Goal: Task Accomplishment & Management: Complete application form

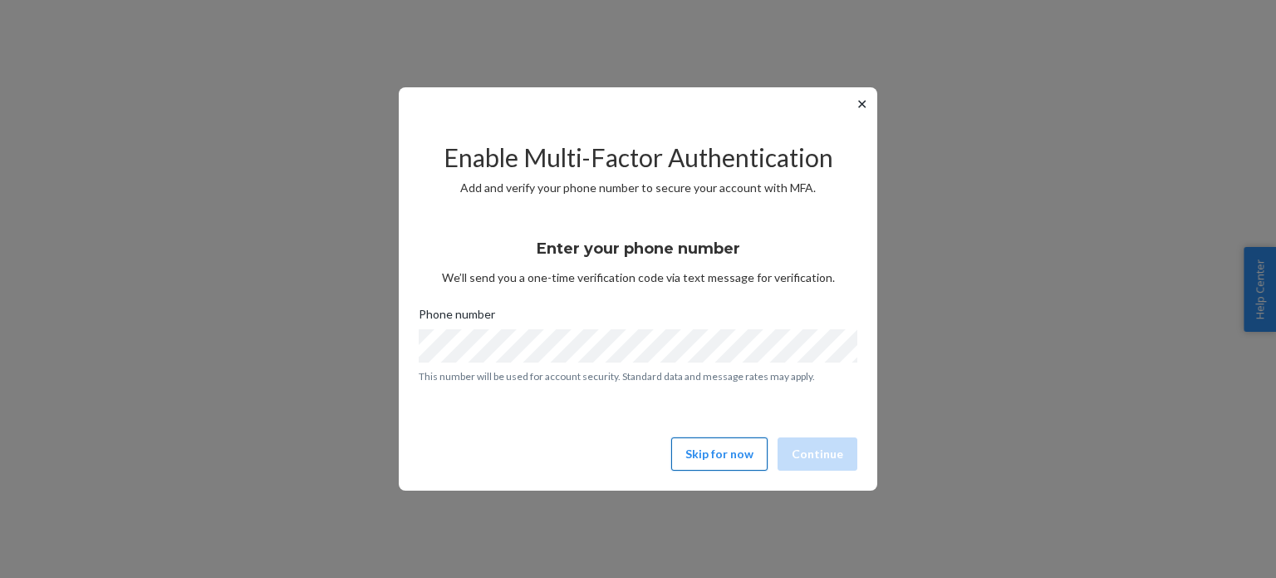
click at [711, 441] on button "Skip for now" at bounding box center [719, 453] width 96 height 33
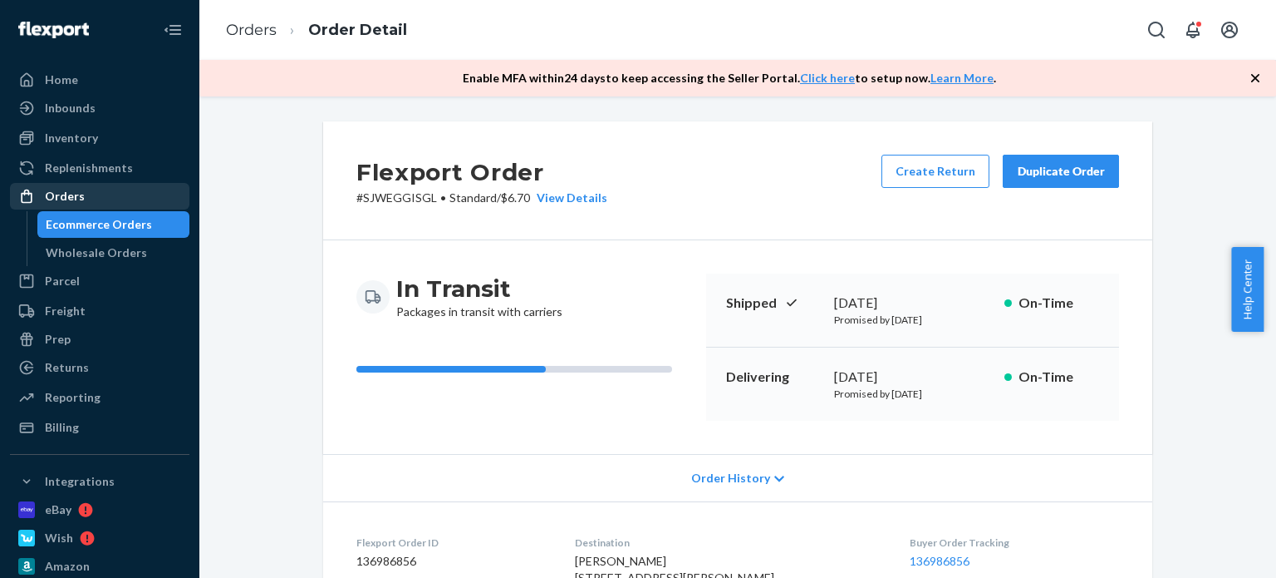
click at [149, 203] on div "Orders" at bounding box center [100, 195] width 176 height 23
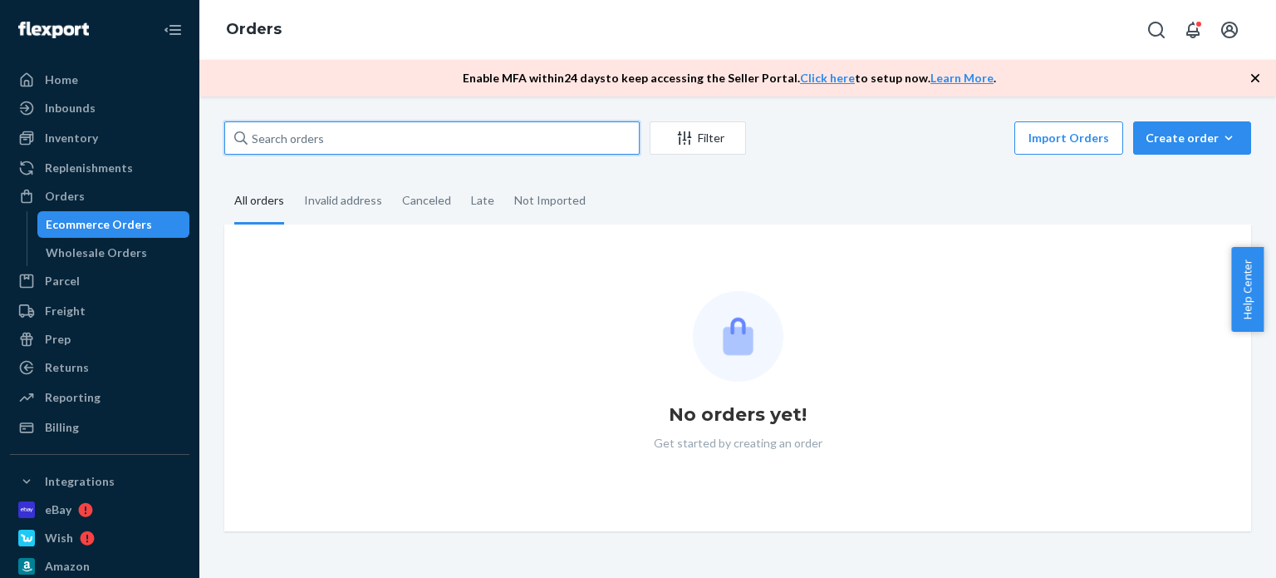
click at [301, 137] on input "text" at bounding box center [431, 137] width 415 height 33
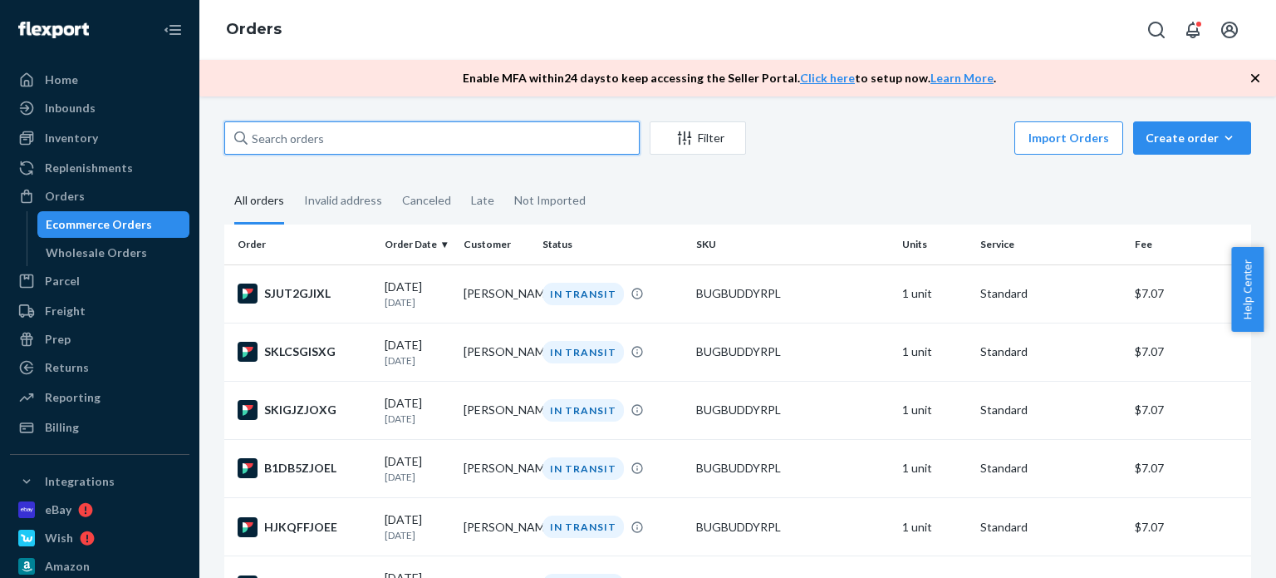
paste input "[PERSON_NAME]"
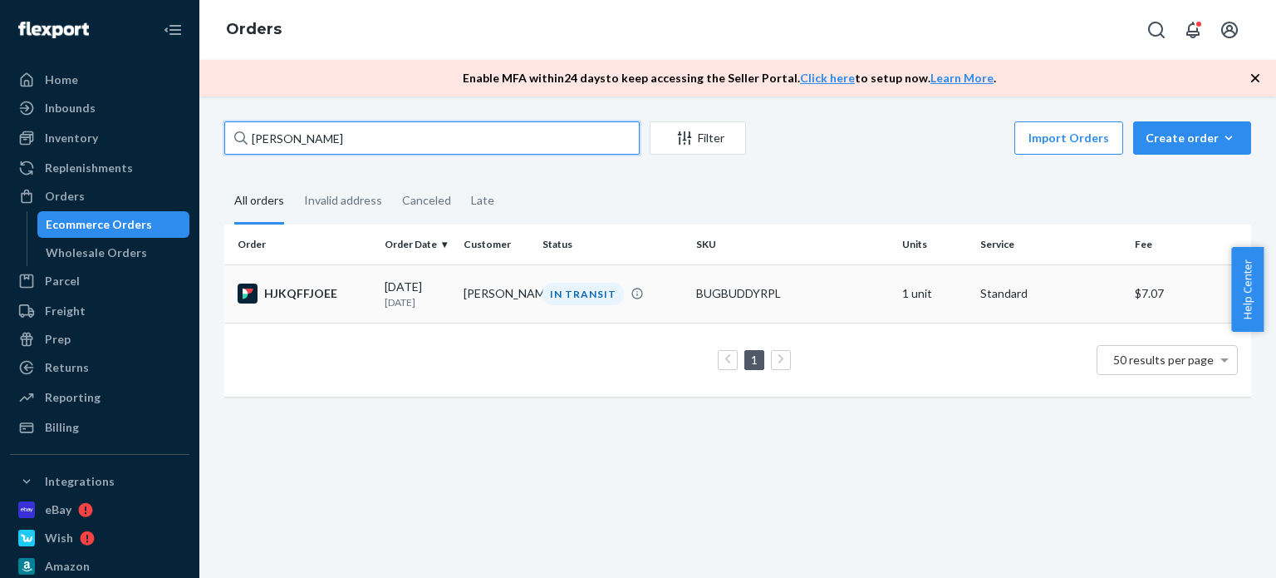
type input "[PERSON_NAME]"
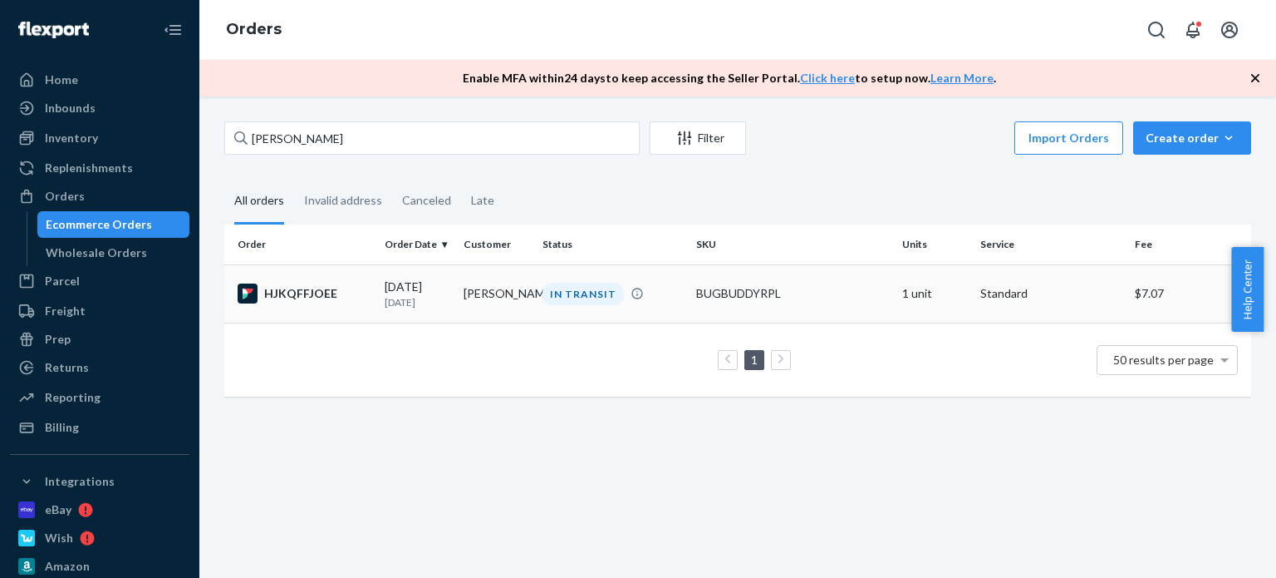
click at [517, 289] on td "[PERSON_NAME]" at bounding box center [496, 293] width 79 height 58
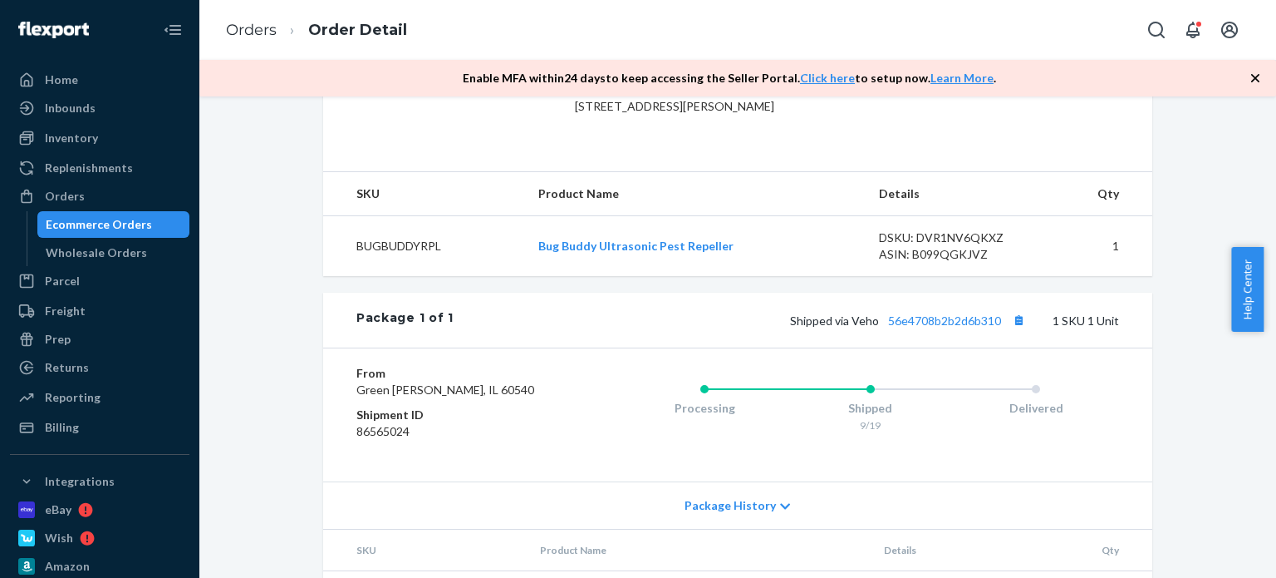
scroll to position [499, 0]
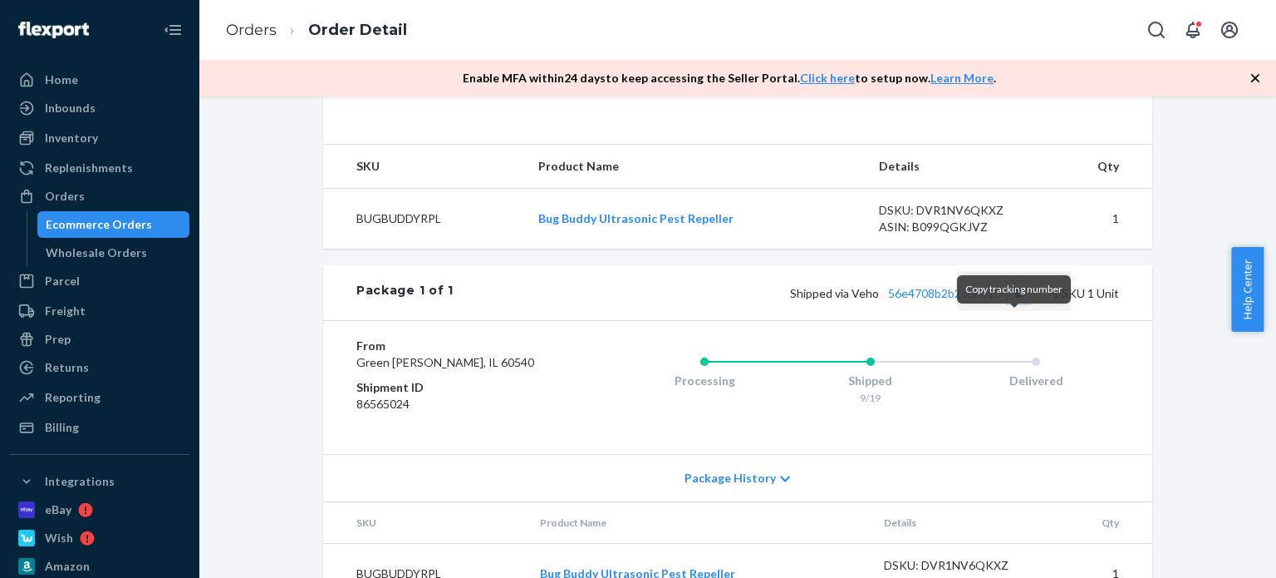
click at [1010, 303] on button "Copy tracking number" at bounding box center [1019, 293] width 22 height 22
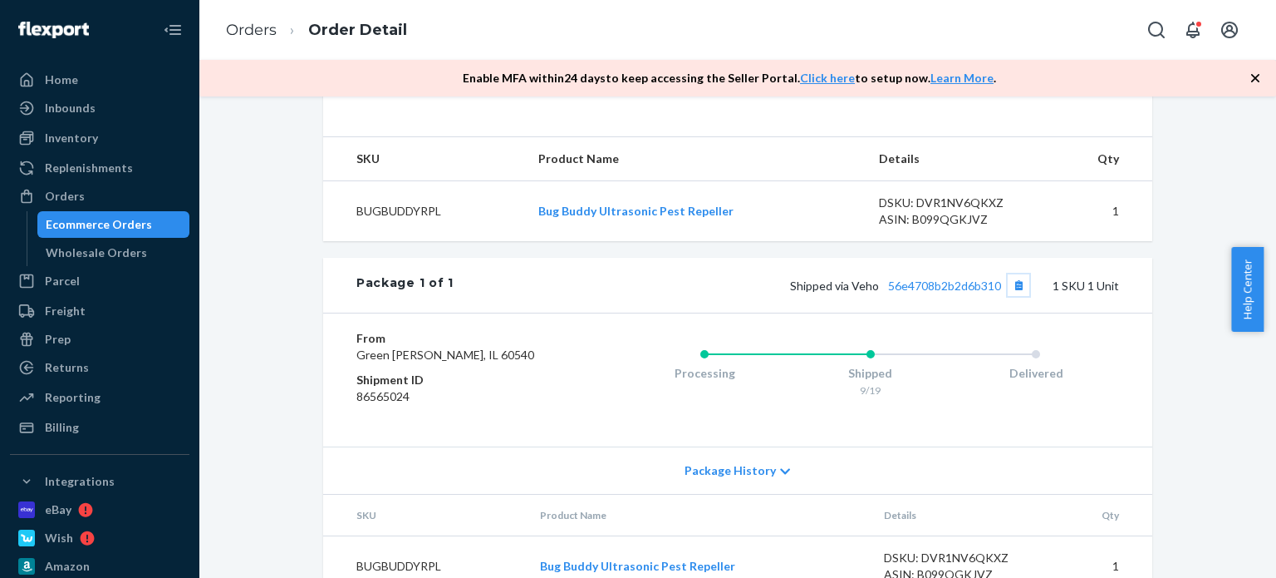
scroll to position [509, 0]
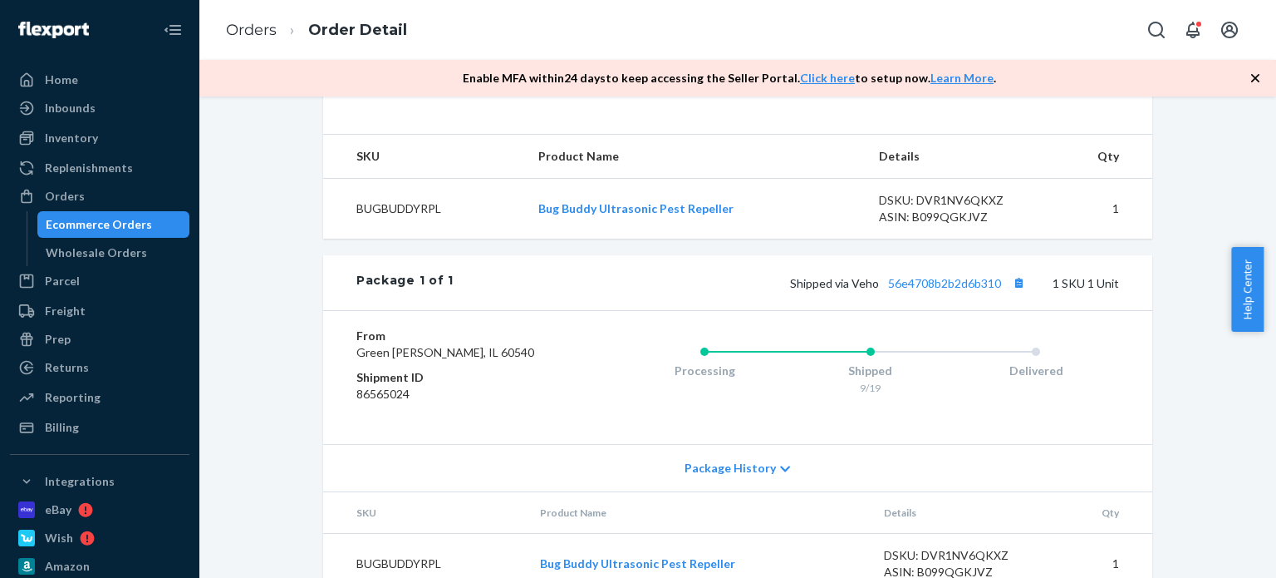
drag, startPoint x: 100, startPoint y: 192, endPoint x: 190, endPoint y: 154, distance: 98.3
click at [100, 192] on div "Orders" at bounding box center [100, 195] width 176 height 23
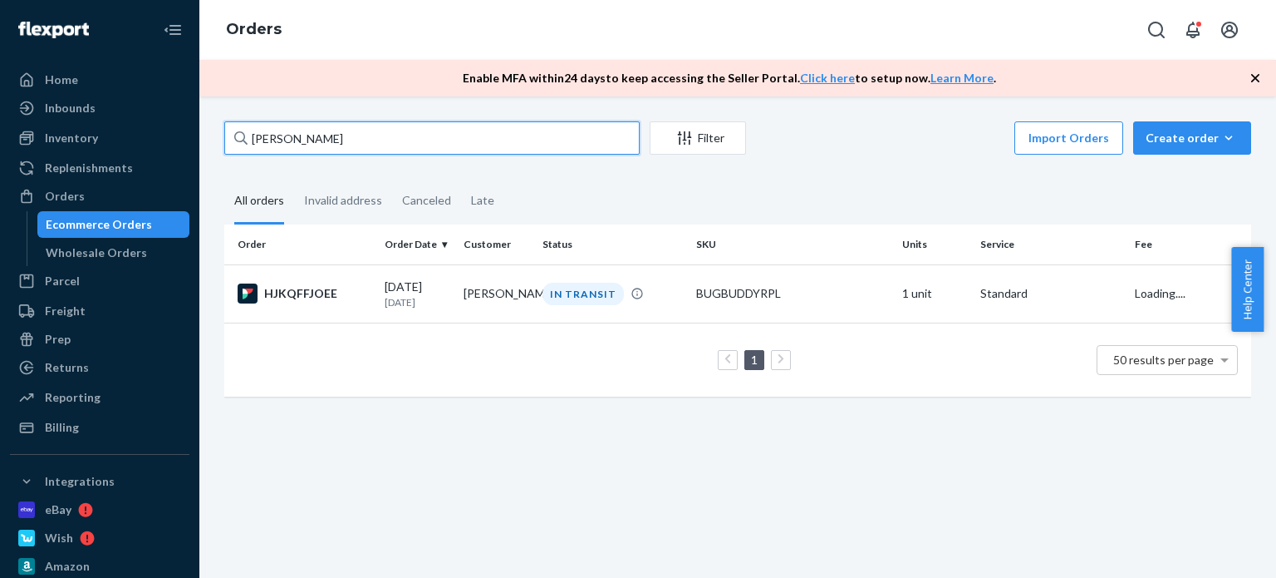
click at [194, 135] on div "Home Inbounds Shipping Plans Problems Inventory Products Replenishments Orders …" at bounding box center [638, 289] width 1276 height 578
paste input "[PERSON_NAME]"
type input "[PERSON_NAME]"
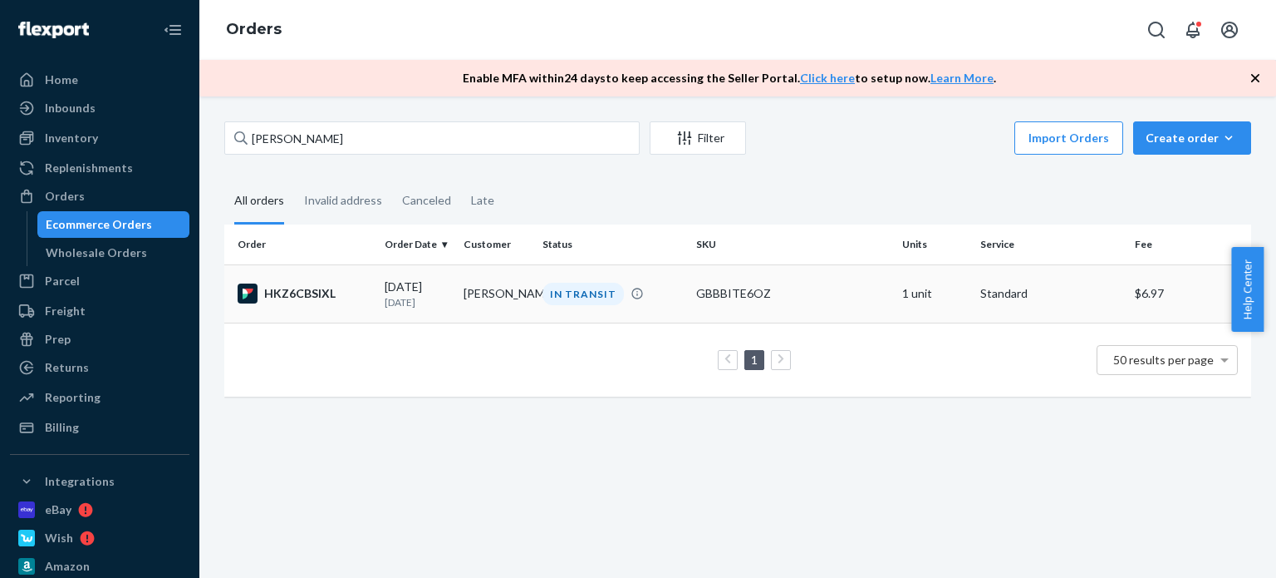
click at [539, 292] on div "IN TRANSIT" at bounding box center [612, 294] width 147 height 22
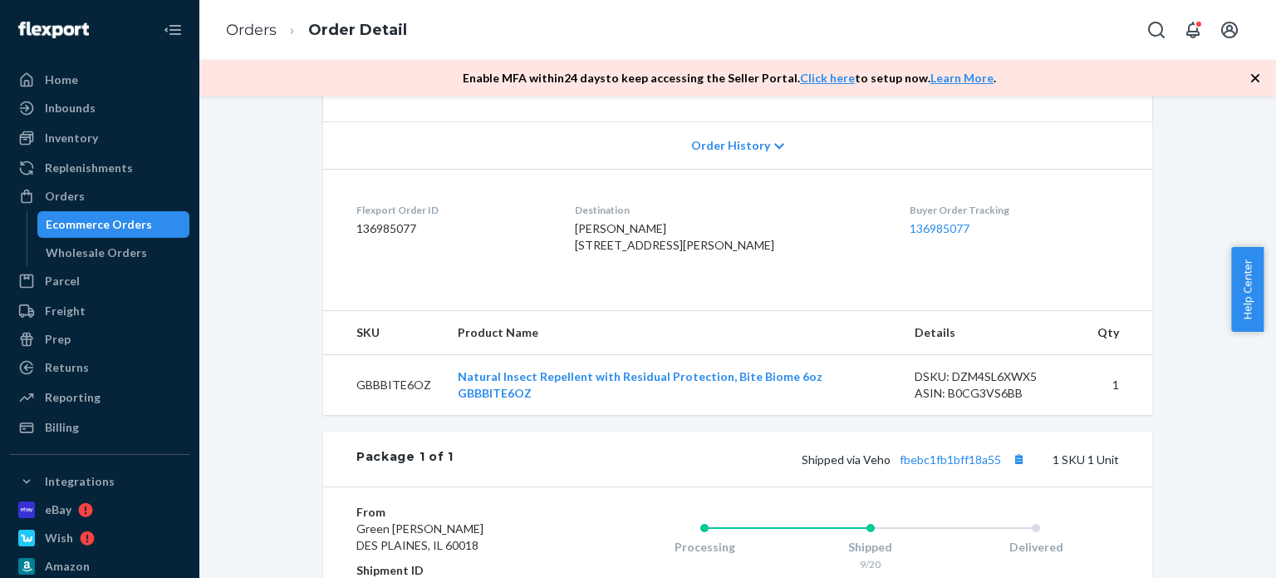
scroll to position [499, 0]
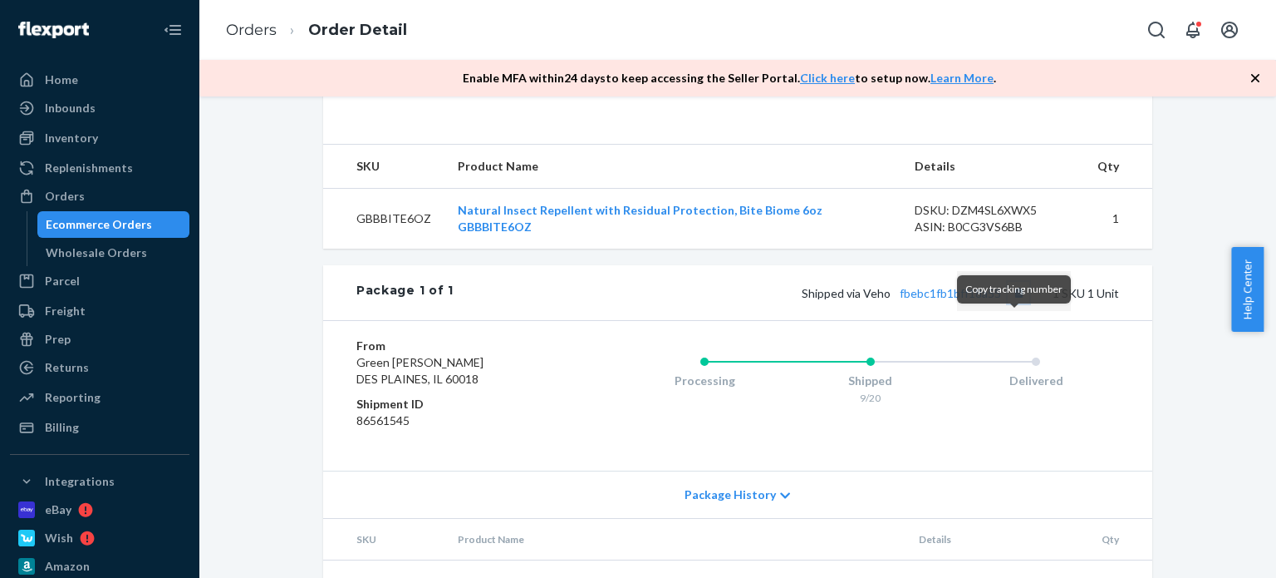
drag, startPoint x: 1013, startPoint y: 319, endPoint x: 994, endPoint y: 317, distance: 19.2
click at [1013, 303] on button "Copy tracking number" at bounding box center [1019, 293] width 22 height 22
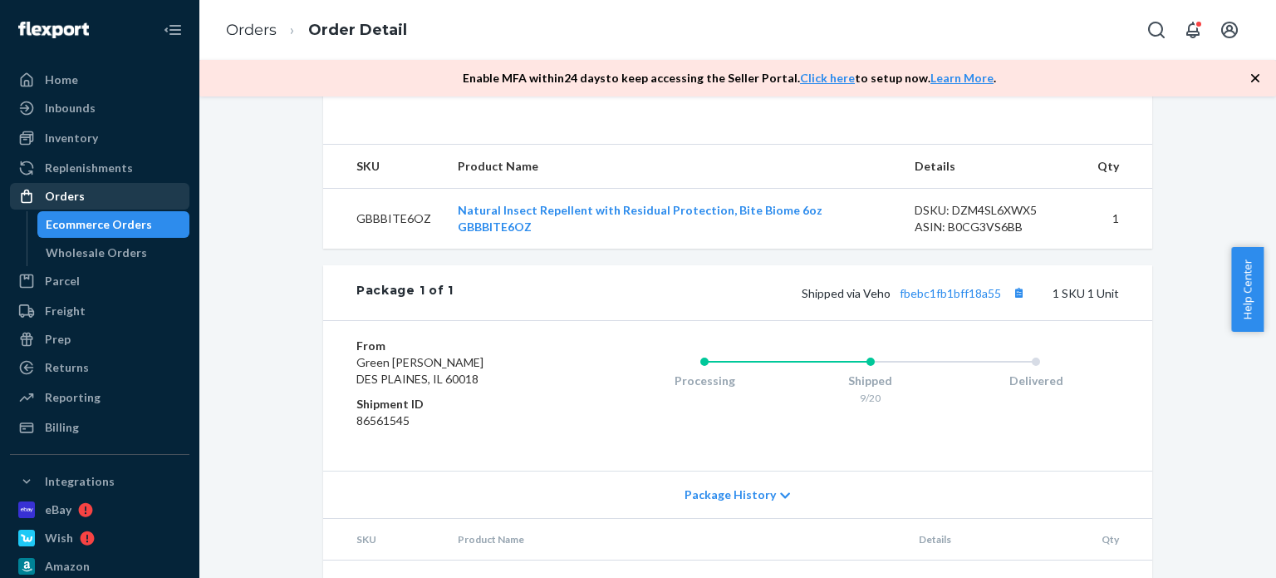
click at [122, 196] on div "Orders" at bounding box center [100, 195] width 176 height 23
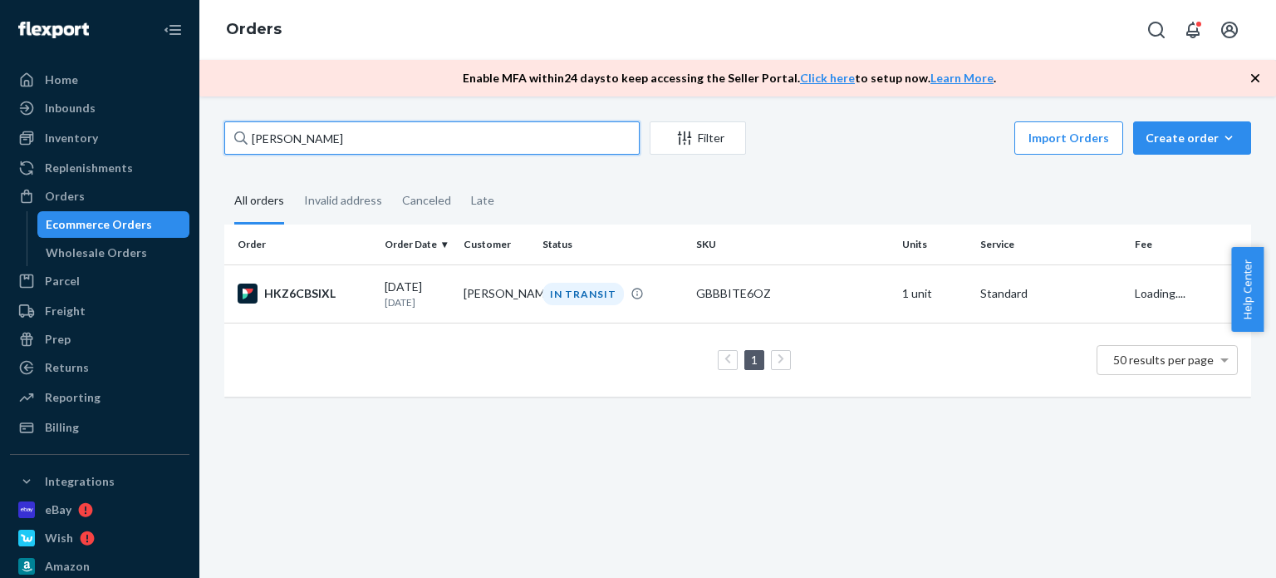
drag, startPoint x: 332, startPoint y: 150, endPoint x: 227, endPoint y: 144, distance: 105.7
click at [224, 144] on input "[PERSON_NAME]" at bounding box center [431, 137] width 415 height 33
paste input "[PERSON_NAME]"
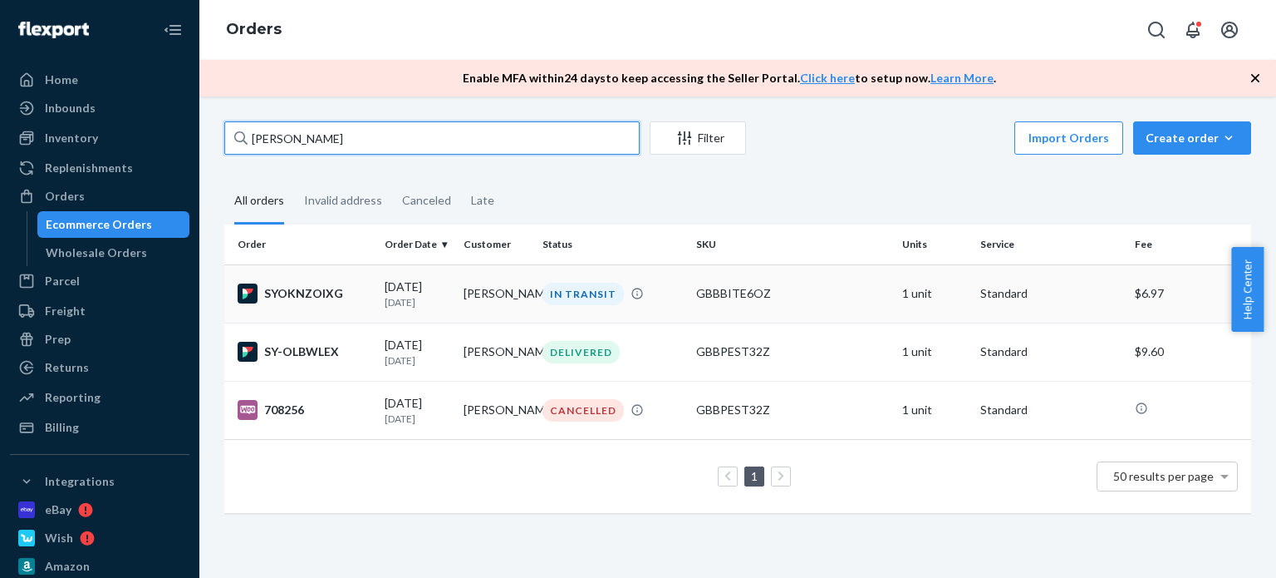
type input "[PERSON_NAME]"
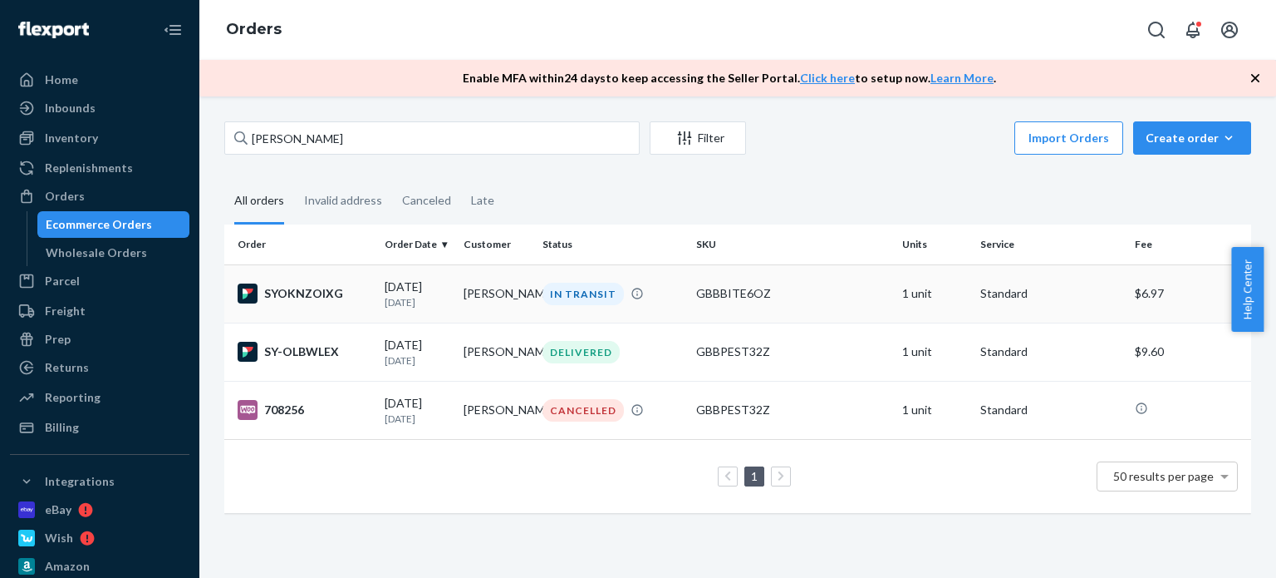
click at [617, 295] on div "IN TRANSIT" at bounding box center [612, 294] width 147 height 22
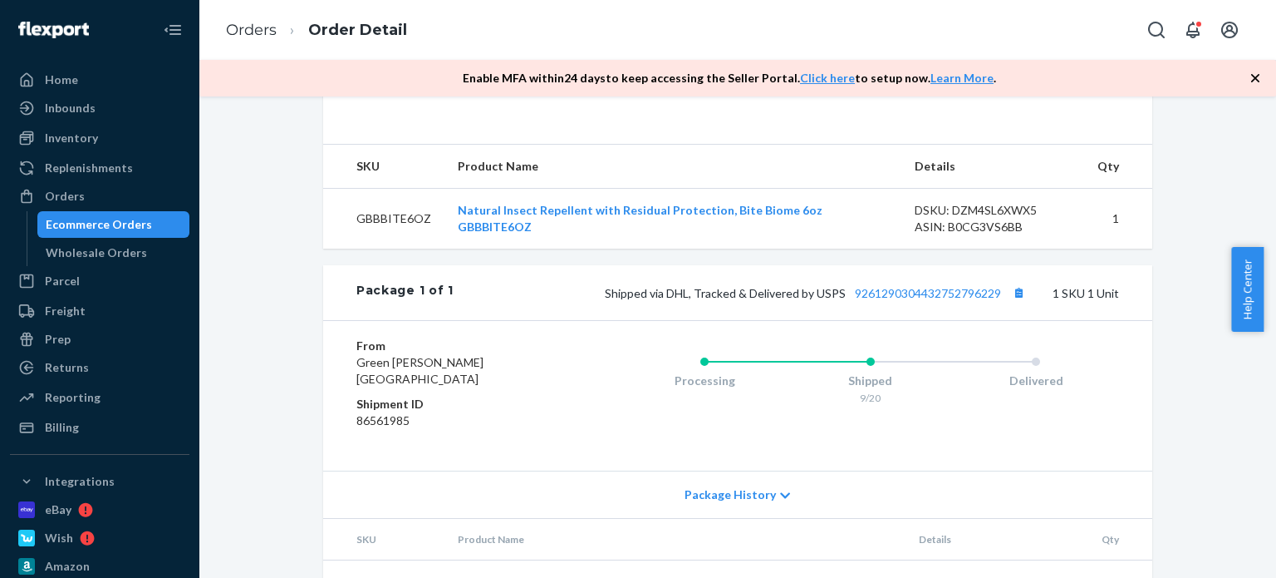
scroll to position [582, 0]
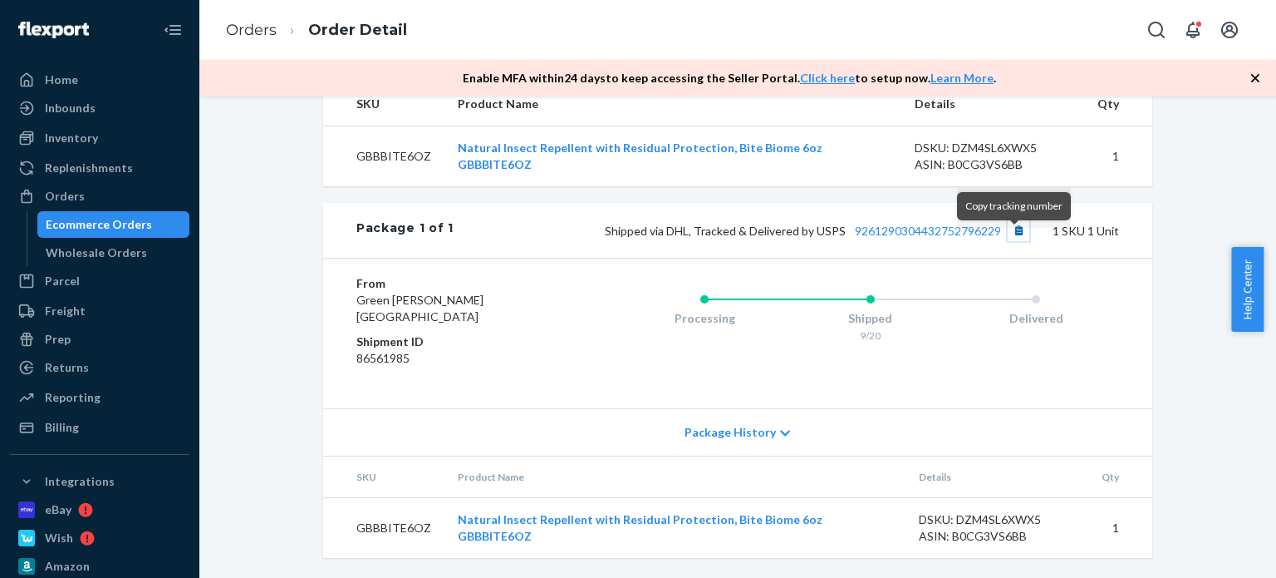
click at [1011, 241] on button "Copy tracking number" at bounding box center [1019, 230] width 22 height 22
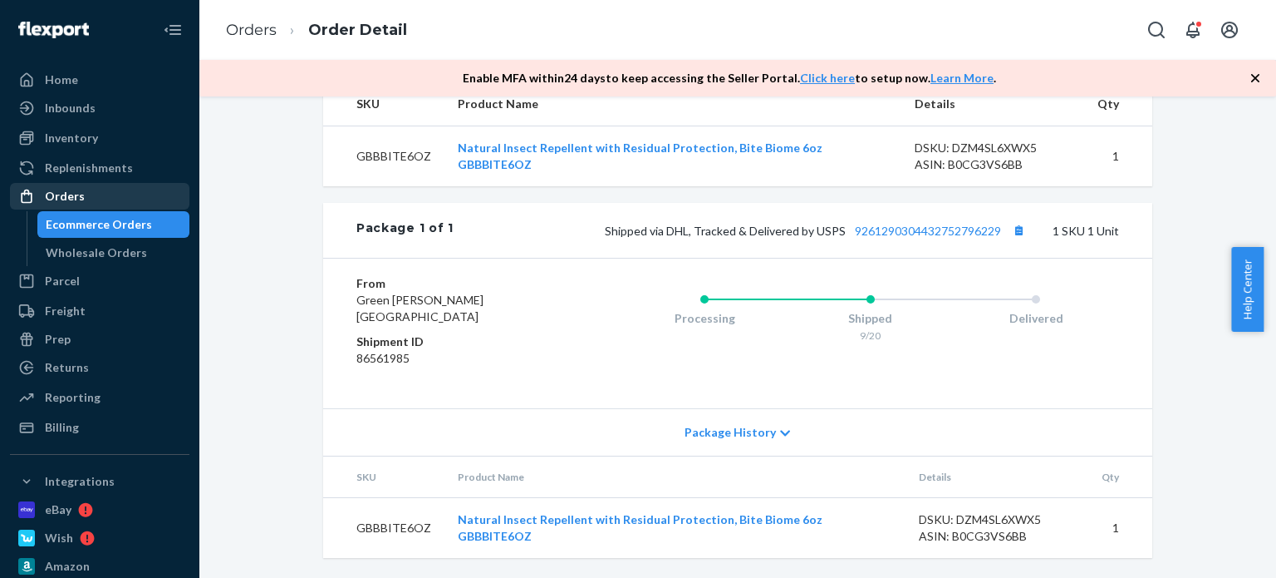
click at [121, 207] on div "Orders" at bounding box center [100, 195] width 176 height 23
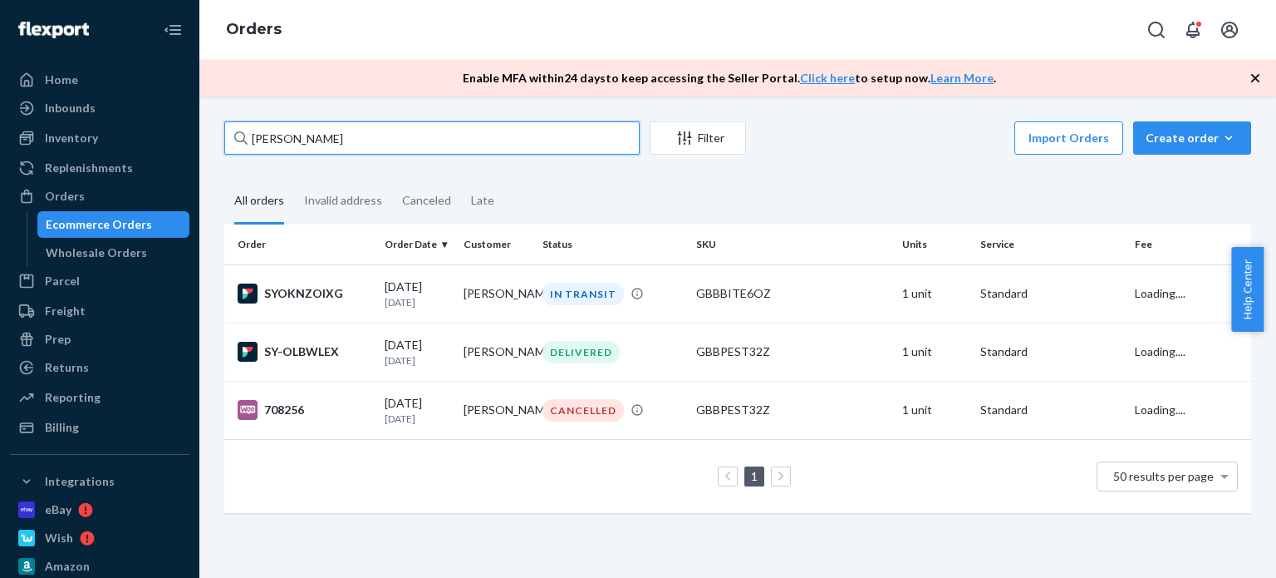
drag, startPoint x: 331, startPoint y: 135, endPoint x: 226, endPoint y: 116, distance: 106.6
click at [226, 116] on div "[PERSON_NAME] Filter Import Orders Create order Ecommerce order Removal order A…" at bounding box center [737, 336] width 1077 height 481
paste input "[PERSON_NAME]"
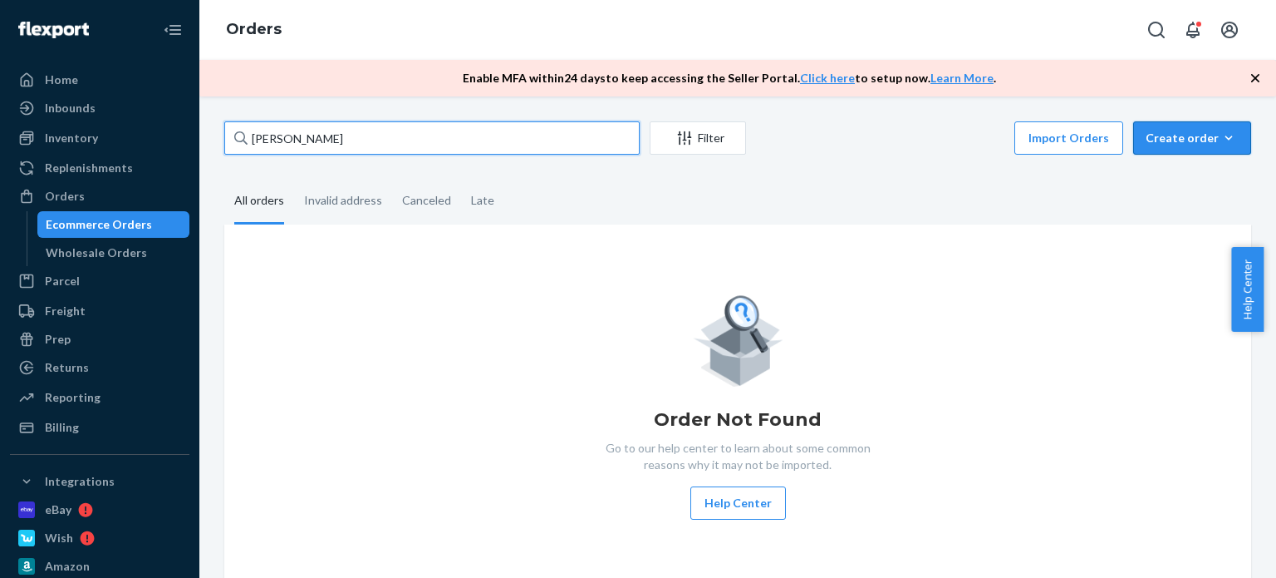
type input "[PERSON_NAME]"
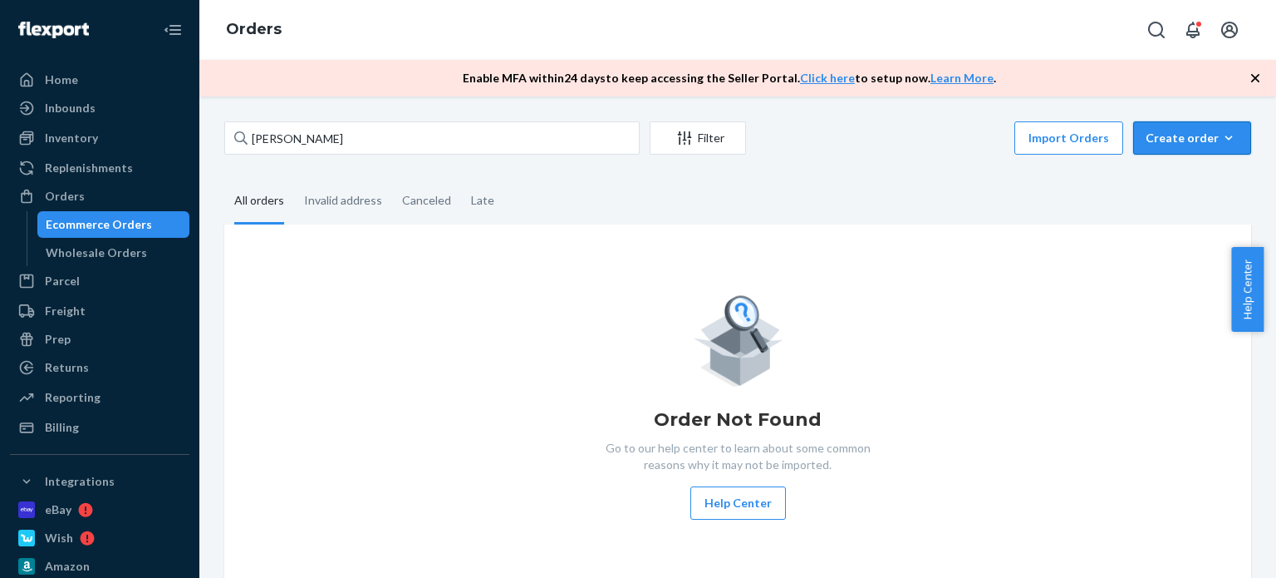
click at [1197, 133] on div "Create order" at bounding box center [1192, 138] width 93 height 17
click at [1179, 173] on span "Ecommerce order" at bounding box center [1202, 178] width 103 height 12
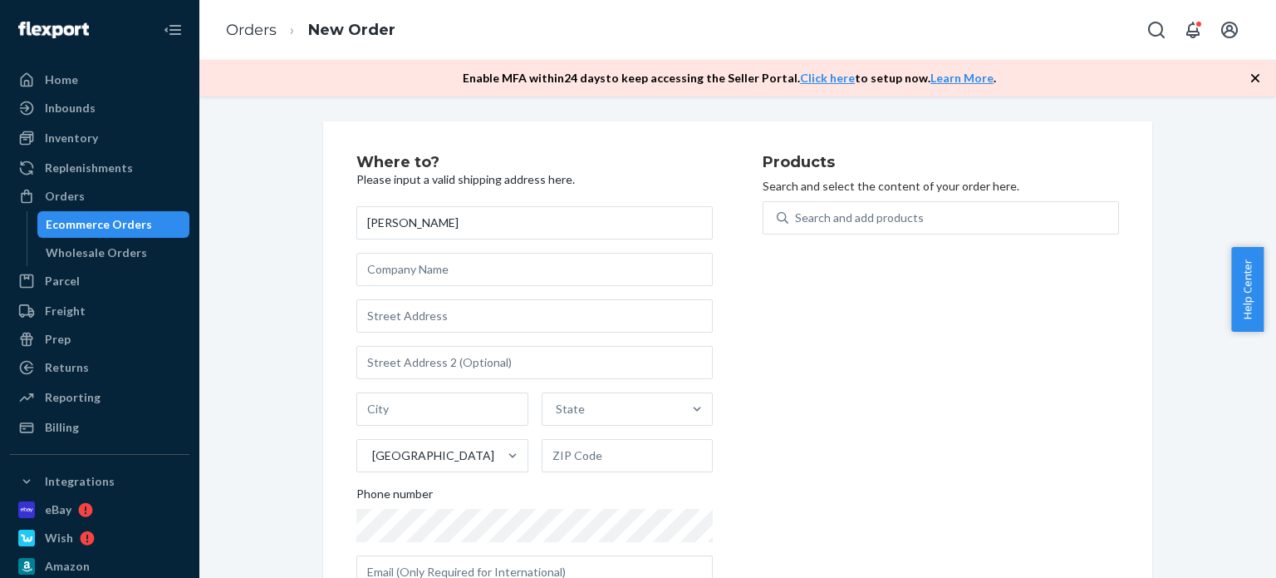
type input "[PERSON_NAME]"
click at [408, 307] on input "text" at bounding box center [534, 315] width 356 height 33
paste input "[STREET_ADDRESS]"
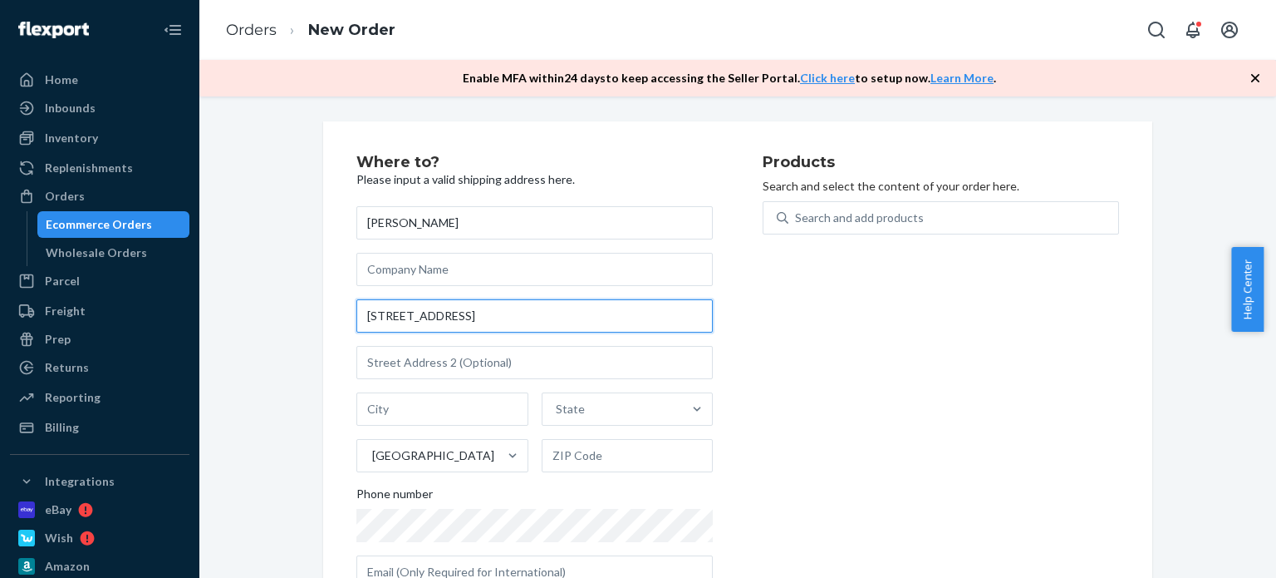
type input "[STREET_ADDRESS]"
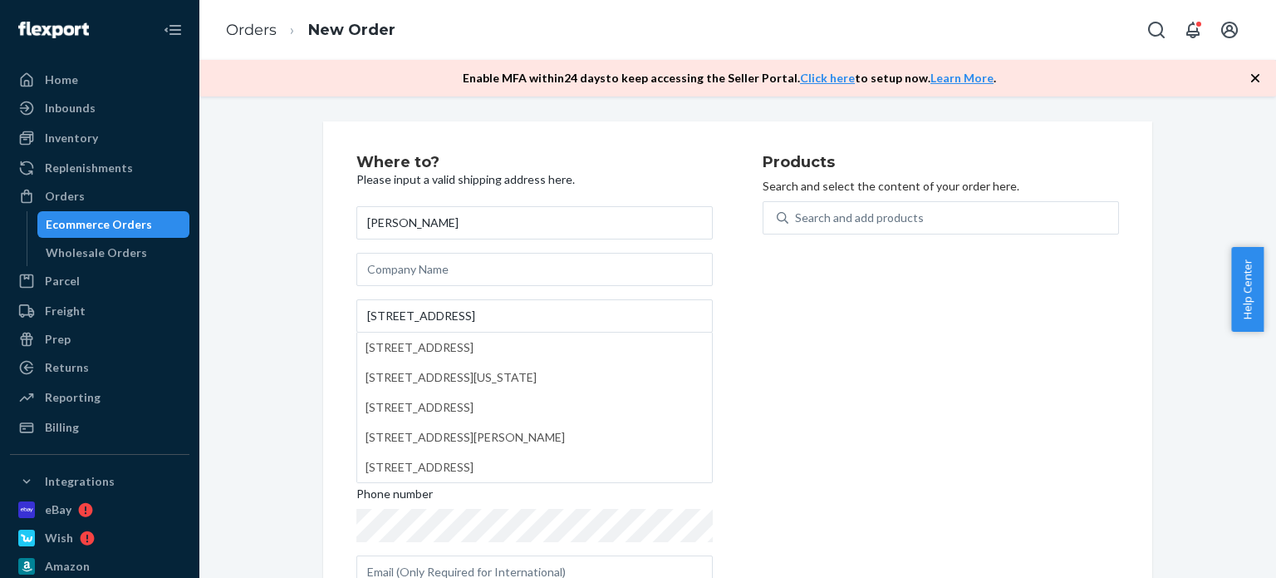
click at [1223, 192] on div "Where to? Please input a valid shipping address here. [PERSON_NAME] [STREET_ADD…" at bounding box center [738, 378] width 1052 height 514
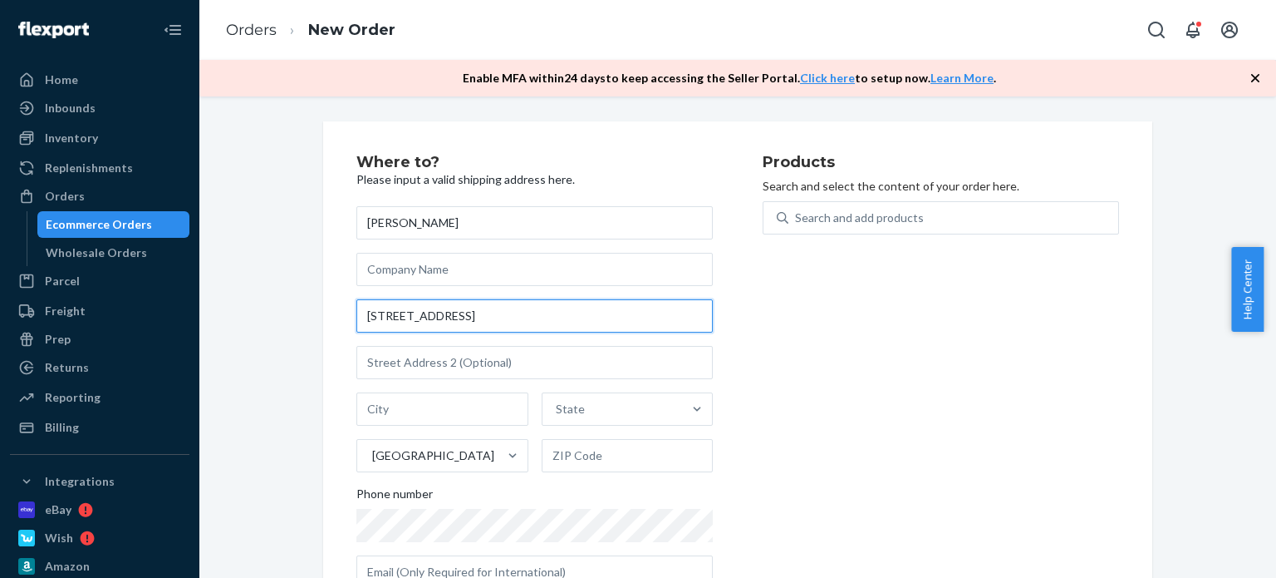
click at [502, 322] on input "[STREET_ADDRESS]" at bounding box center [534, 315] width 356 height 33
drag, startPoint x: 501, startPoint y: 319, endPoint x: 327, endPoint y: 326, distance: 174.6
click at [327, 326] on div "Where to? Please input a valid shipping address here. [PERSON_NAME] [STREET_ADD…" at bounding box center [737, 378] width 829 height 514
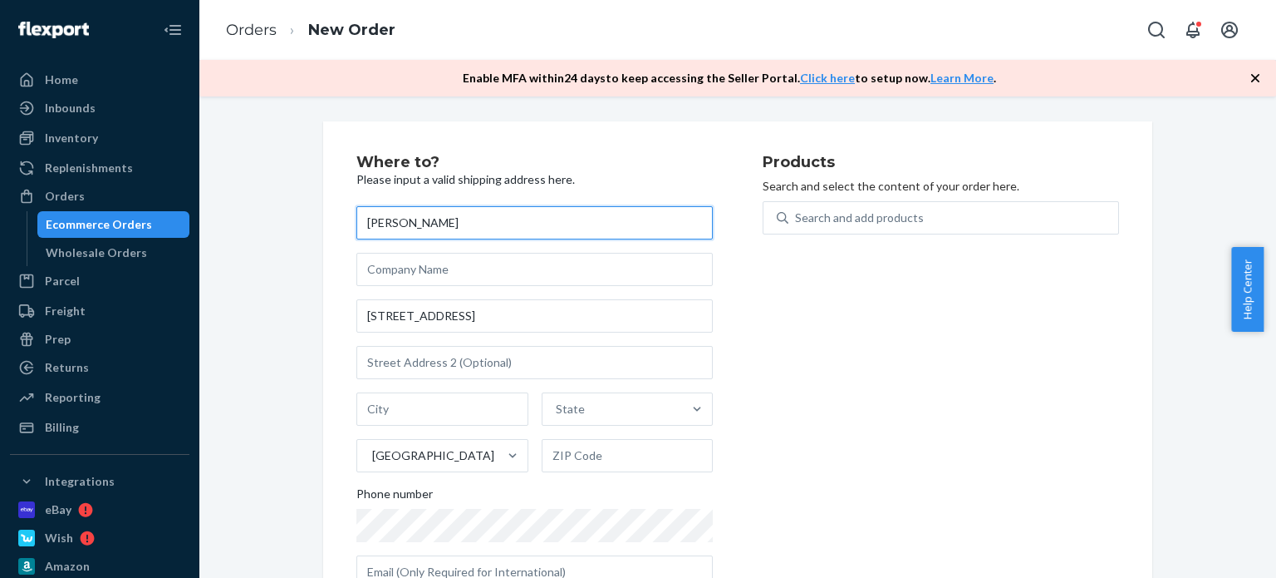
drag, startPoint x: 465, startPoint y: 229, endPoint x: 288, endPoint y: 237, distance: 177.2
click at [276, 237] on div "Where to? Please input a valid shipping address here. [PERSON_NAME] [STREET_ADD…" at bounding box center [738, 378] width 1052 height 514
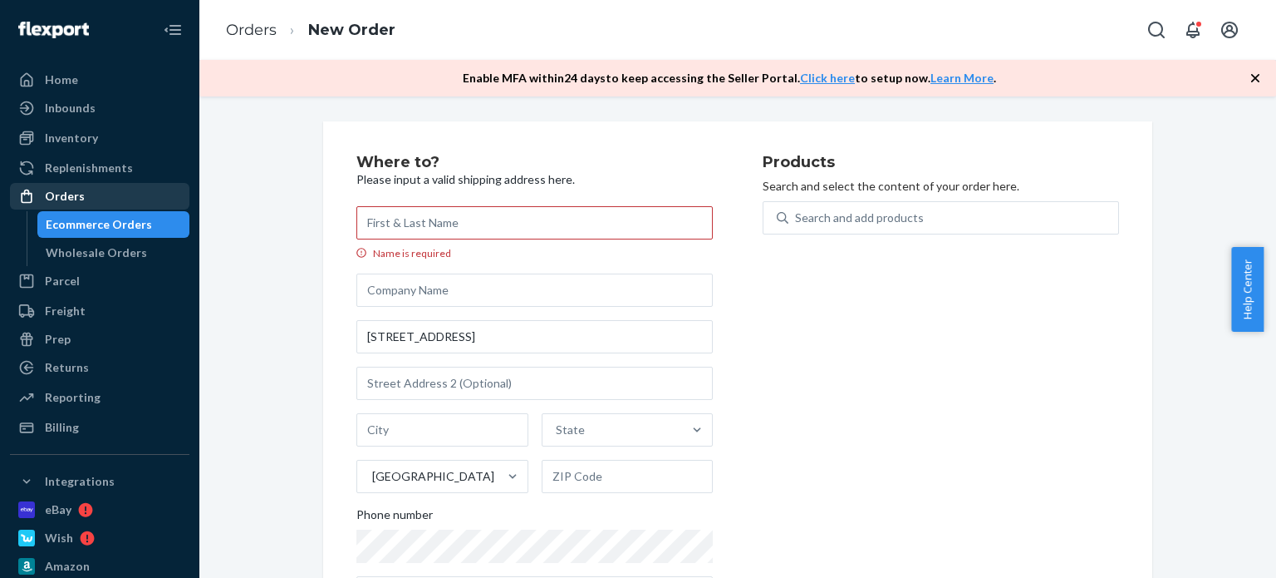
drag, startPoint x: 99, startPoint y: 196, endPoint x: 118, endPoint y: 195, distance: 19.1
click at [100, 195] on div "Orders" at bounding box center [100, 195] width 176 height 23
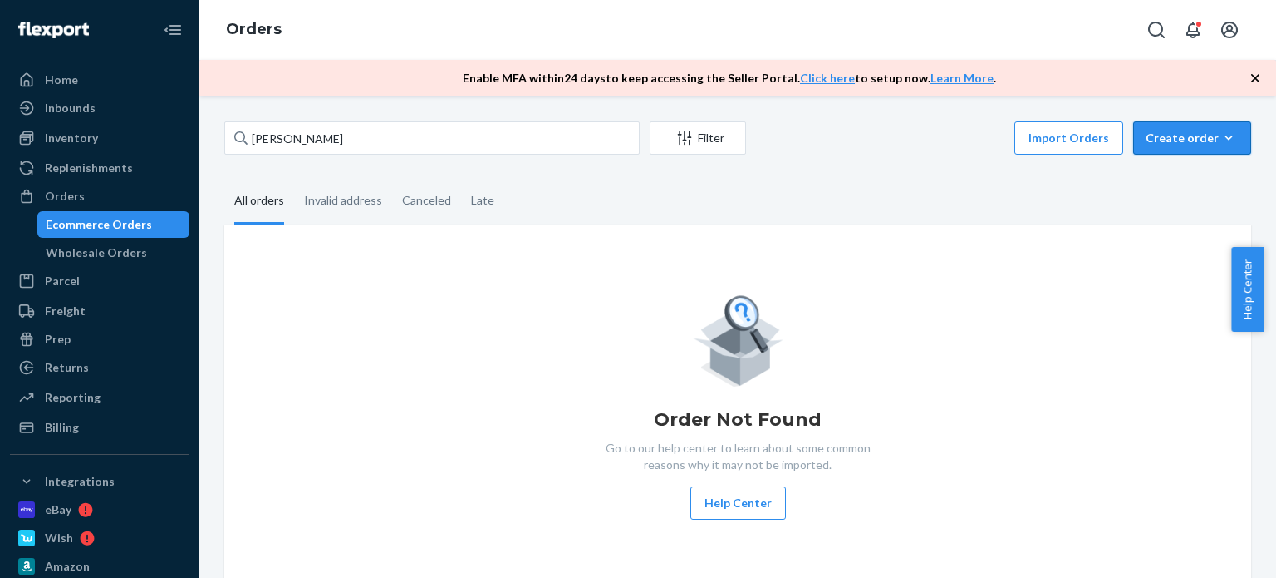
click at [1198, 141] on div "Create order" at bounding box center [1192, 138] width 93 height 17
click at [1193, 172] on span "Ecommerce order" at bounding box center [1202, 178] width 103 height 12
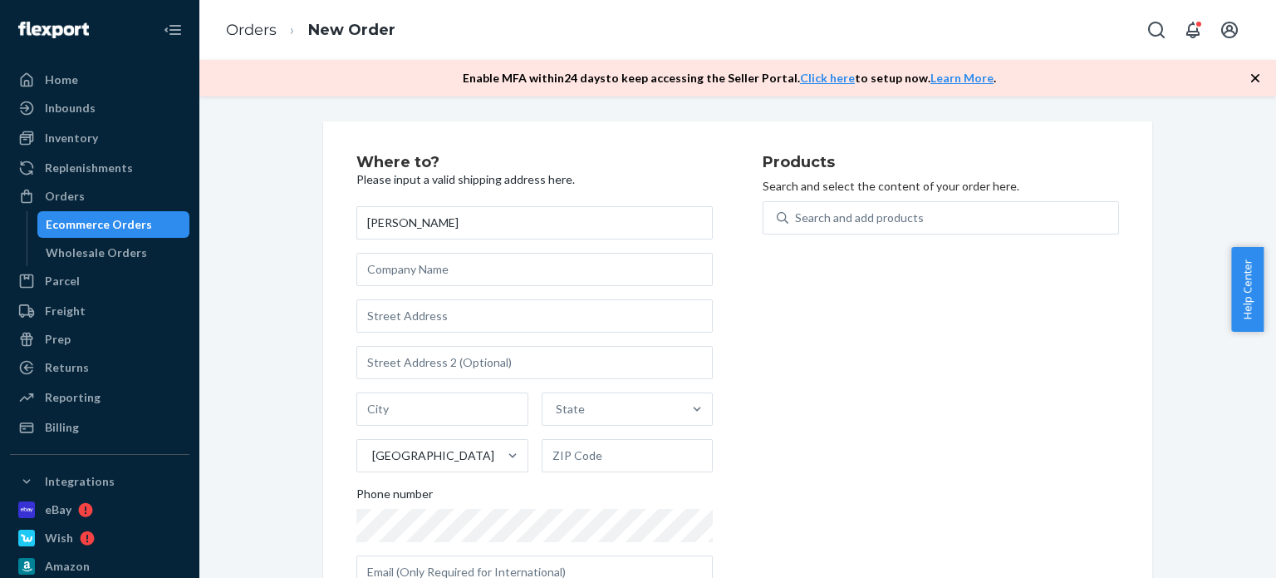
type input "[PERSON_NAME]"
click at [442, 318] on input "text" at bounding box center [534, 315] width 356 height 33
paste input "[STREET_ADDRESS]"
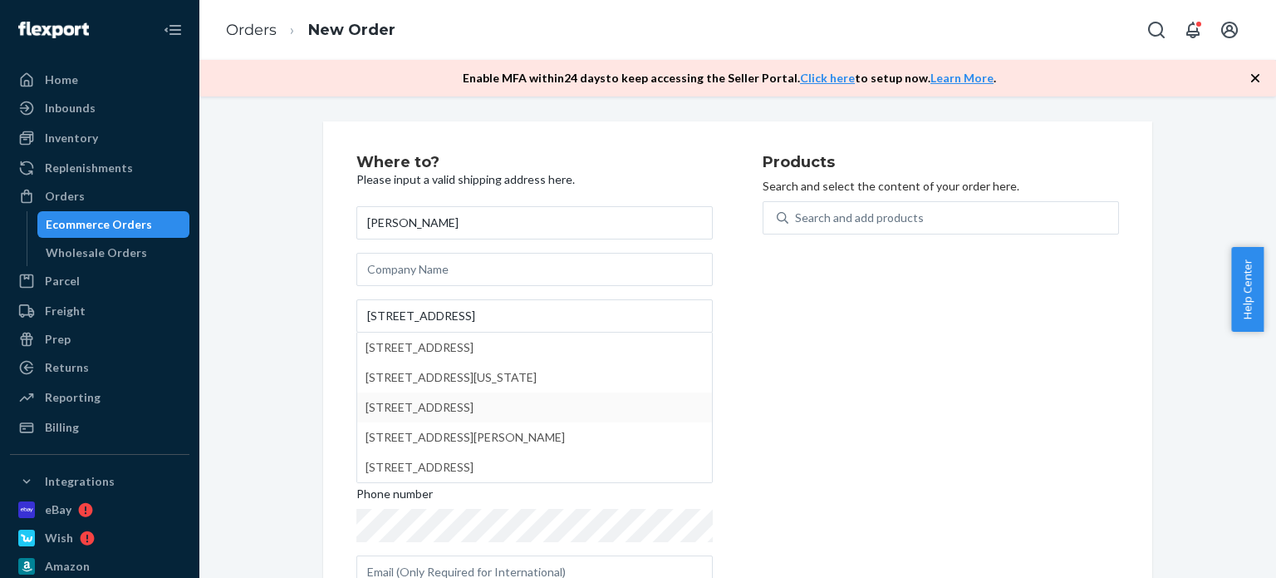
type input "[STREET_ADDRESS]"
type input "[GEOGRAPHIC_DATA]"
type input "90061"
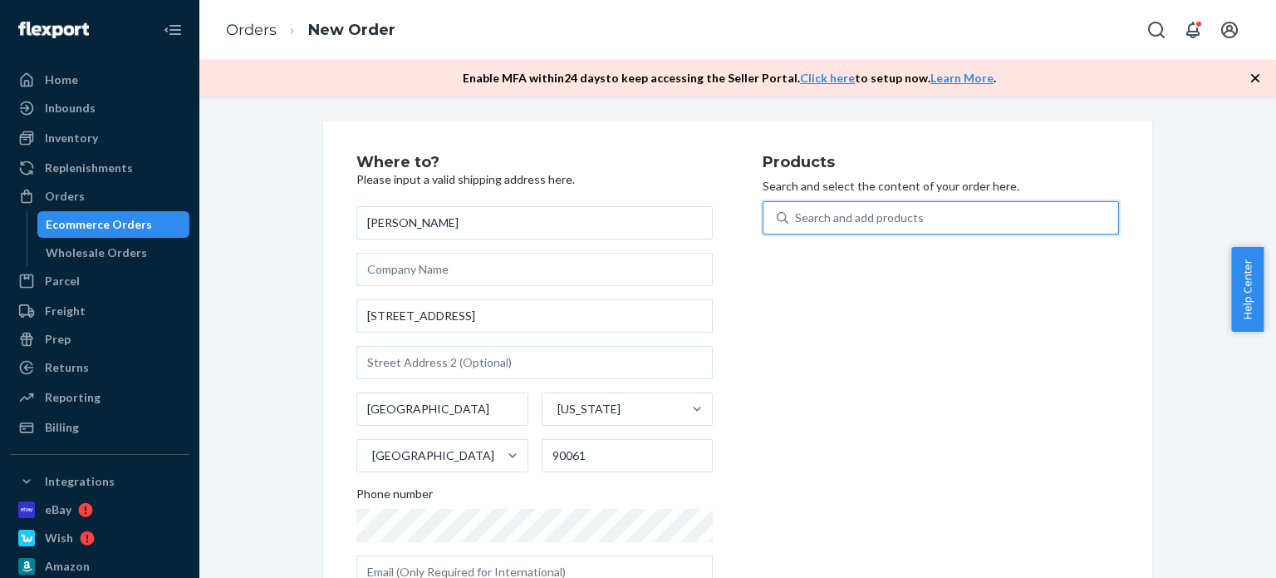
click at [886, 216] on div "Search and add products" at bounding box center [859, 217] width 129 height 17
click at [797, 216] on input "0 results available. Use Up and Down to choose options, press Enter to select t…" at bounding box center [796, 217] width 2 height 17
type input "det"
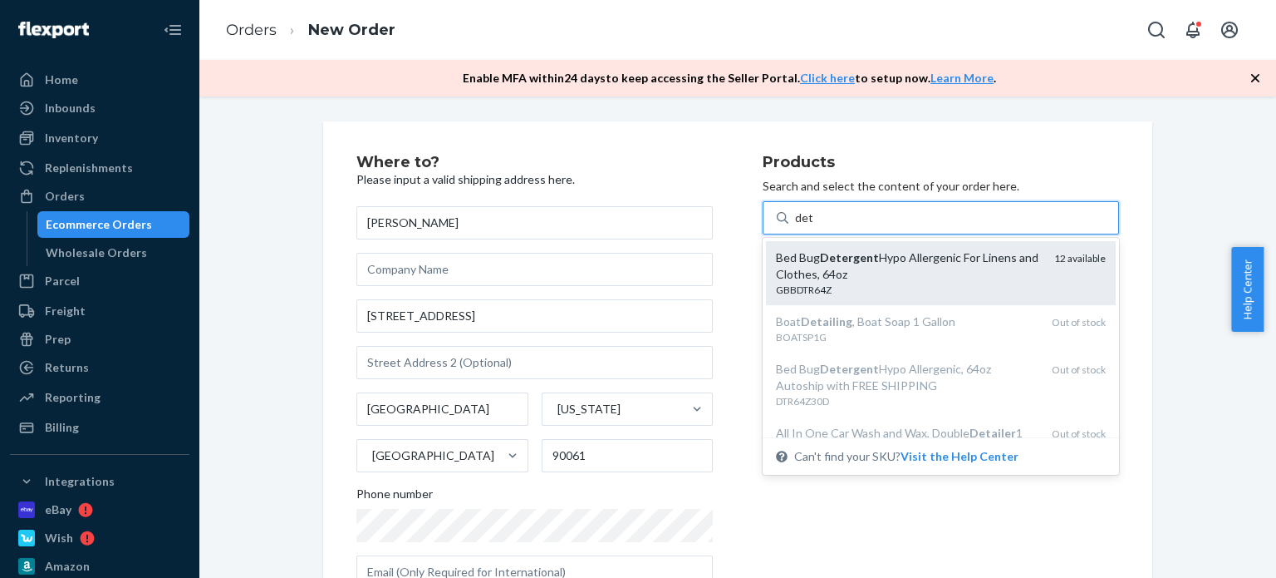
click at [882, 260] on div "Bed Bug Detergent Hypo Allergenic For Linens and Clothes, 64oz" at bounding box center [908, 265] width 265 height 33
click at [814, 226] on input "det" at bounding box center [804, 217] width 18 height 17
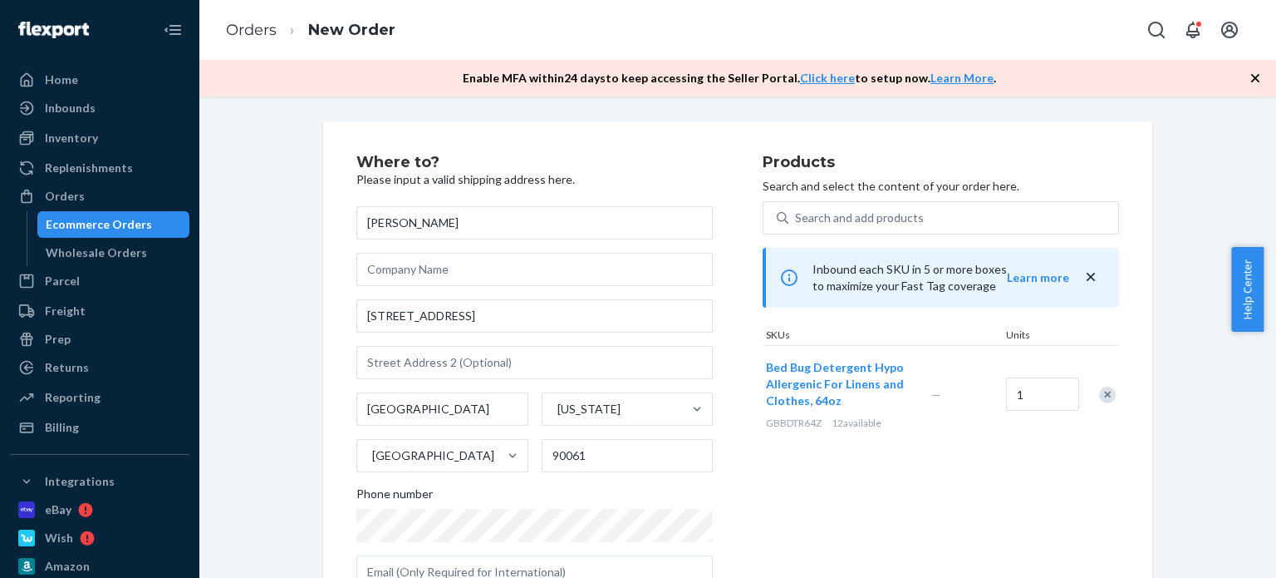
click at [951, 501] on div "Products Search and select the content of your order here. Search and add produ…" at bounding box center [941, 378] width 356 height 447
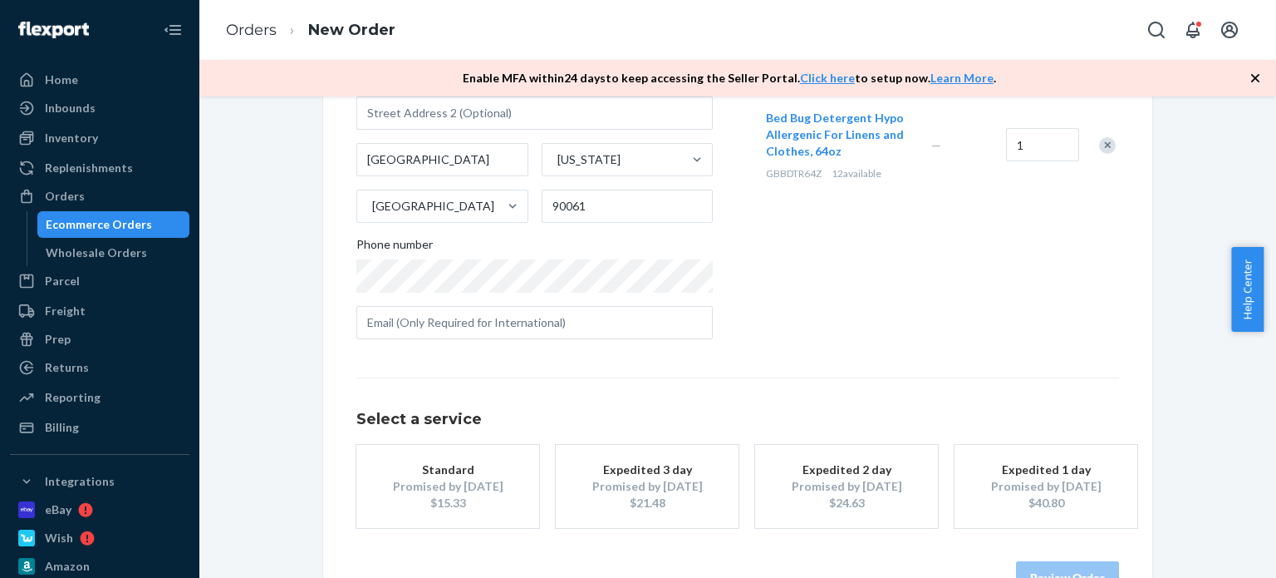
drag, startPoint x: 455, startPoint y: 500, endPoint x: 532, endPoint y: 484, distance: 78.9
click at [454, 500] on div "$15.33" at bounding box center [447, 502] width 133 height 17
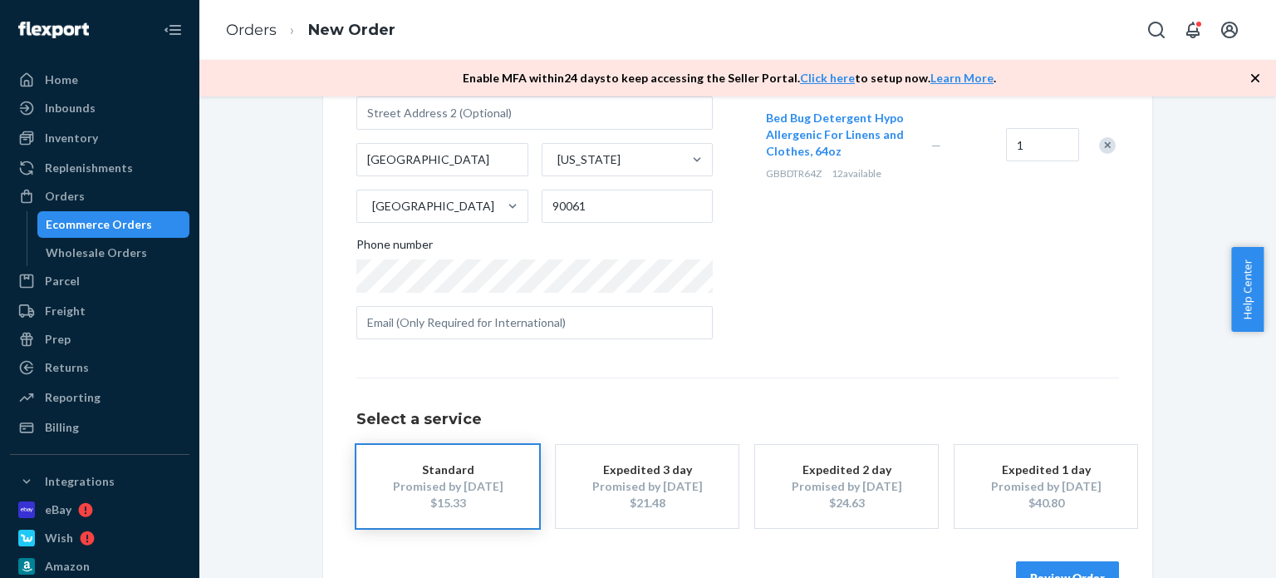
scroll to position [298, 0]
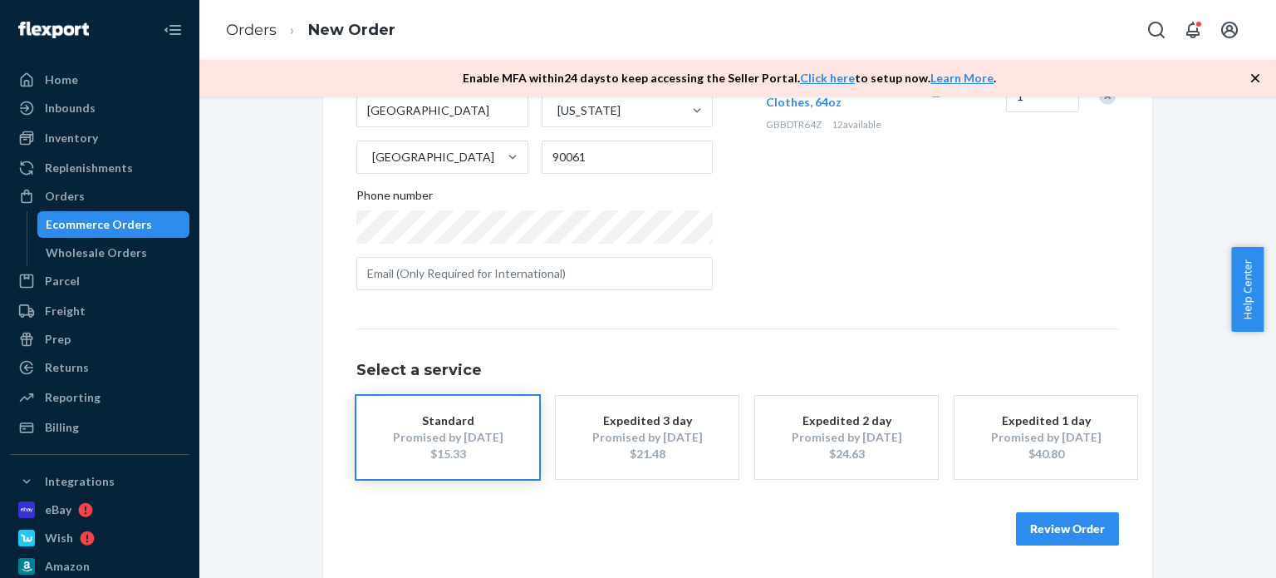
click at [1060, 529] on button "Review Order" at bounding box center [1067, 528] width 103 height 33
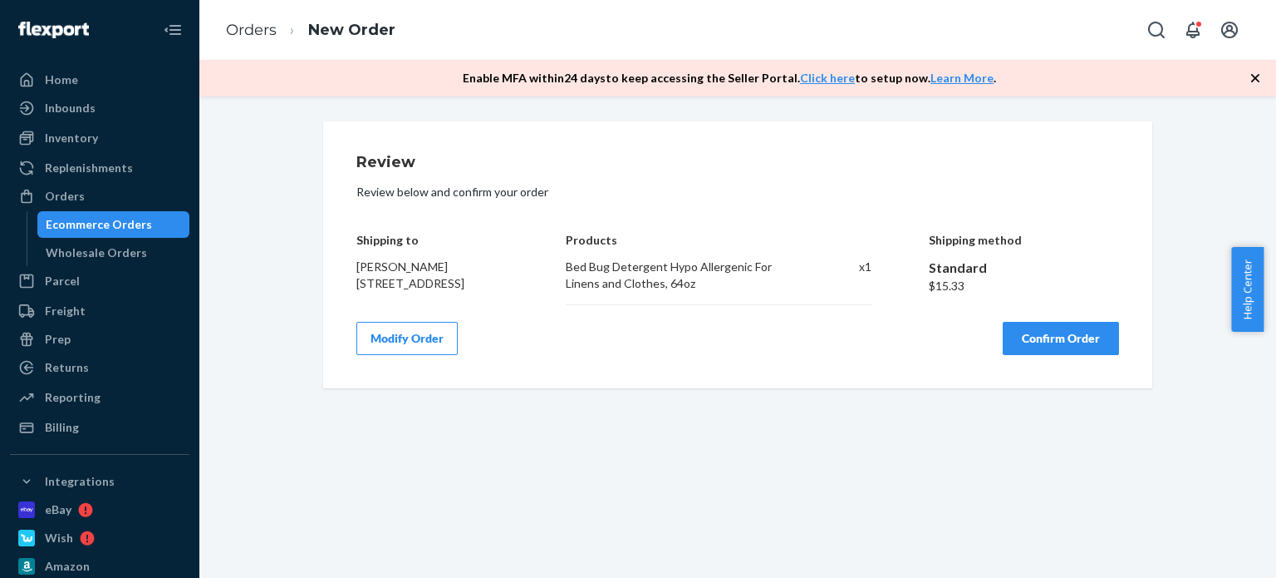
scroll to position [0, 0]
click at [1069, 340] on button "Confirm Order" at bounding box center [1061, 338] width 116 height 33
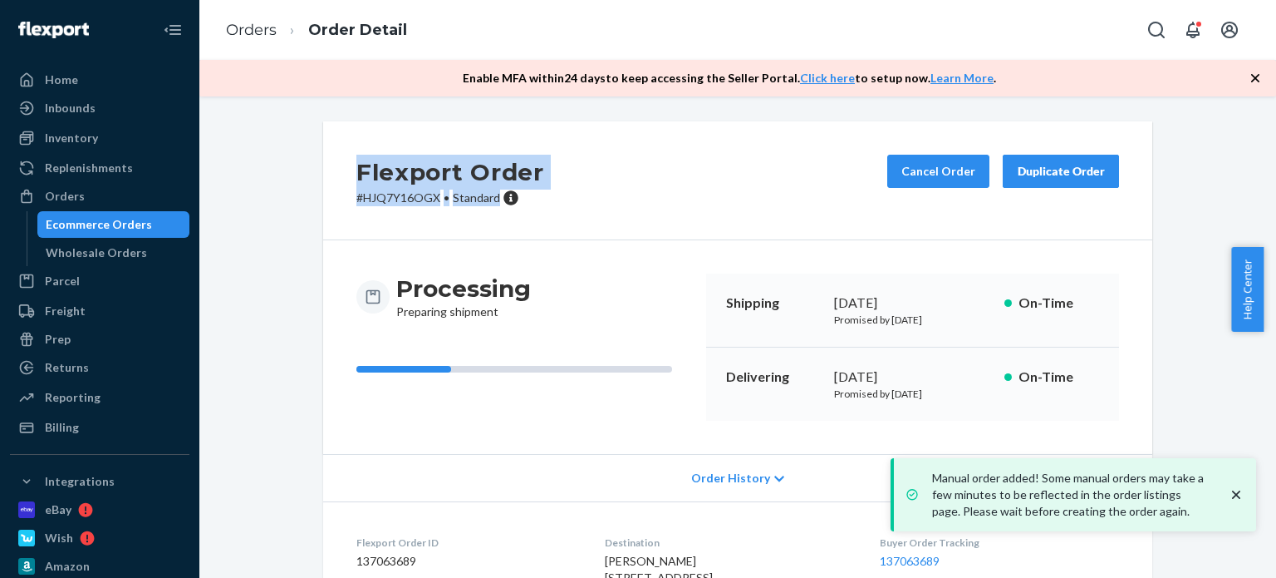
drag, startPoint x: 490, startPoint y: 200, endPoint x: 332, endPoint y: 175, distance: 160.7
click at [332, 175] on div "Flexport Order # HJQ7Y16OGX • Standard Cancel Order Duplicate Order" at bounding box center [737, 180] width 829 height 119
copy div "Flexport Order # HJQ7Y16OGX • Standard"
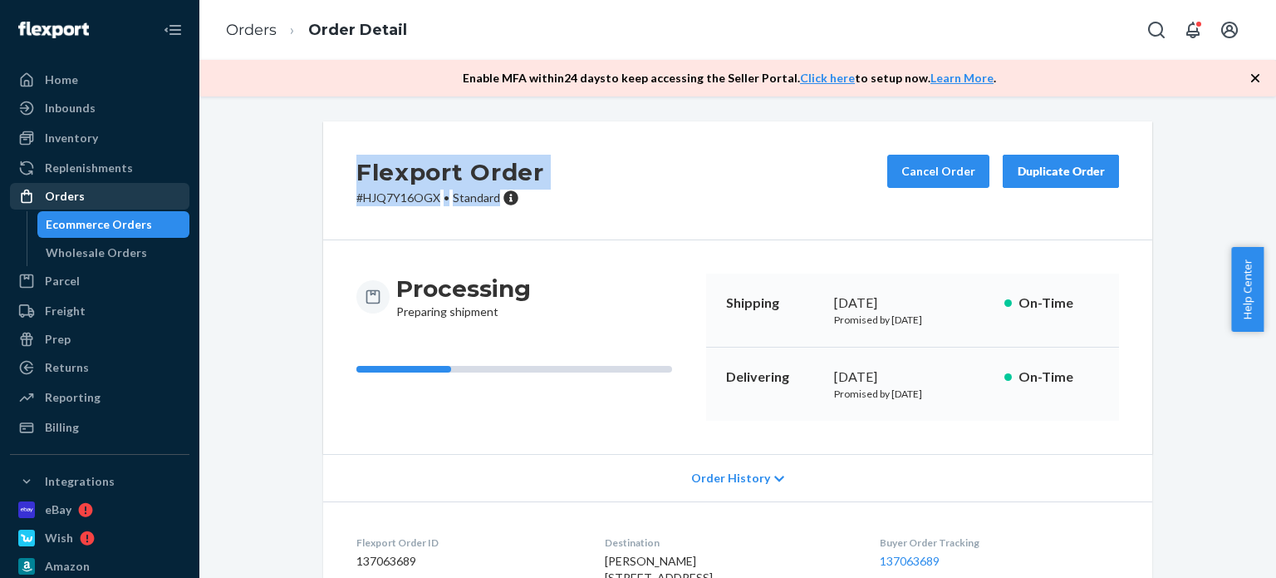
click at [94, 195] on div "Orders" at bounding box center [100, 195] width 176 height 23
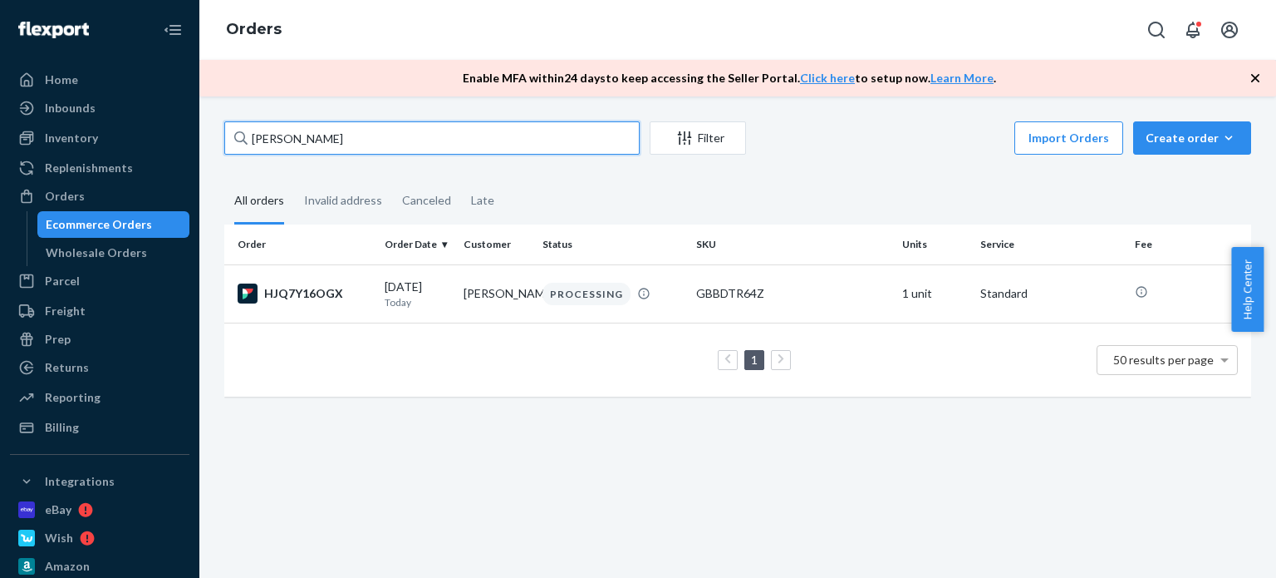
drag, startPoint x: 371, startPoint y: 129, endPoint x: 179, endPoint y: 135, distance: 191.2
click at [178, 135] on div "Home Inbounds Shipping Plans Problems Inventory Products Replenishments Orders …" at bounding box center [638, 289] width 1276 height 578
paste input "[PERSON_NAME]"
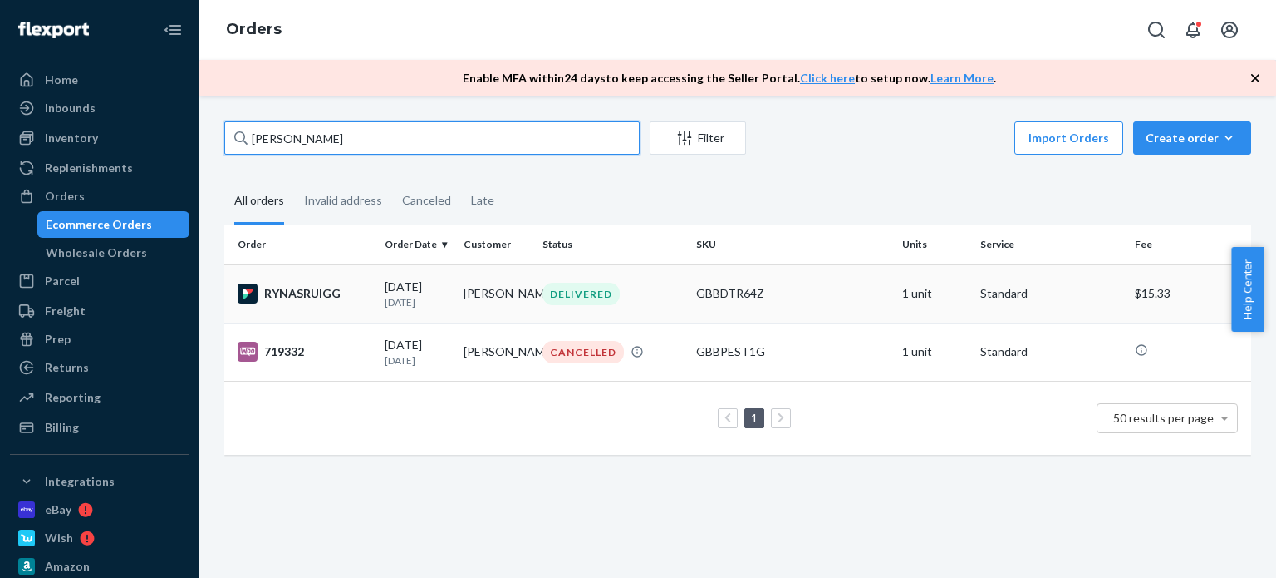
type input "[PERSON_NAME]"
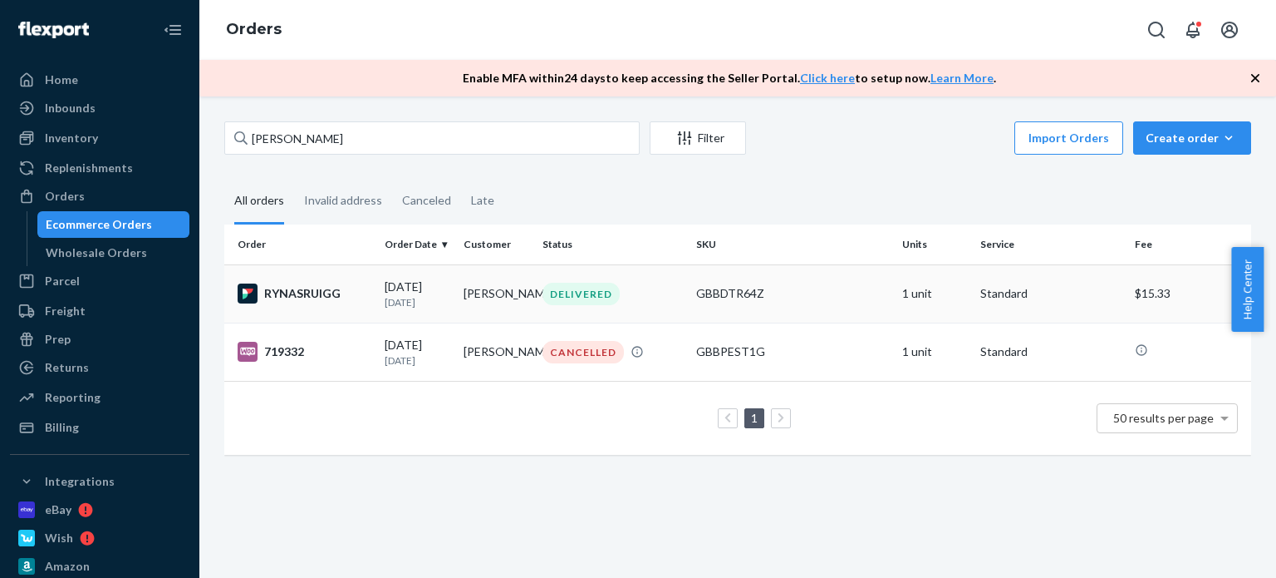
click at [576, 287] on div "DELIVERED" at bounding box center [581, 294] width 77 height 22
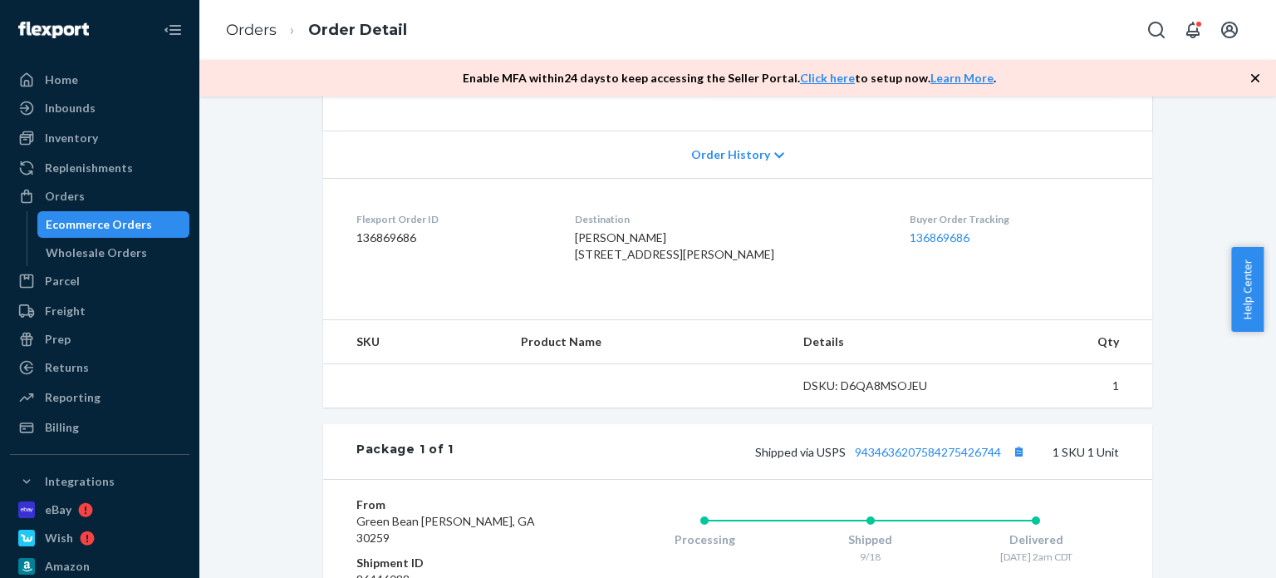
scroll to position [464, 0]
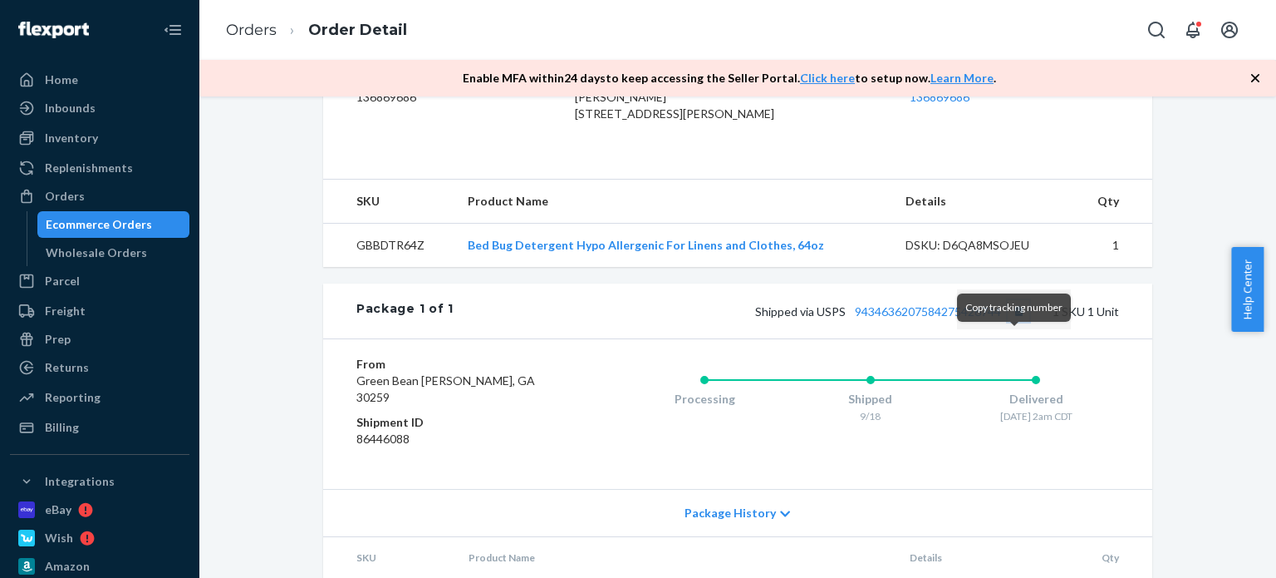
click at [1015, 322] on button "Copy tracking number" at bounding box center [1019, 311] width 22 height 22
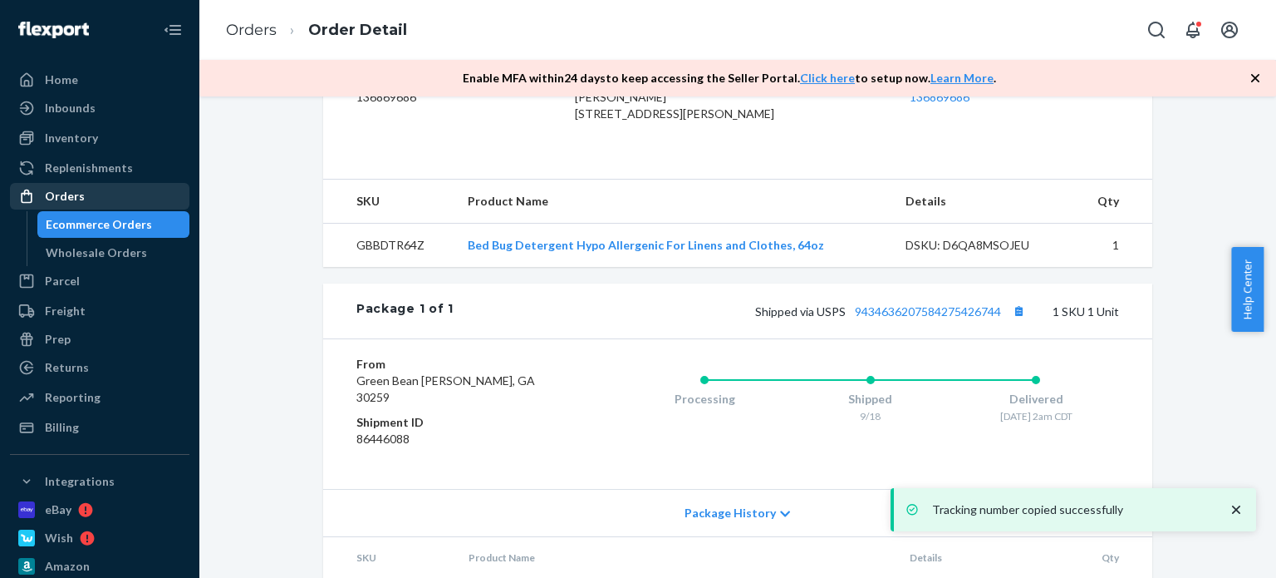
click at [140, 189] on div "Orders" at bounding box center [100, 195] width 176 height 23
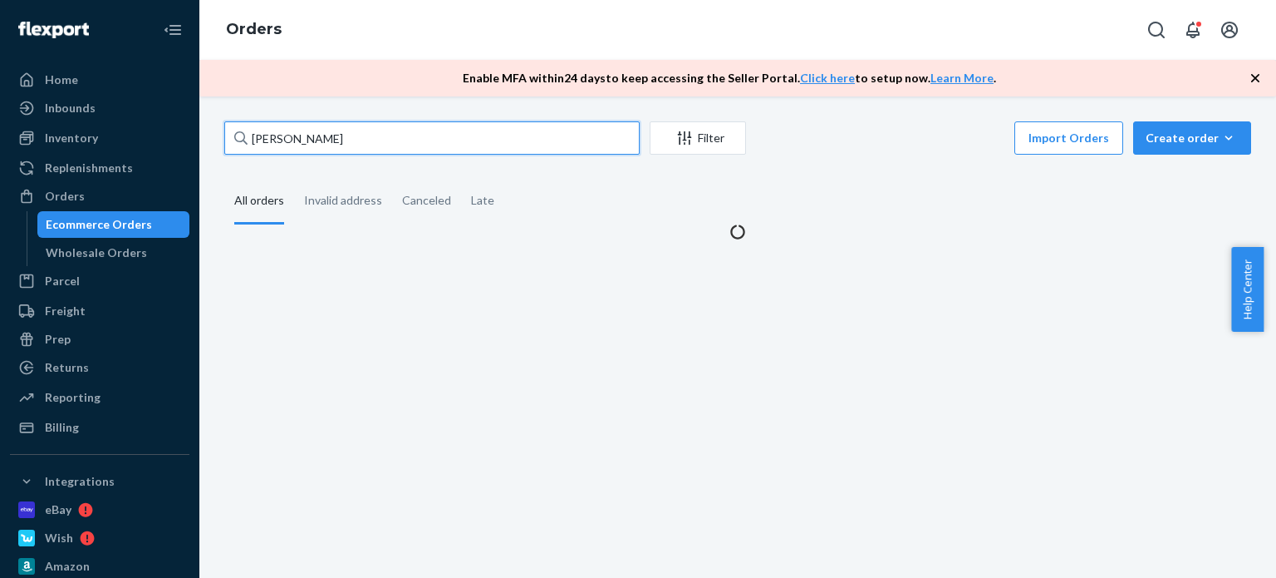
drag, startPoint x: 359, startPoint y: 139, endPoint x: 211, endPoint y: 131, distance: 148.1
click at [204, 134] on div "[PERSON_NAME] Filter Import Orders Create order Ecommerce order Removal order A…" at bounding box center [737, 336] width 1077 height 481
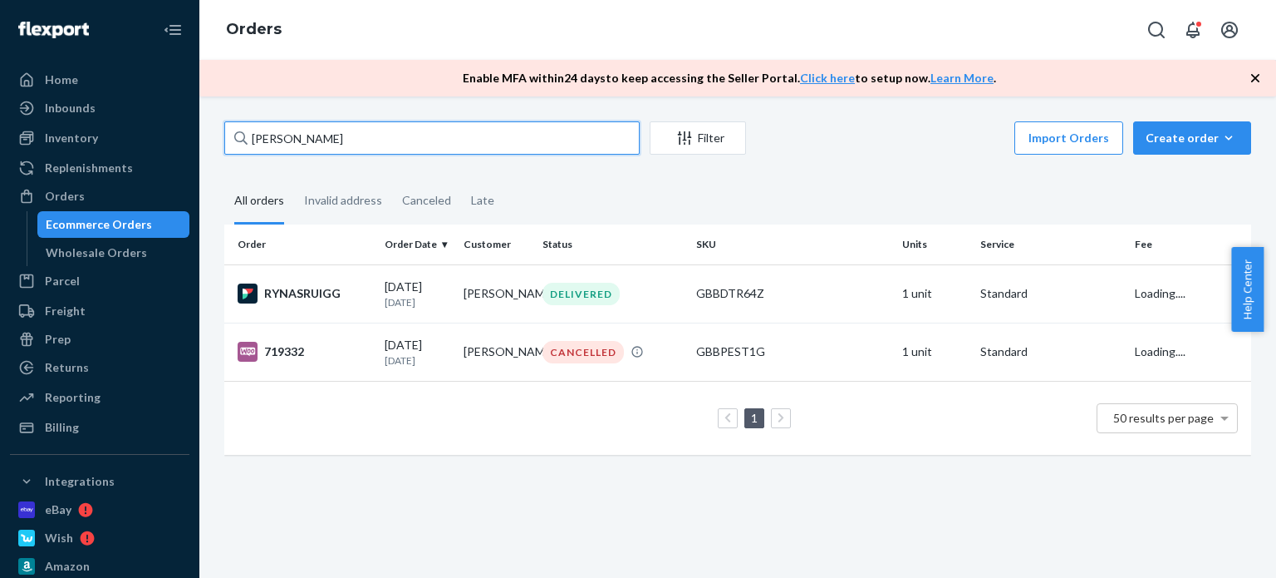
paste input "[PERSON_NAME]"
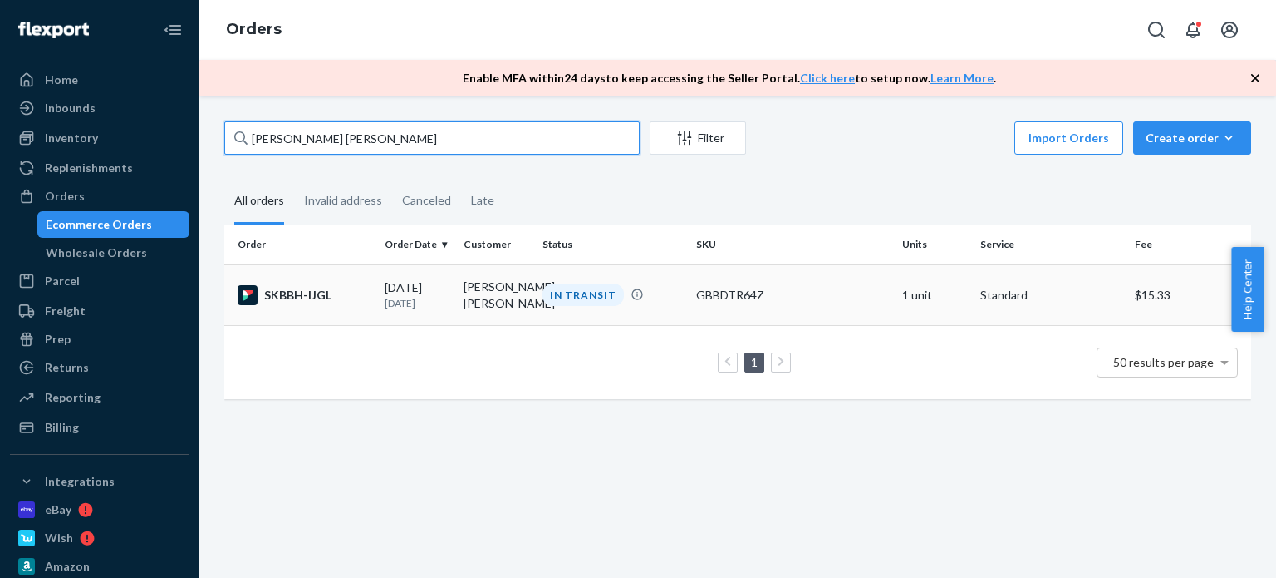
type input "[PERSON_NAME] [PERSON_NAME]"
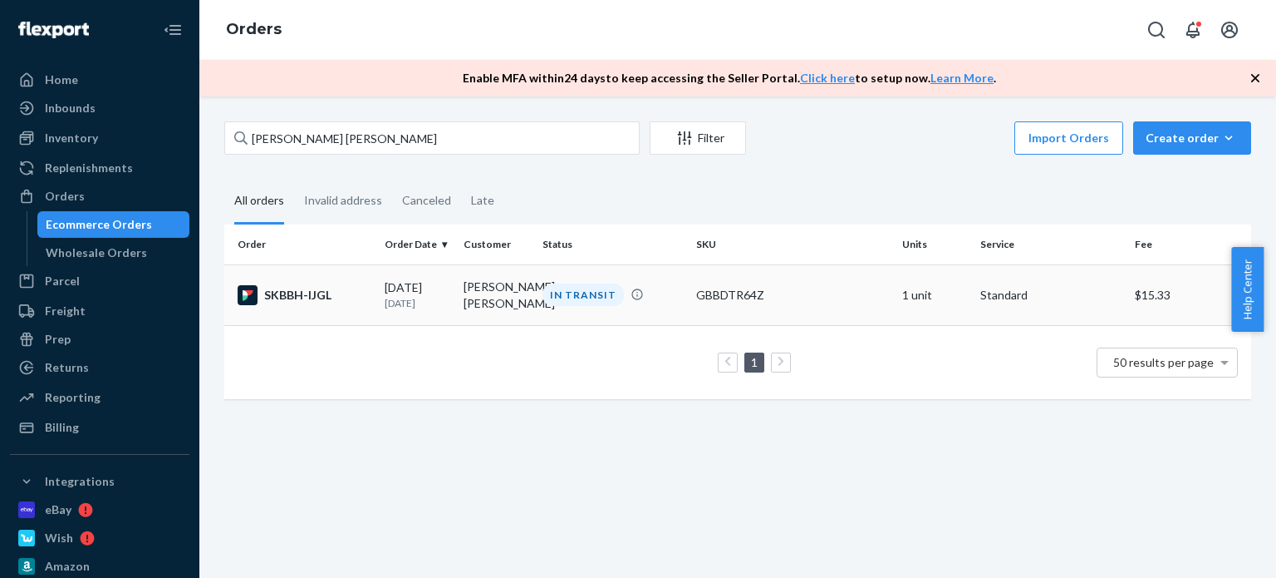
click at [519, 302] on td "[PERSON_NAME] [PERSON_NAME]" at bounding box center [496, 294] width 79 height 61
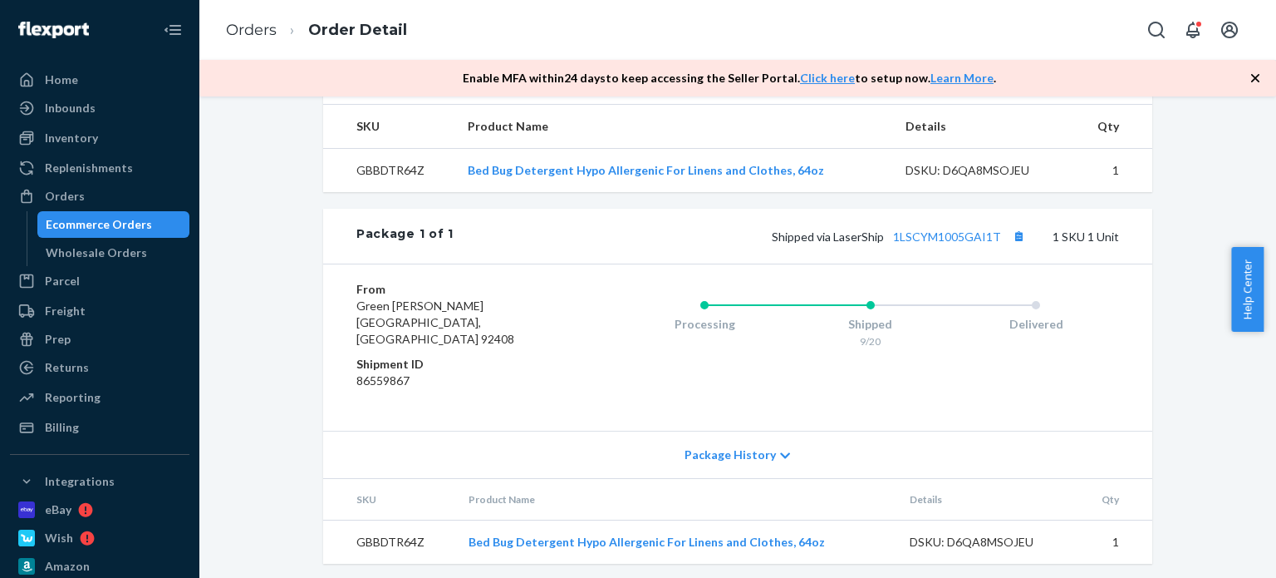
scroll to position [558, 0]
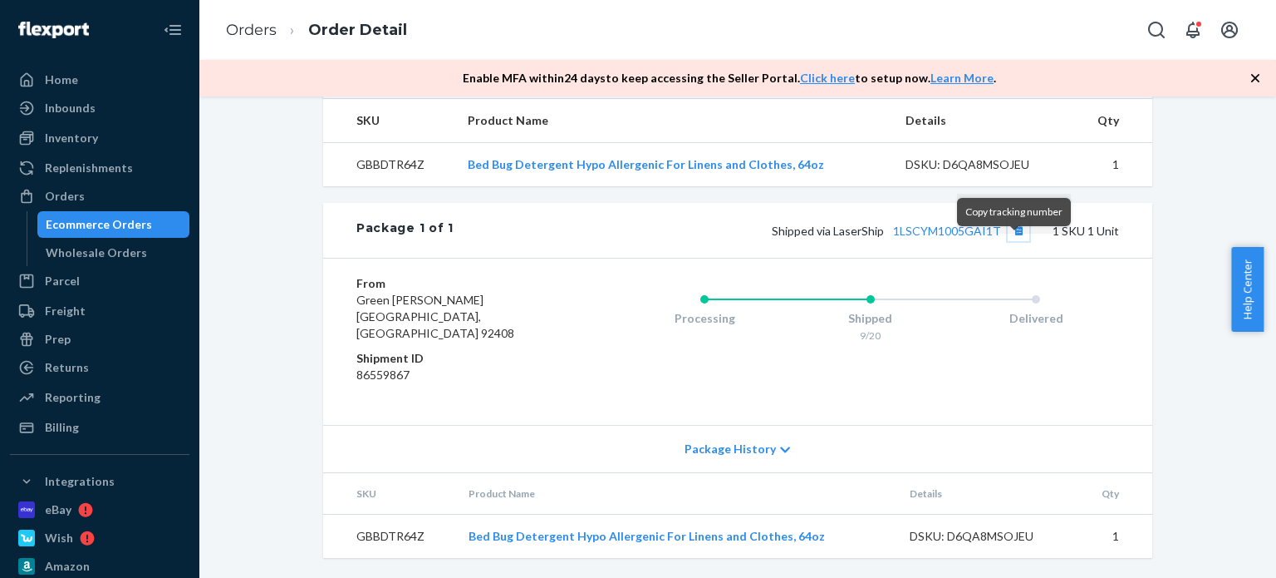
drag, startPoint x: 1014, startPoint y: 245, endPoint x: 716, endPoint y: 290, distance: 300.9
click at [1015, 241] on button "Copy tracking number" at bounding box center [1019, 230] width 22 height 22
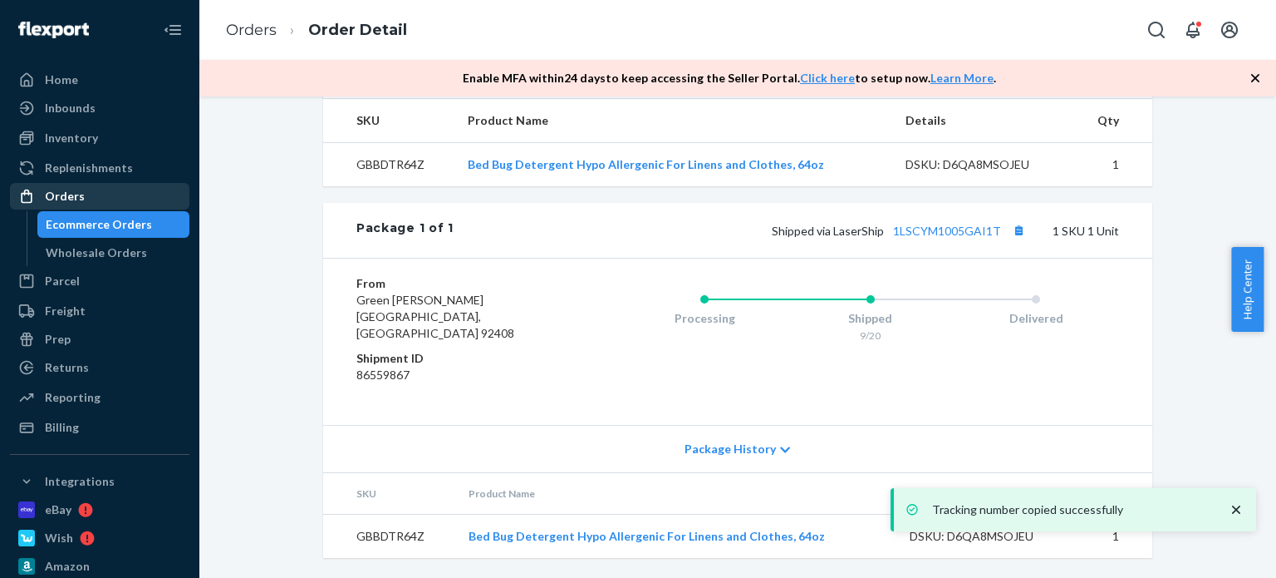
click at [116, 194] on div "Orders" at bounding box center [100, 195] width 176 height 23
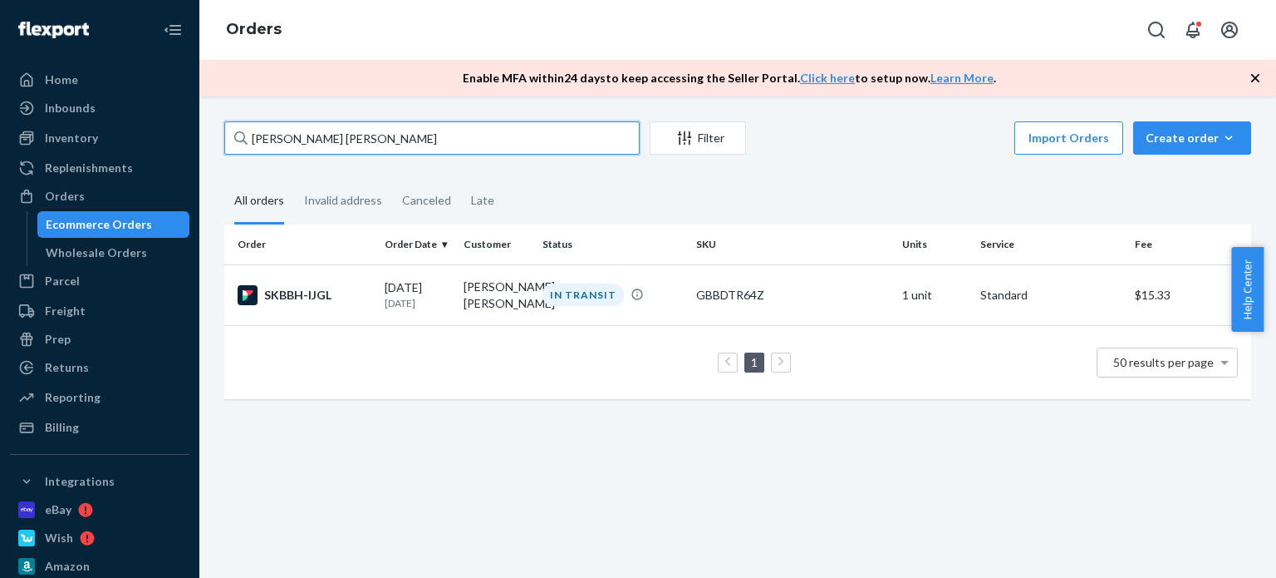
drag, startPoint x: 369, startPoint y: 140, endPoint x: 252, endPoint y: 140, distance: 117.2
click at [252, 140] on input "[PERSON_NAME] [PERSON_NAME]" at bounding box center [431, 137] width 415 height 33
click at [379, 131] on input "[PERSON_NAME] [PERSON_NAME]" at bounding box center [431, 137] width 415 height 33
drag, startPoint x: 381, startPoint y: 132, endPoint x: 238, endPoint y: 140, distance: 142.3
click at [238, 140] on div "[PERSON_NAME] [PERSON_NAME]" at bounding box center [431, 137] width 415 height 33
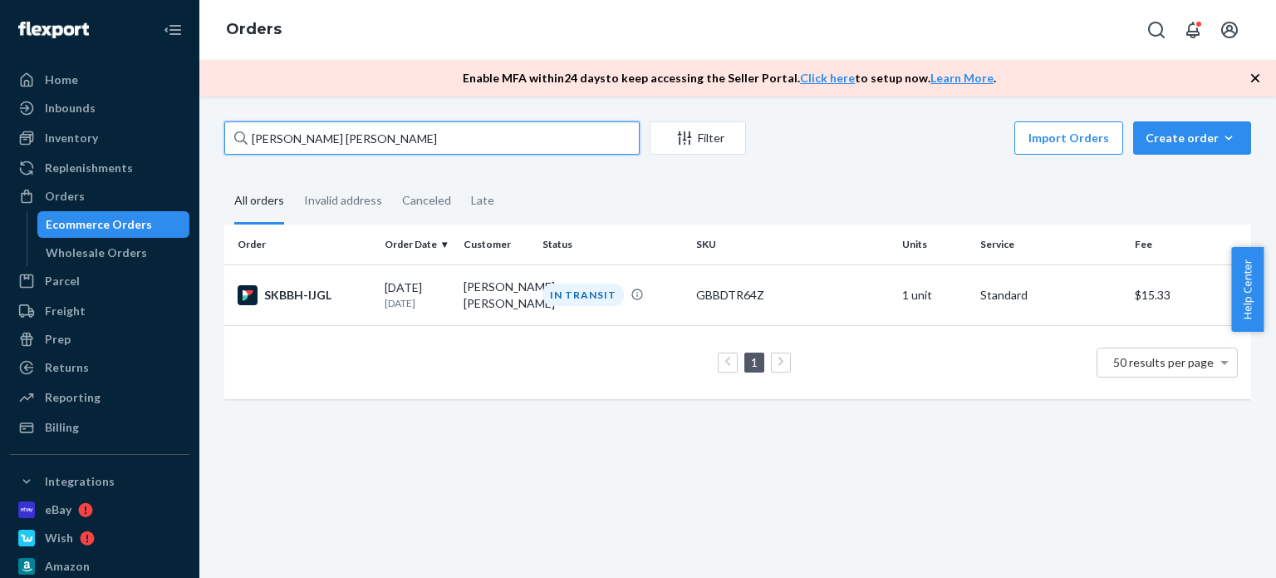
paste input "[PERSON_NAME]"
type input "[PERSON_NAME]"
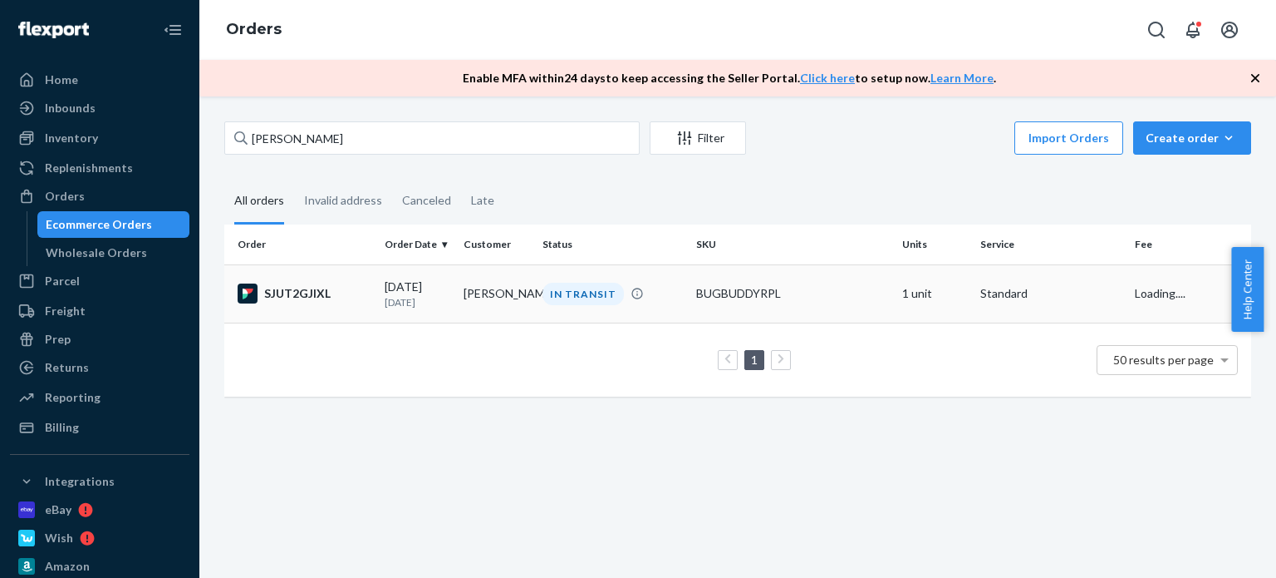
click at [467, 295] on td "[PERSON_NAME]" at bounding box center [496, 293] width 79 height 58
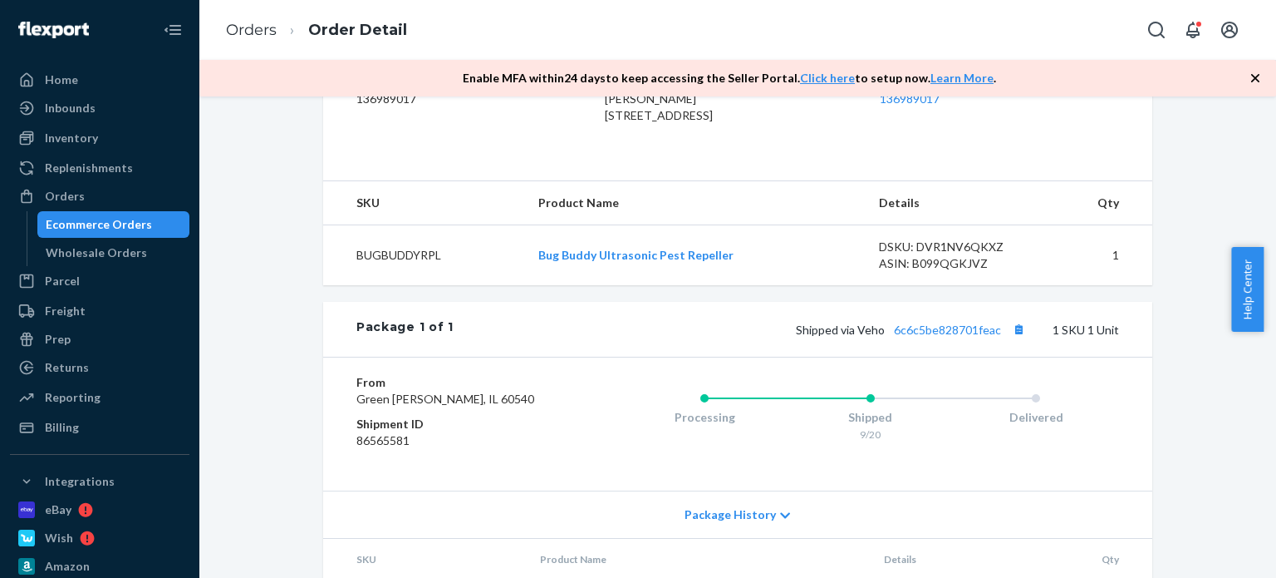
scroll to position [499, 0]
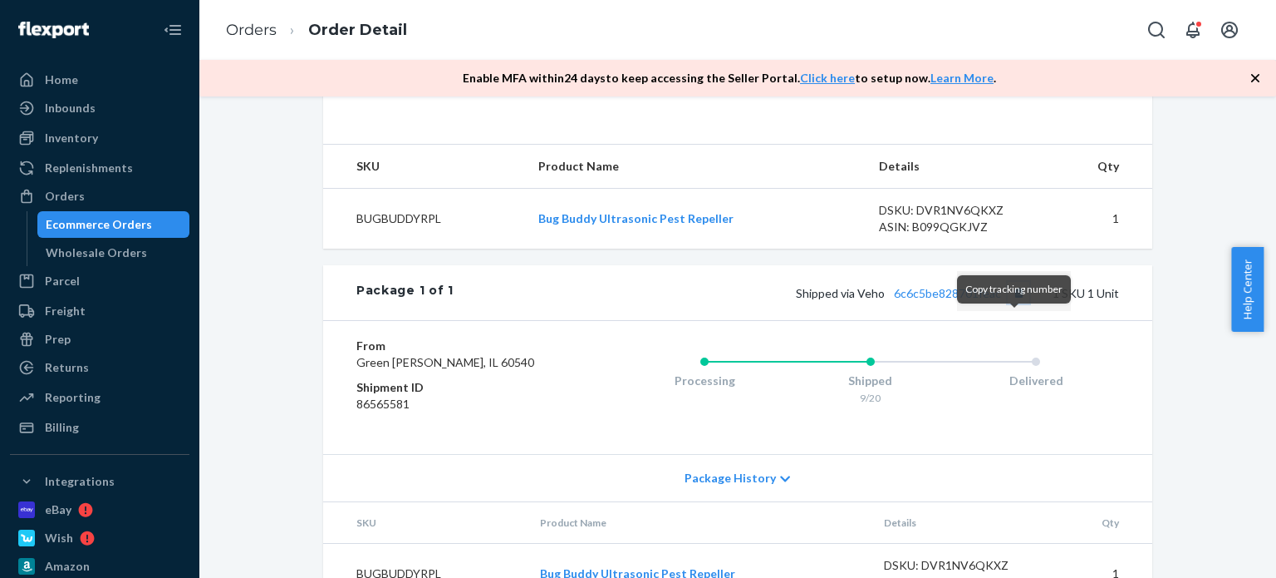
click at [1010, 303] on button "Copy tracking number" at bounding box center [1019, 293] width 22 height 22
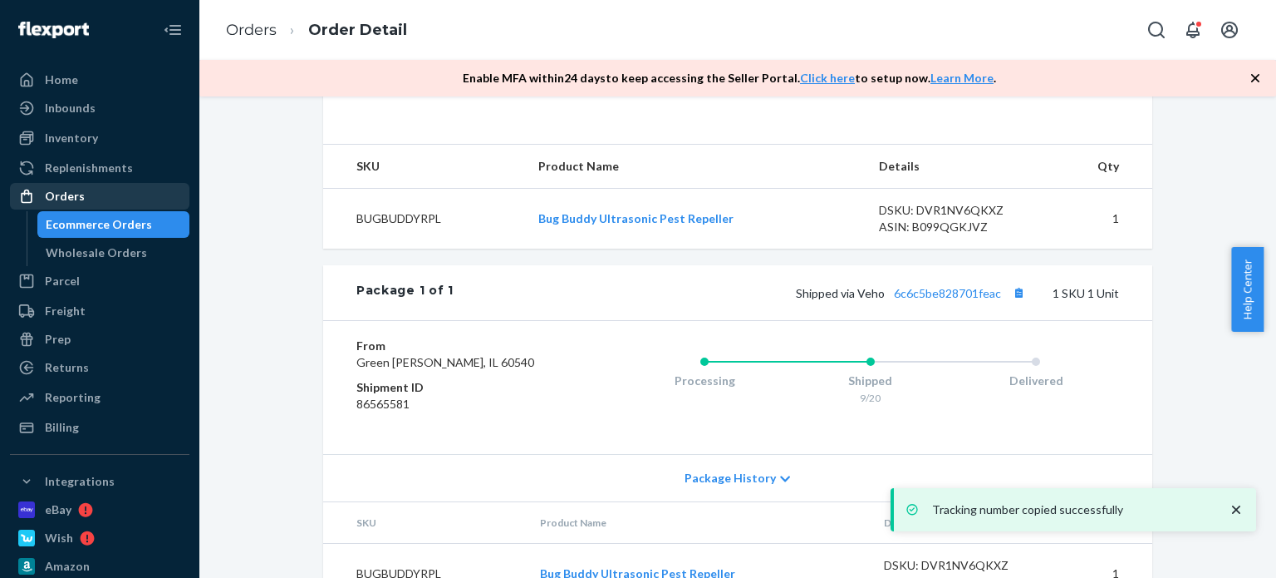
click at [98, 195] on div "Orders" at bounding box center [100, 195] width 176 height 23
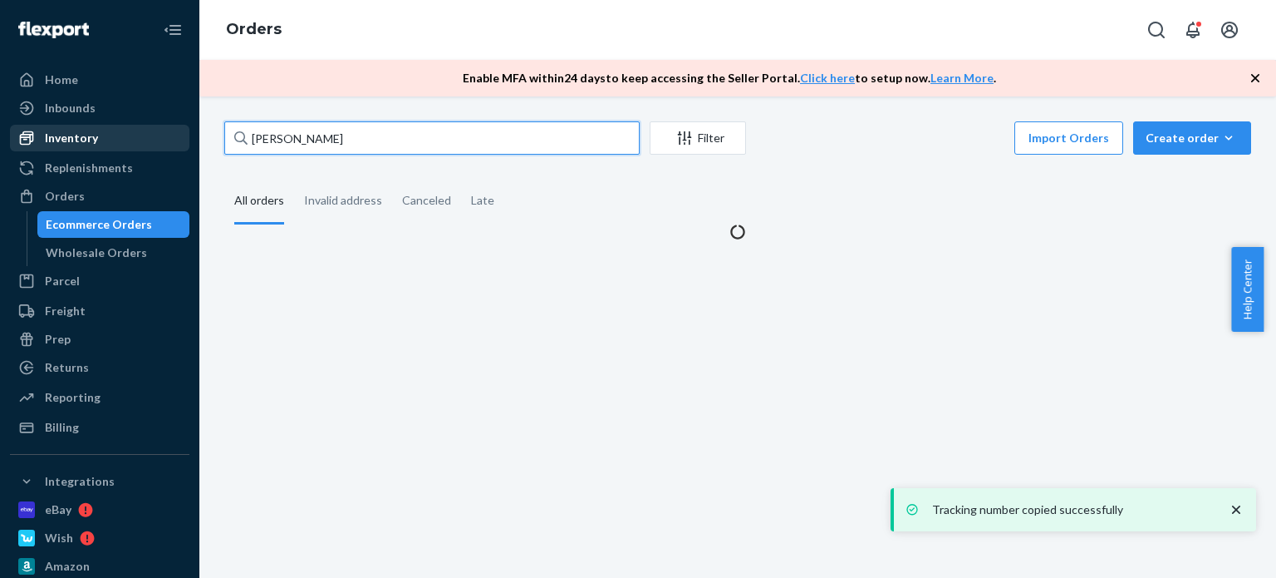
drag, startPoint x: 379, startPoint y: 137, endPoint x: 164, endPoint y: 129, distance: 215.4
click at [164, 129] on div "Home Inbounds Shipping Plans Problems Inventory Products Replenishments Orders …" at bounding box center [638, 289] width 1276 height 578
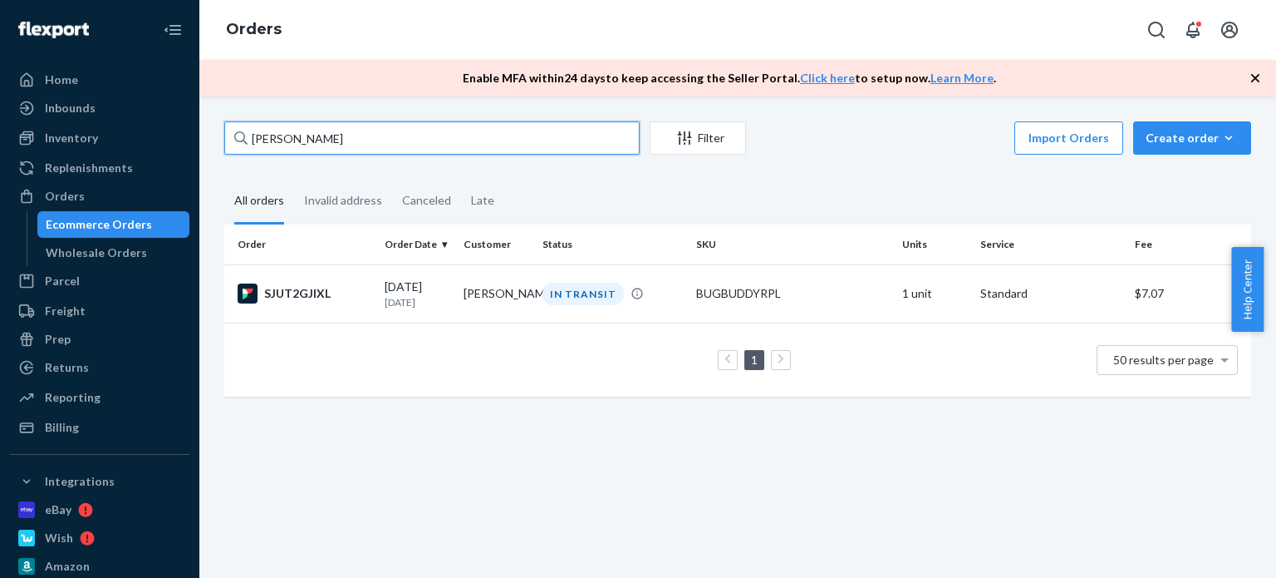
paste input "[PERSON_NAME]"
type input "[PERSON_NAME]"
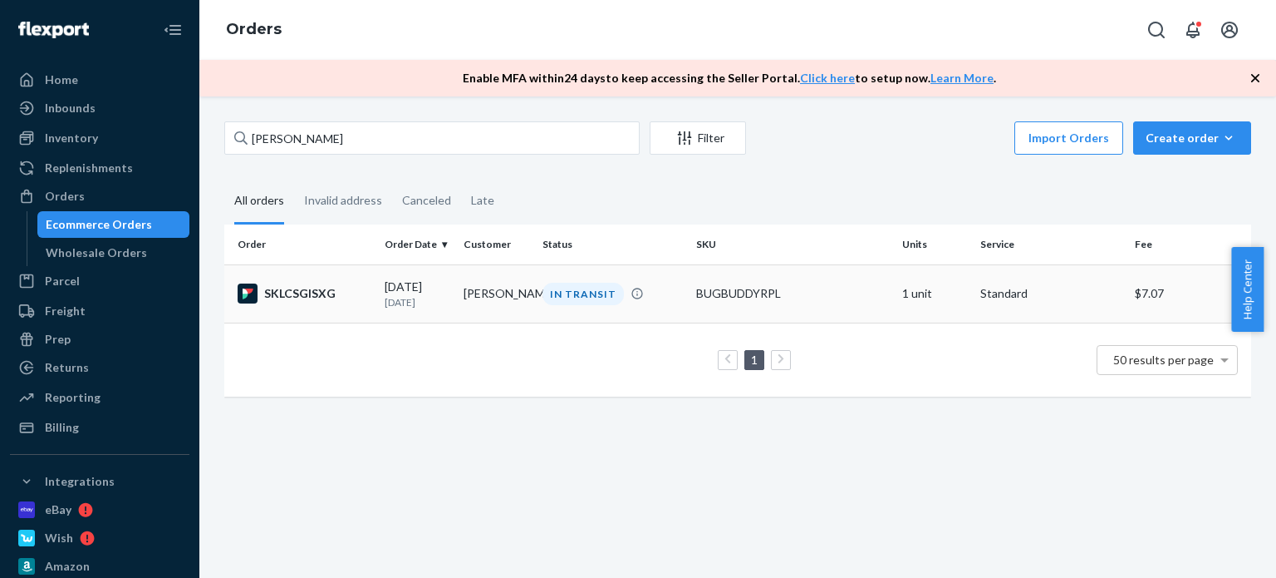
click at [475, 291] on td "[PERSON_NAME]" at bounding box center [496, 293] width 79 height 58
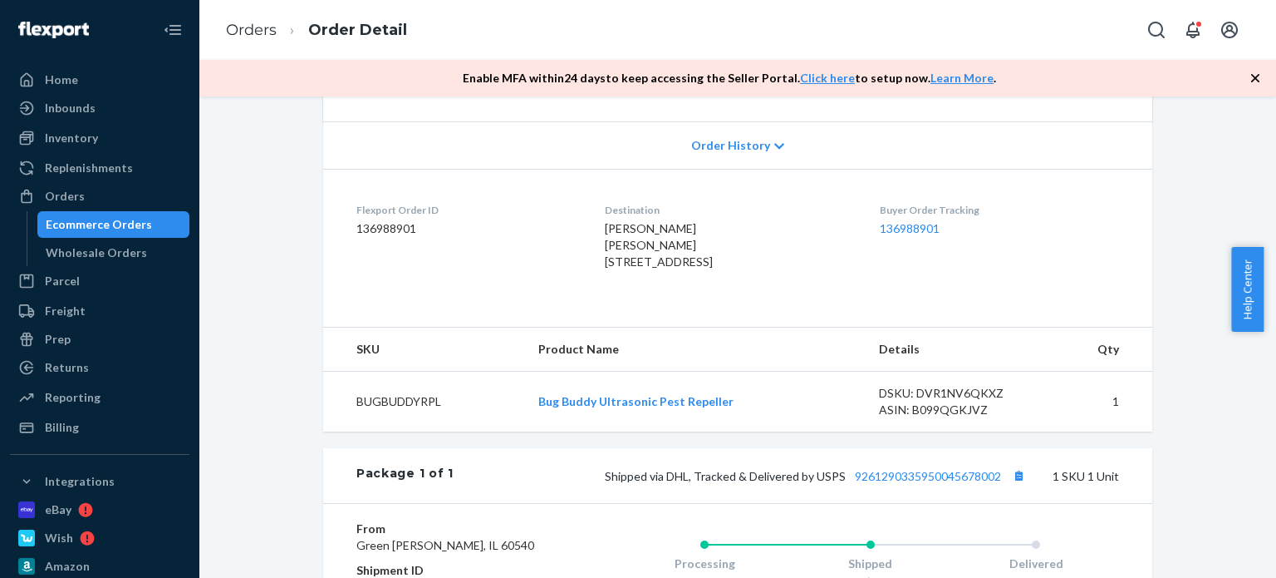
scroll to position [499, 0]
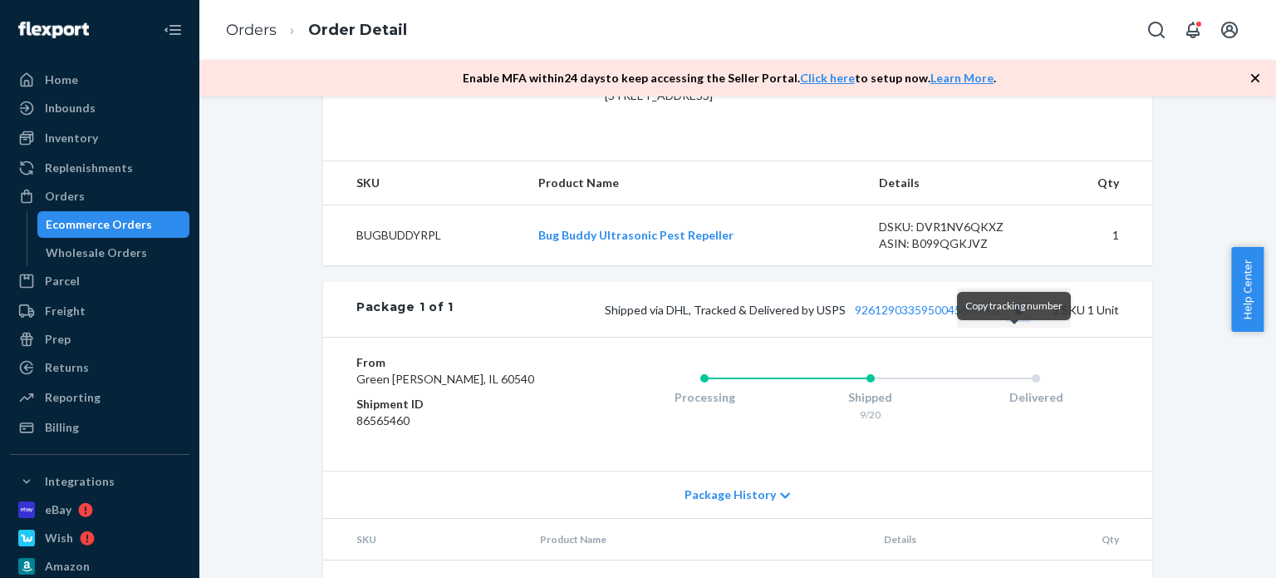
click at [1012, 320] on button "Copy tracking number" at bounding box center [1019, 309] width 22 height 22
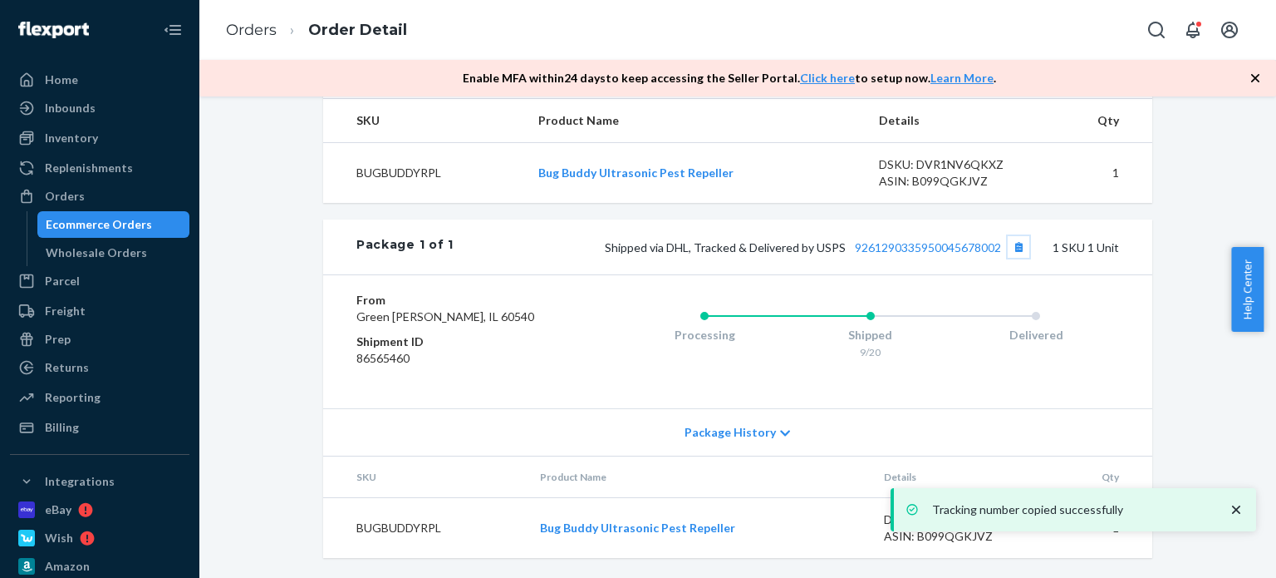
scroll to position [608, 0]
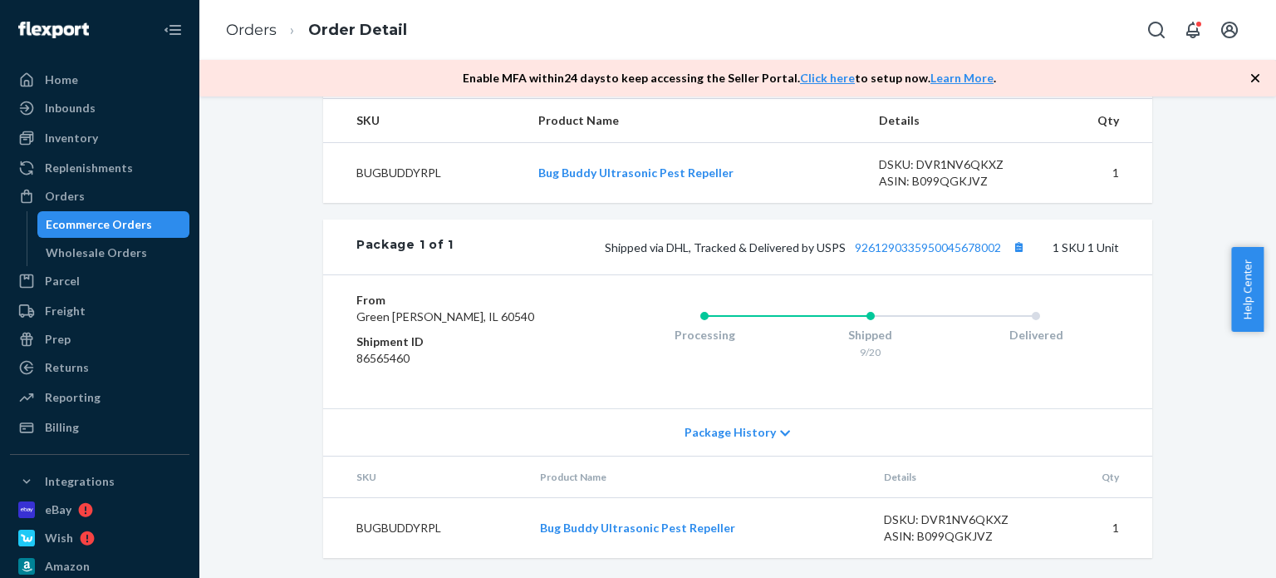
drag, startPoint x: 120, startPoint y: 192, endPoint x: 183, endPoint y: 180, distance: 64.2
click at [120, 193] on div "Orders" at bounding box center [100, 195] width 176 height 23
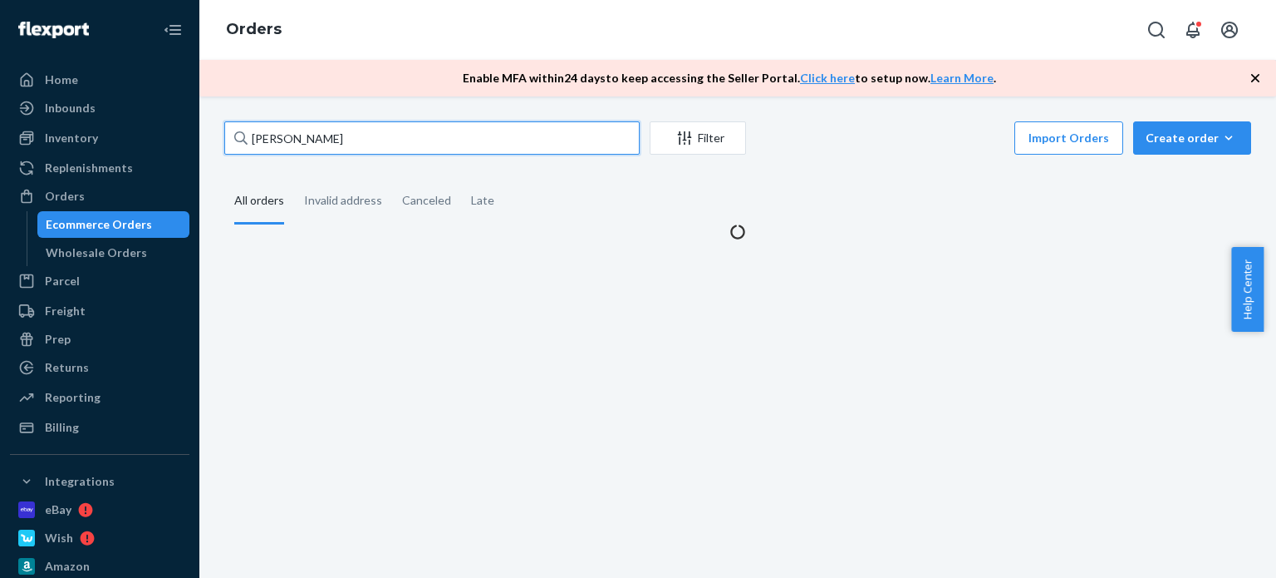
click at [233, 130] on input "[PERSON_NAME]" at bounding box center [431, 137] width 415 height 33
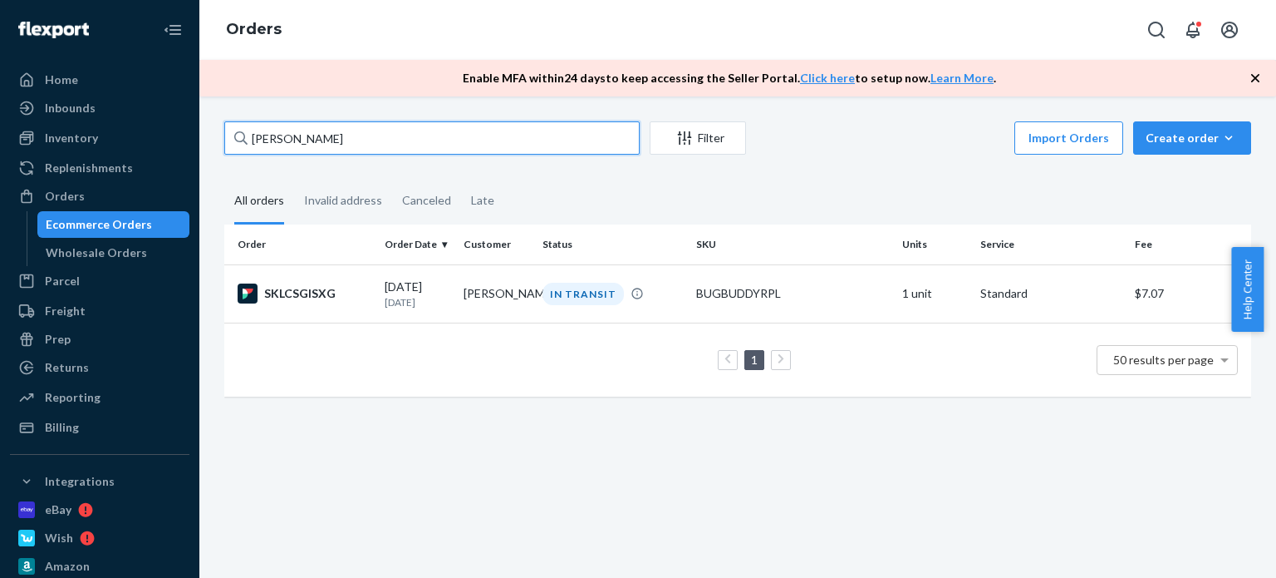
paste input "[PERSON_NAME]"
type input "[PERSON_NAME]"
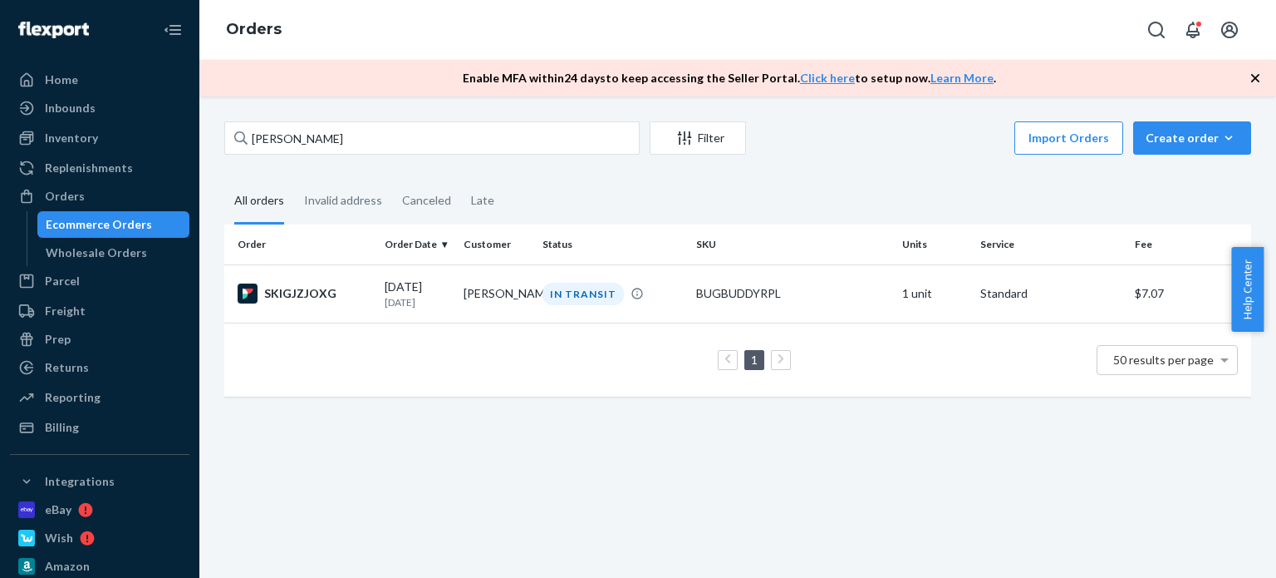
click at [690, 294] on td "BUGBUDDYRPL" at bounding box center [792, 293] width 205 height 58
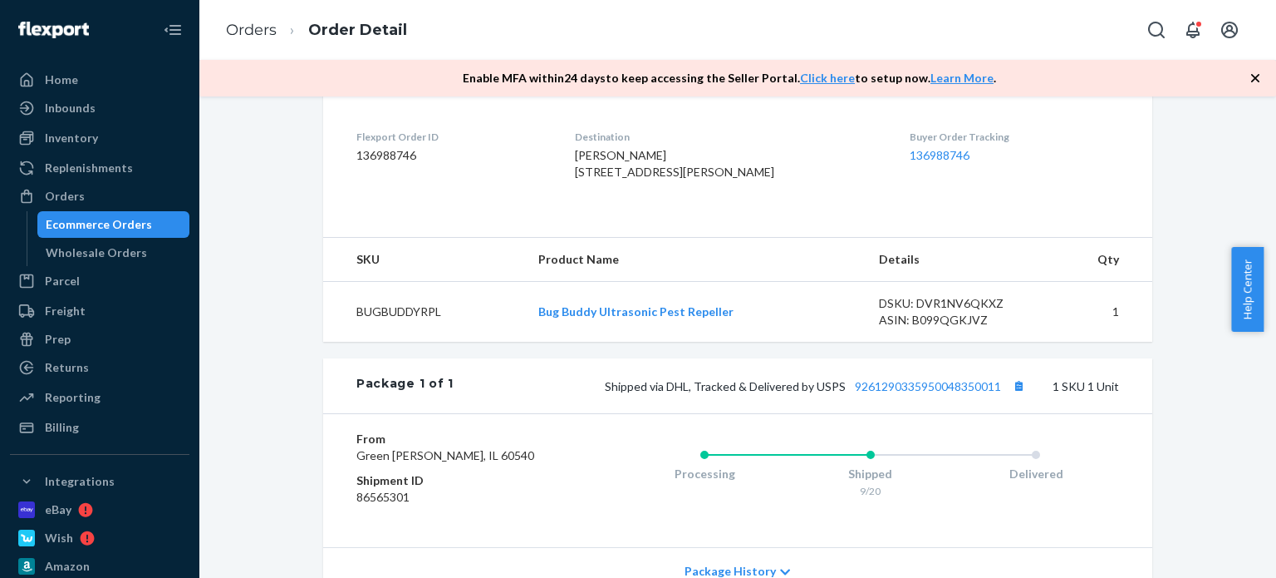
scroll to position [499, 0]
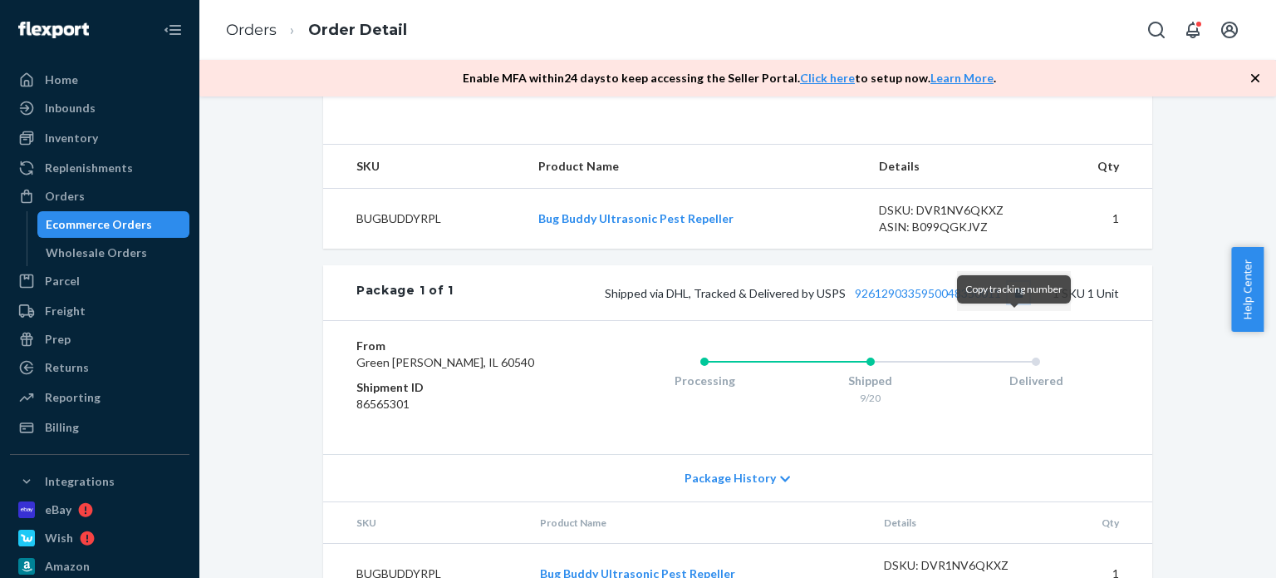
click at [1011, 303] on button "Copy tracking number" at bounding box center [1019, 293] width 22 height 22
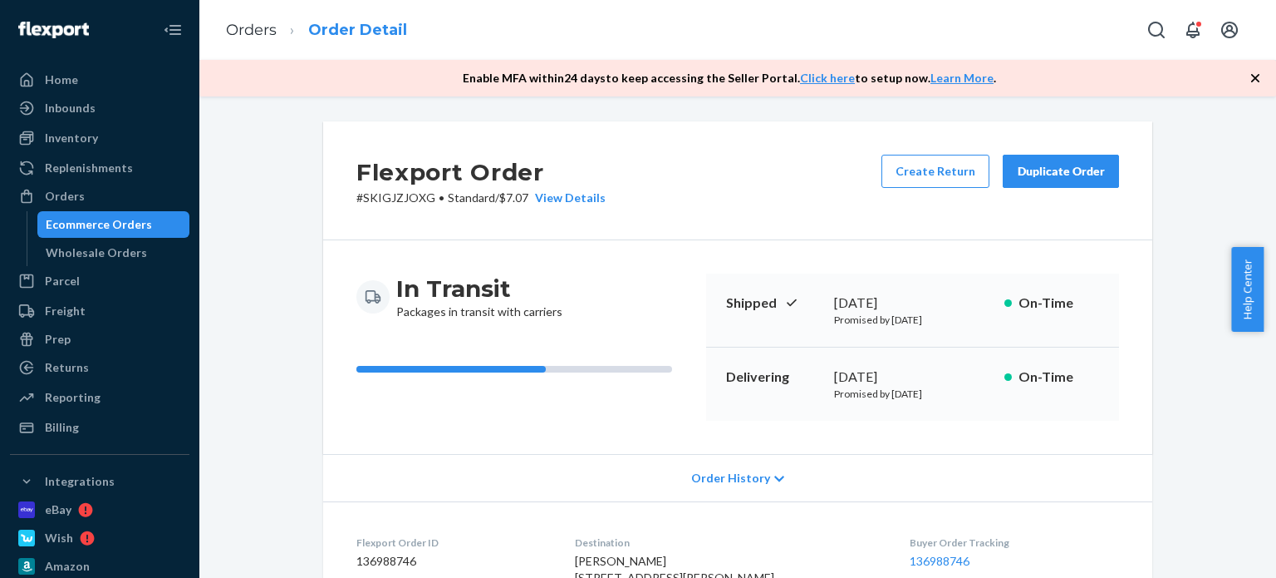
scroll to position [83, 0]
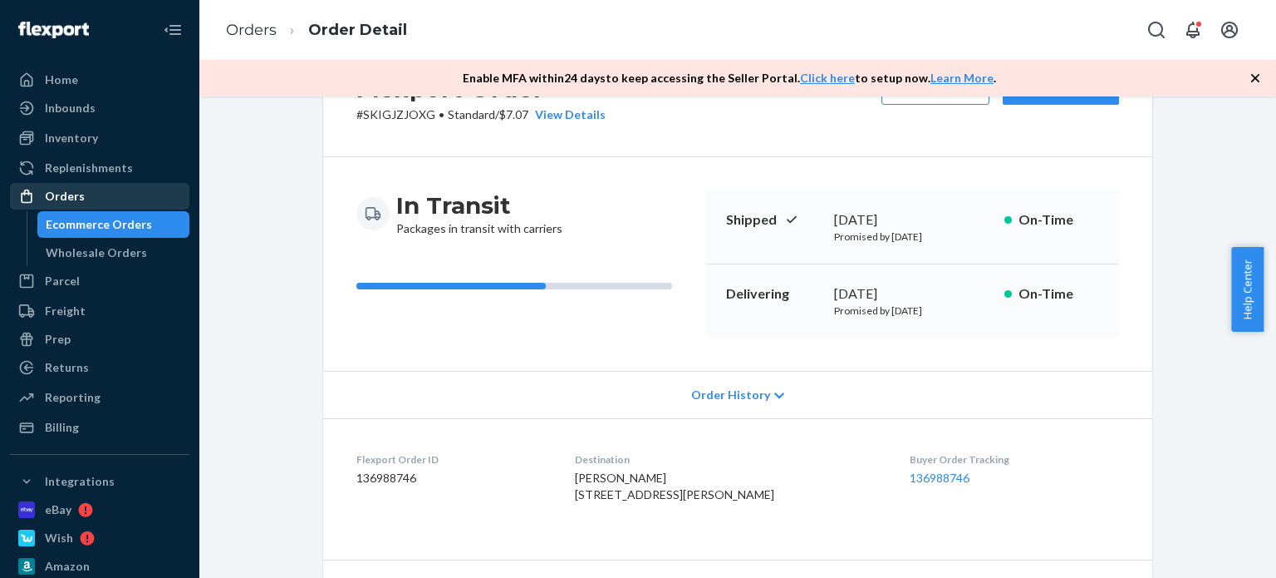
click at [115, 196] on div "Orders" at bounding box center [100, 195] width 176 height 23
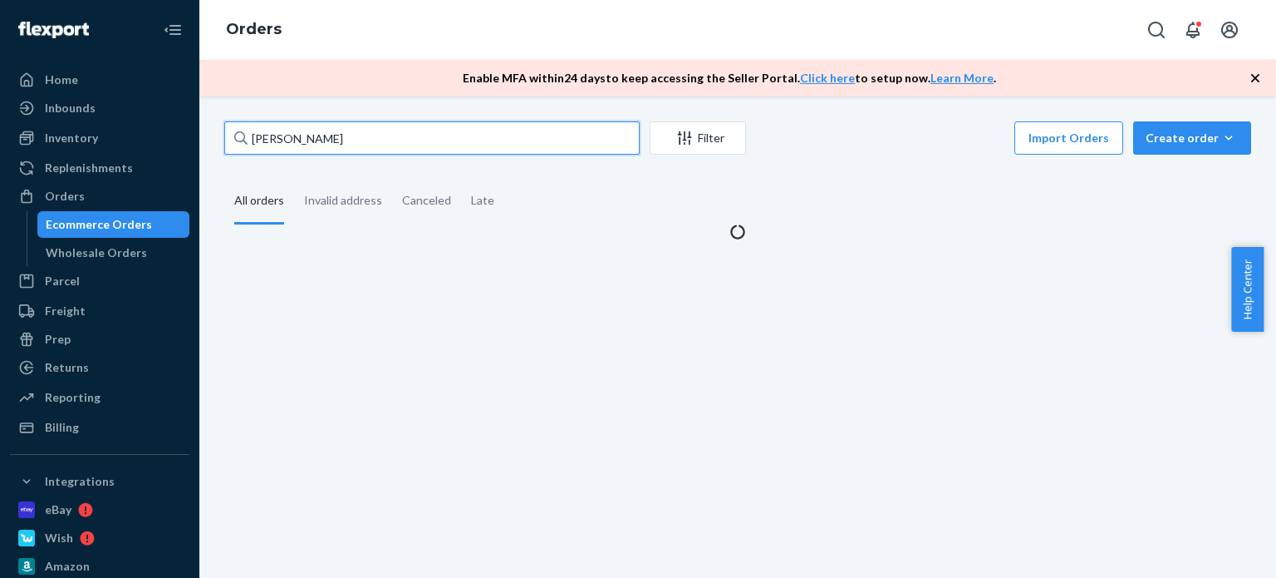
drag, startPoint x: 287, startPoint y: 138, endPoint x: 229, endPoint y: 140, distance: 57.4
click at [226, 140] on input "[PERSON_NAME]" at bounding box center [431, 137] width 415 height 33
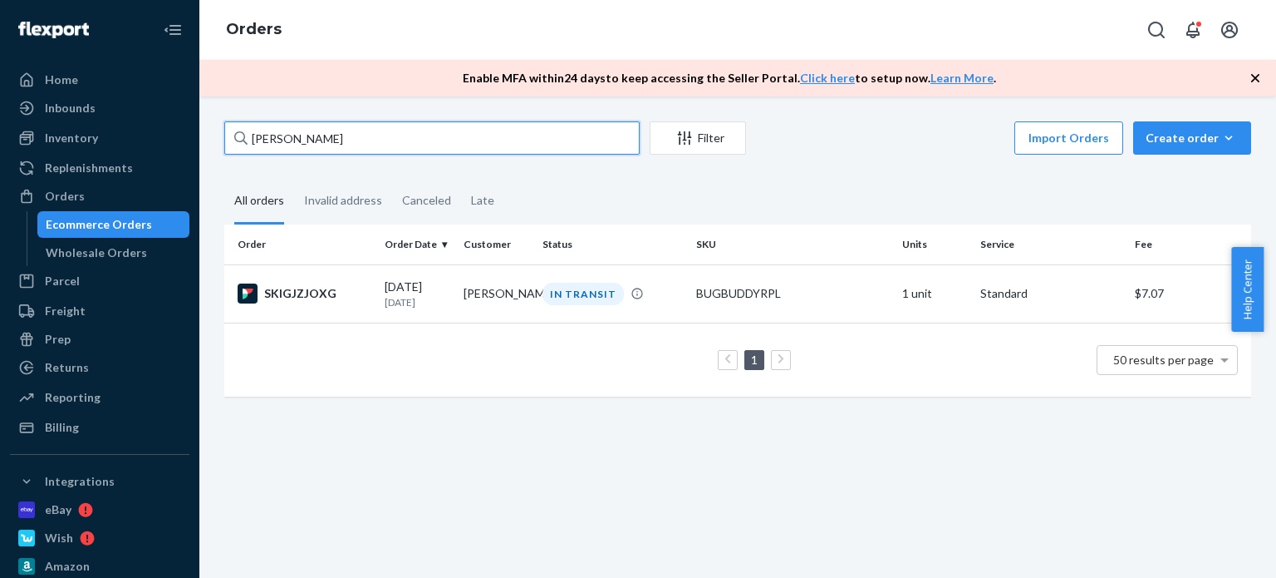
paste input "[PERSON_NAME]"
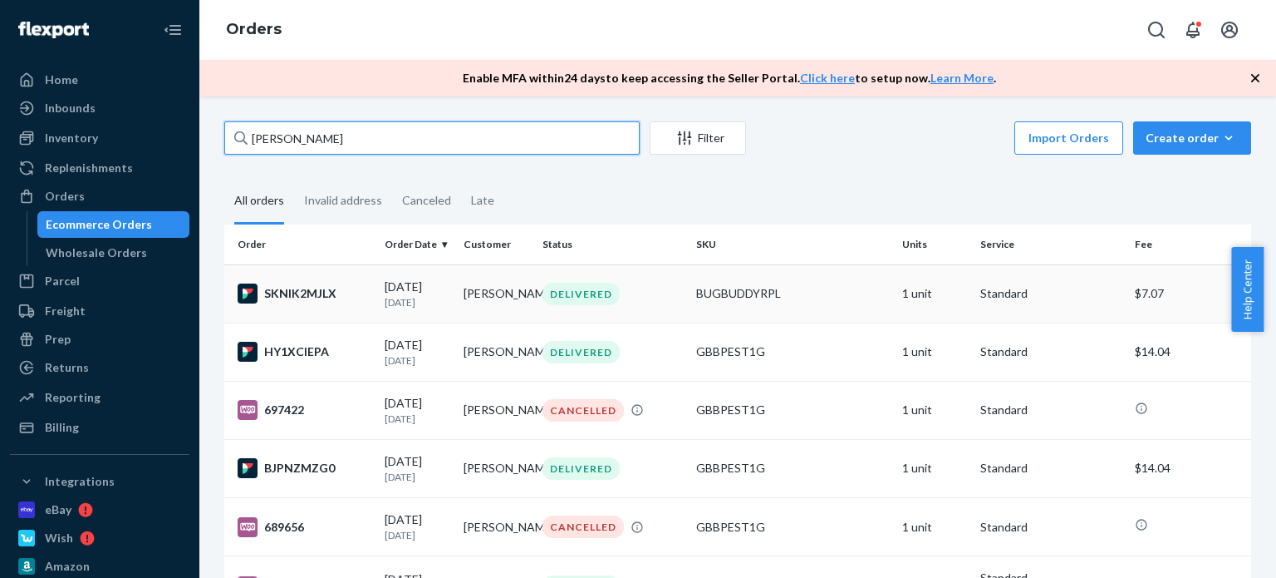
type input "[PERSON_NAME]"
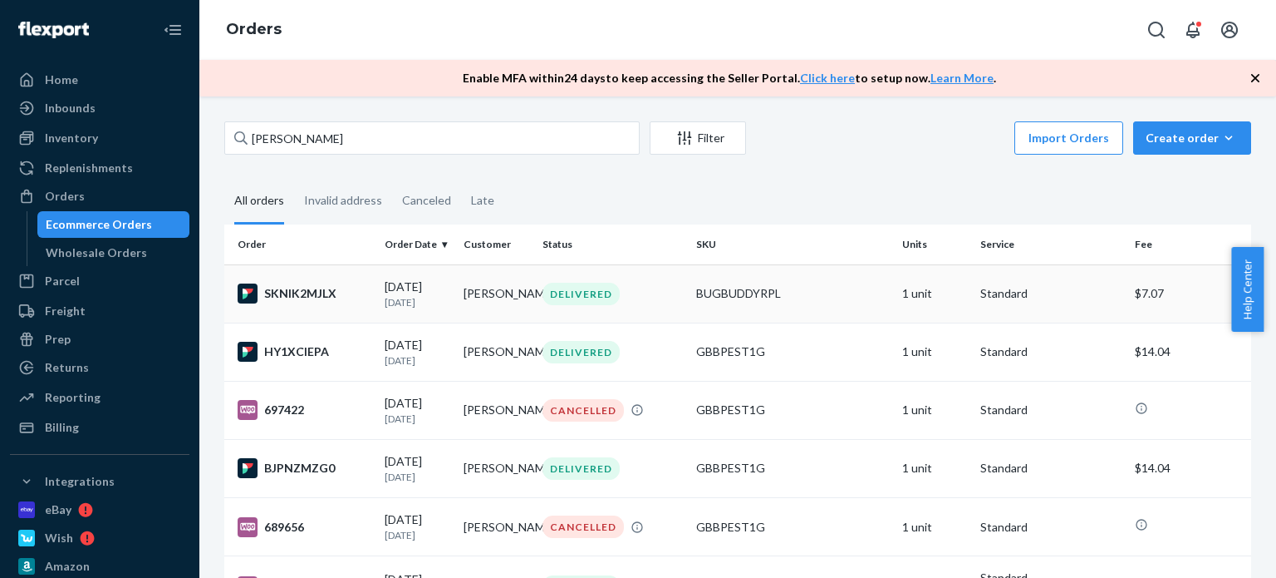
click at [561, 296] on div "DELIVERED" at bounding box center [581, 294] width 77 height 22
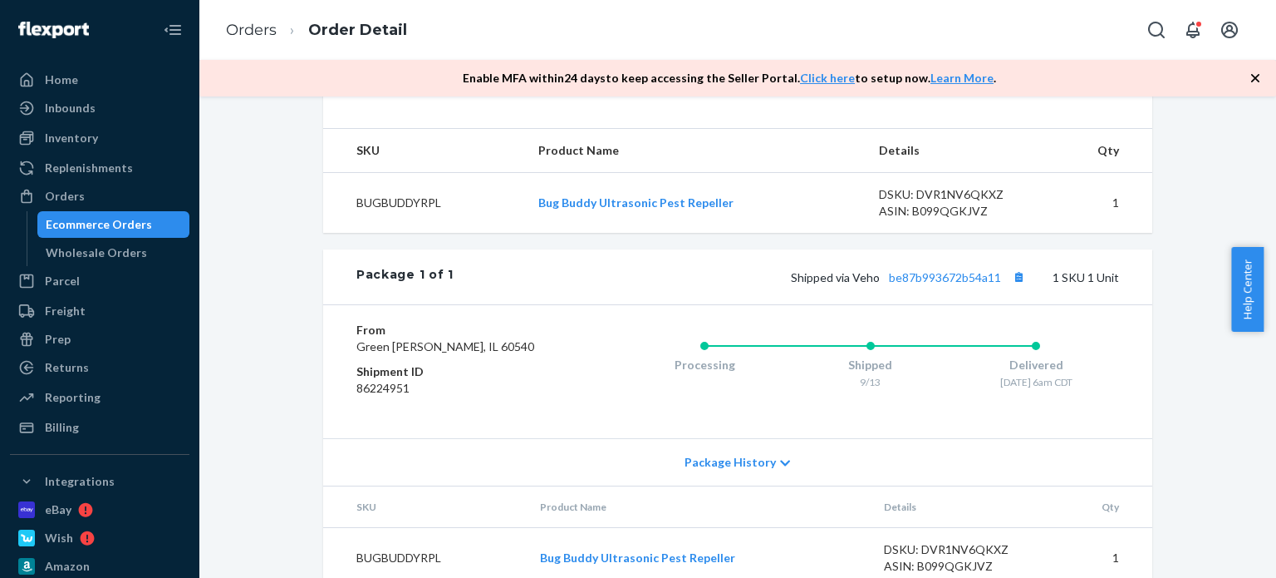
scroll to position [592, 0]
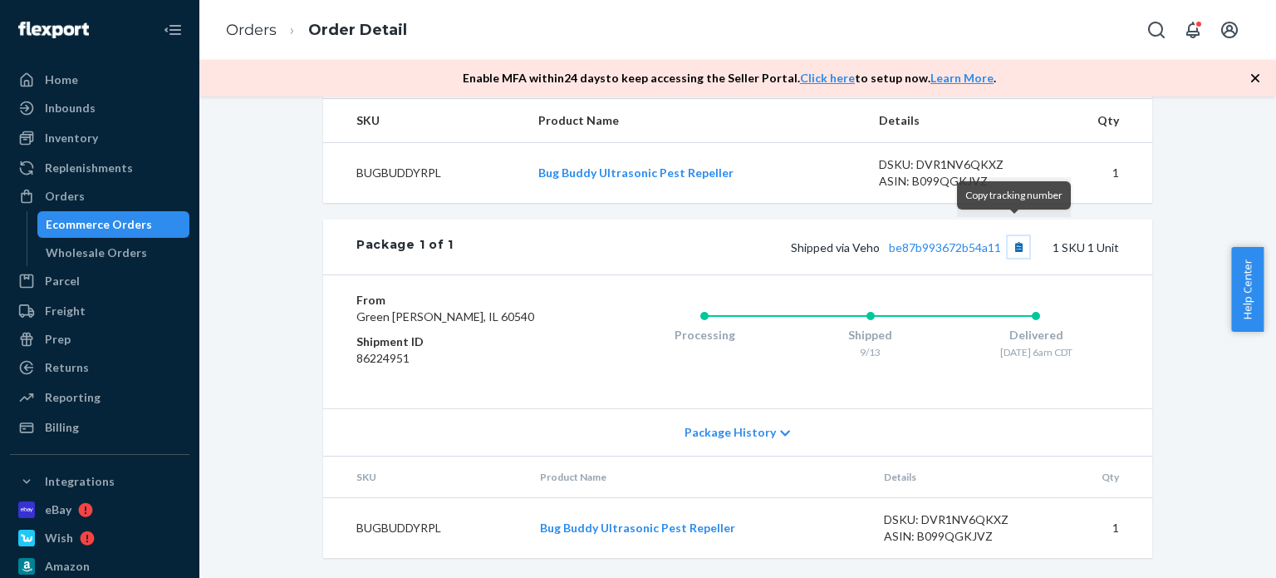
click at [1010, 236] on button "Copy tracking number" at bounding box center [1019, 247] width 22 height 22
drag, startPoint x: 109, startPoint y: 190, endPoint x: 180, endPoint y: 187, distance: 71.5
click at [109, 191] on div "Orders" at bounding box center [100, 195] width 176 height 23
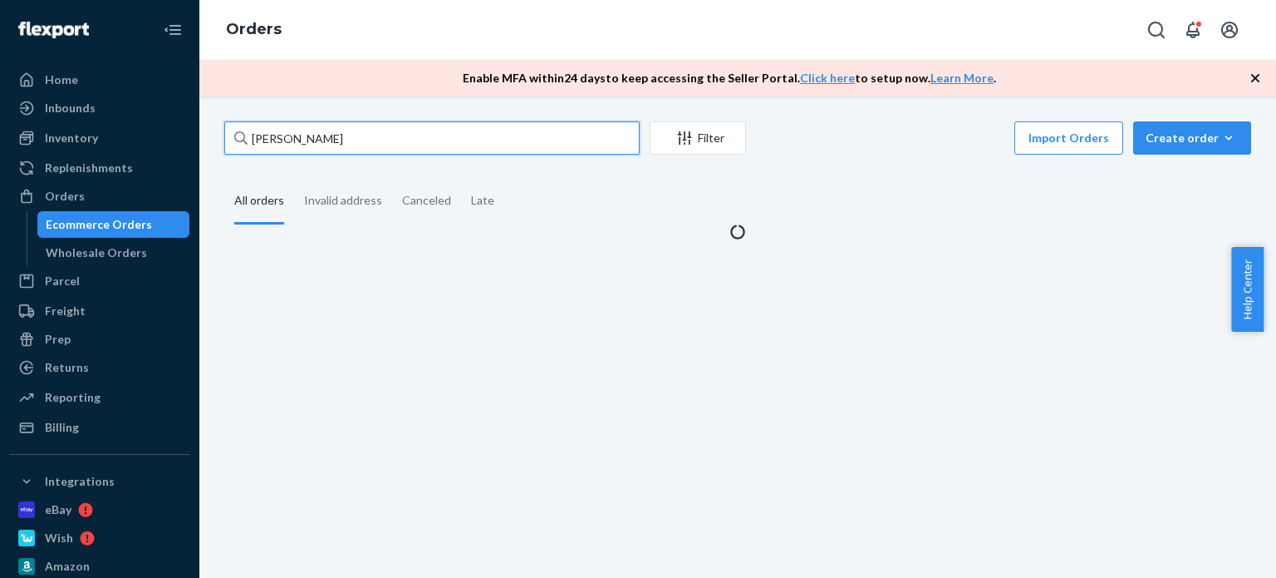
drag, startPoint x: 350, startPoint y: 139, endPoint x: 273, endPoint y: 134, distance: 76.6
click at [213, 130] on div "[PERSON_NAME] Filter Import Orders Create order Ecommerce order Removal order A…" at bounding box center [738, 180] width 1052 height 119
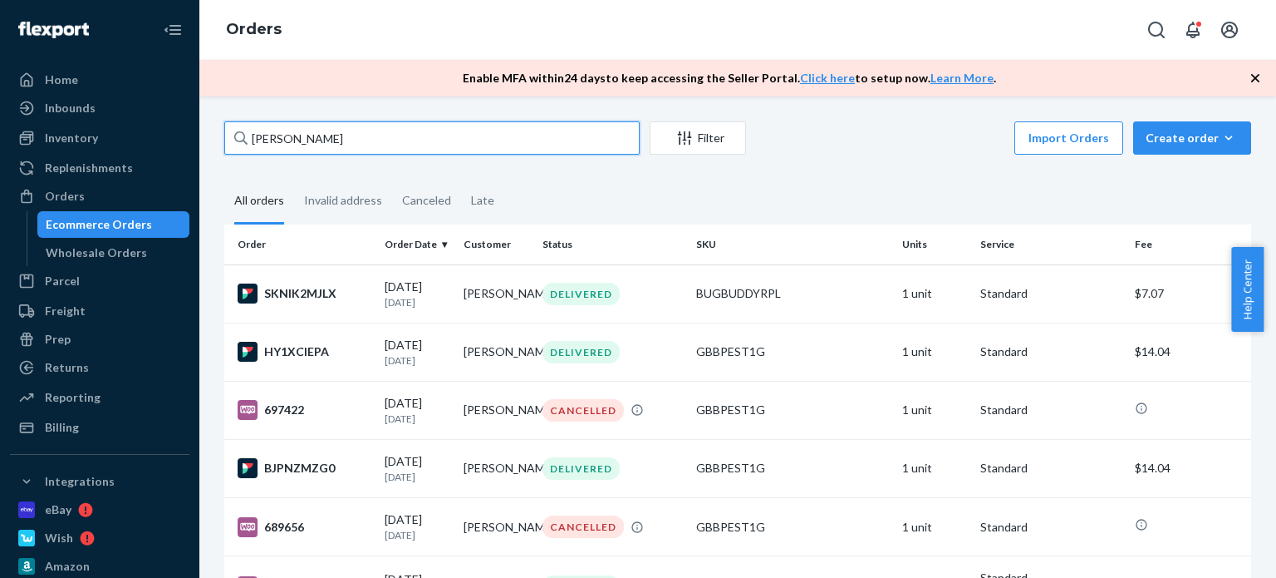
paste input "[PERSON_NAME]"
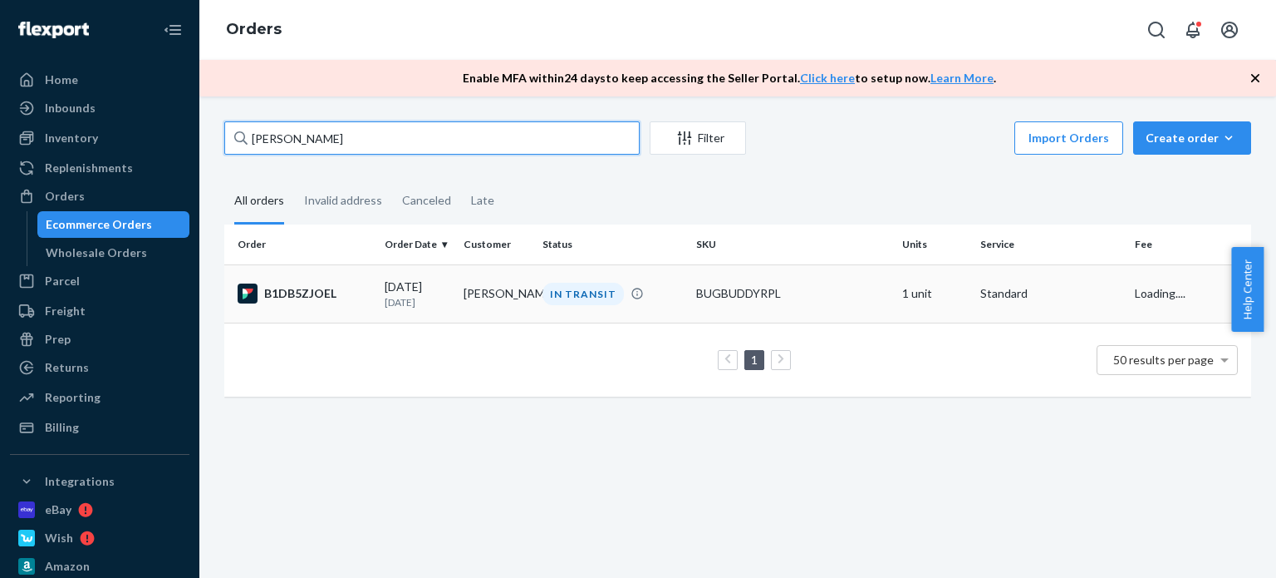
type input "[PERSON_NAME]"
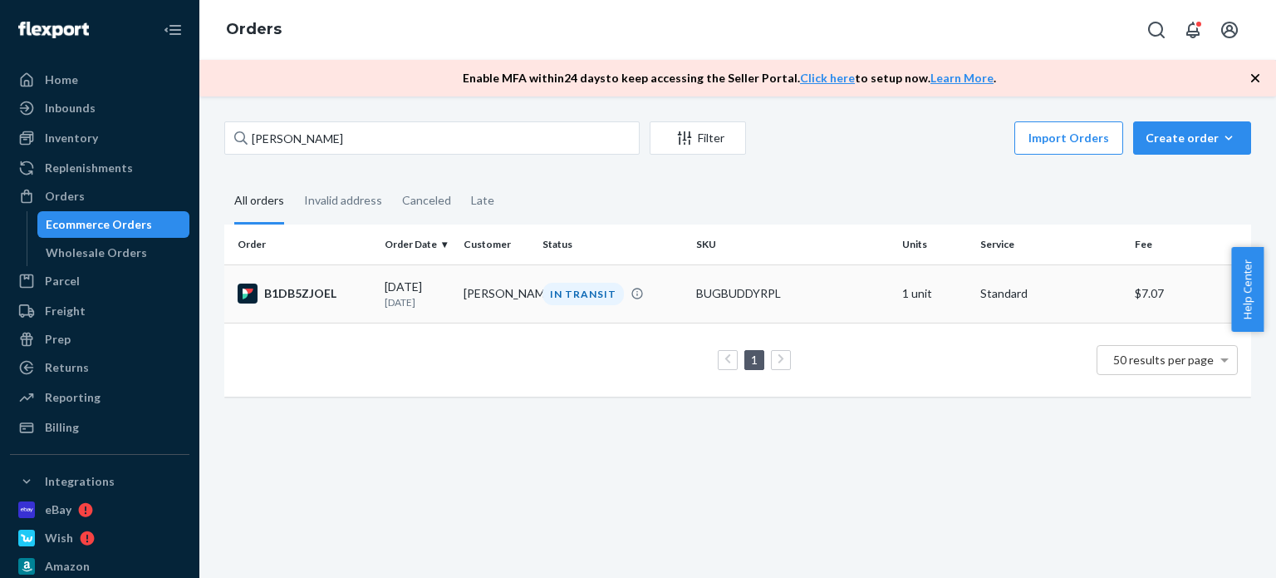
click at [539, 300] on div "IN TRANSIT" at bounding box center [612, 294] width 147 height 22
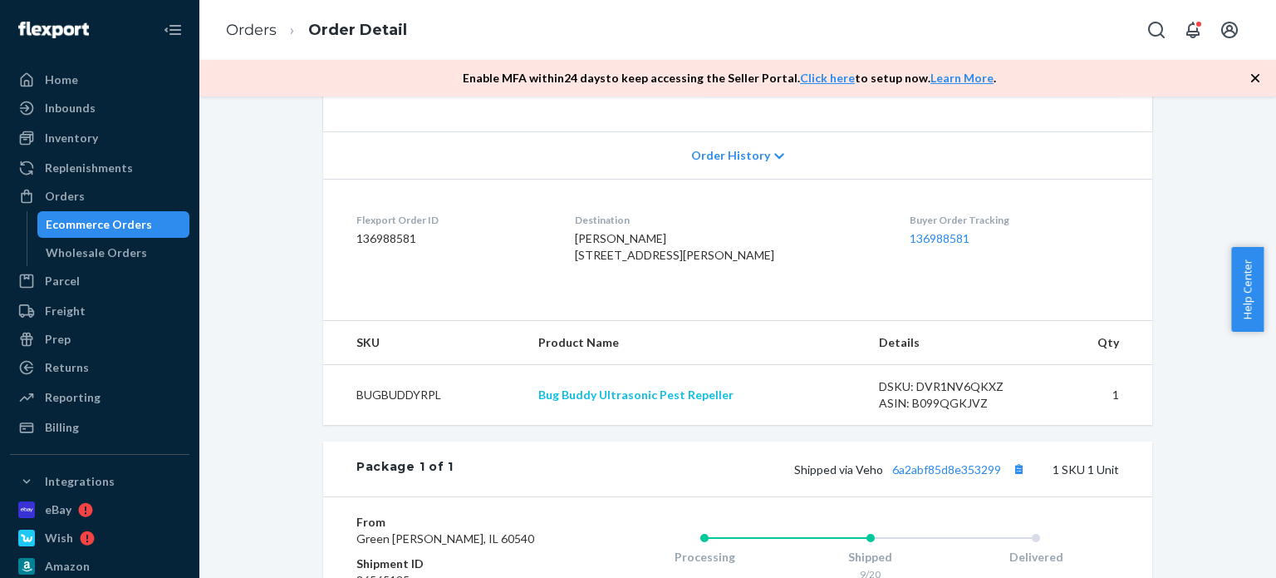
scroll to position [415, 0]
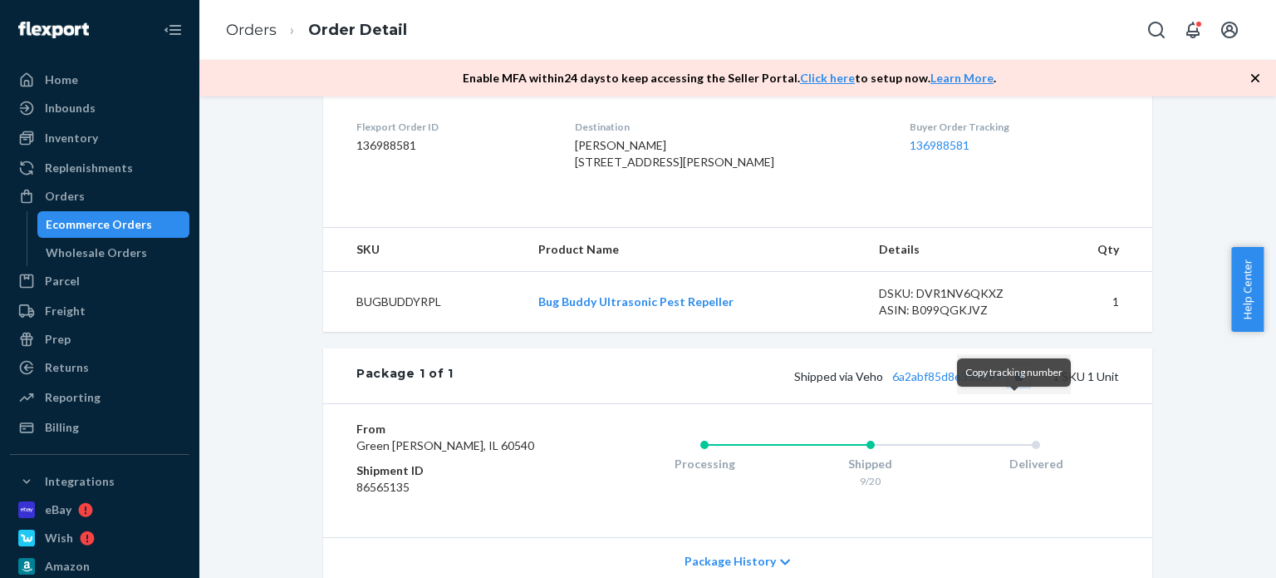
click at [1014, 386] on button "Copy tracking number" at bounding box center [1019, 376] width 22 height 22
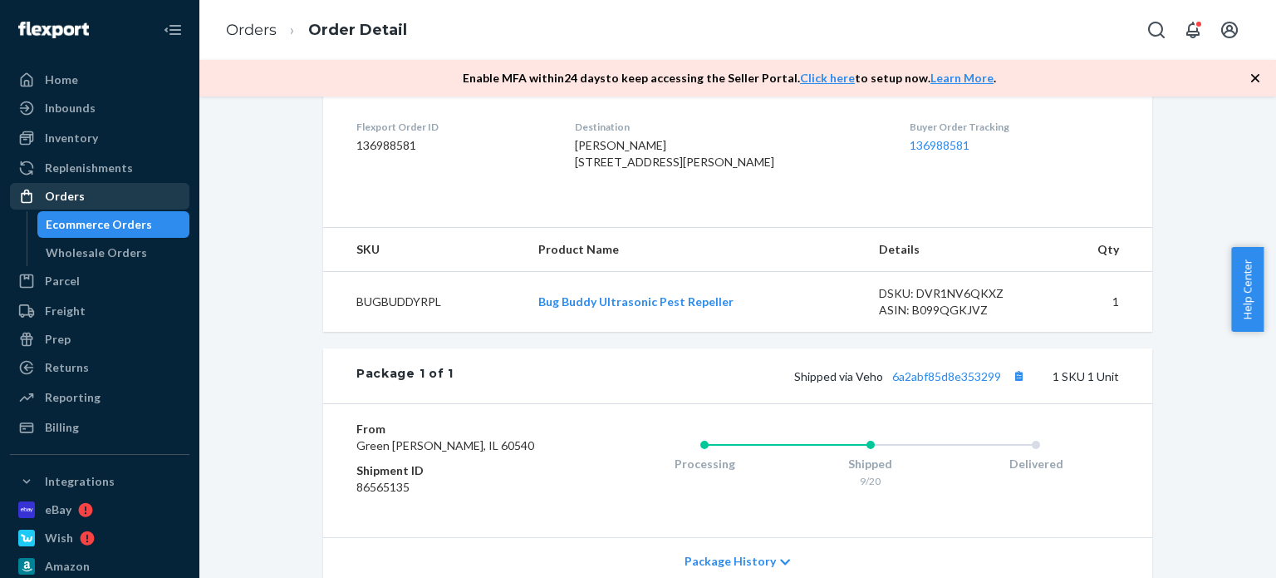
click at [113, 199] on div "Orders" at bounding box center [100, 195] width 176 height 23
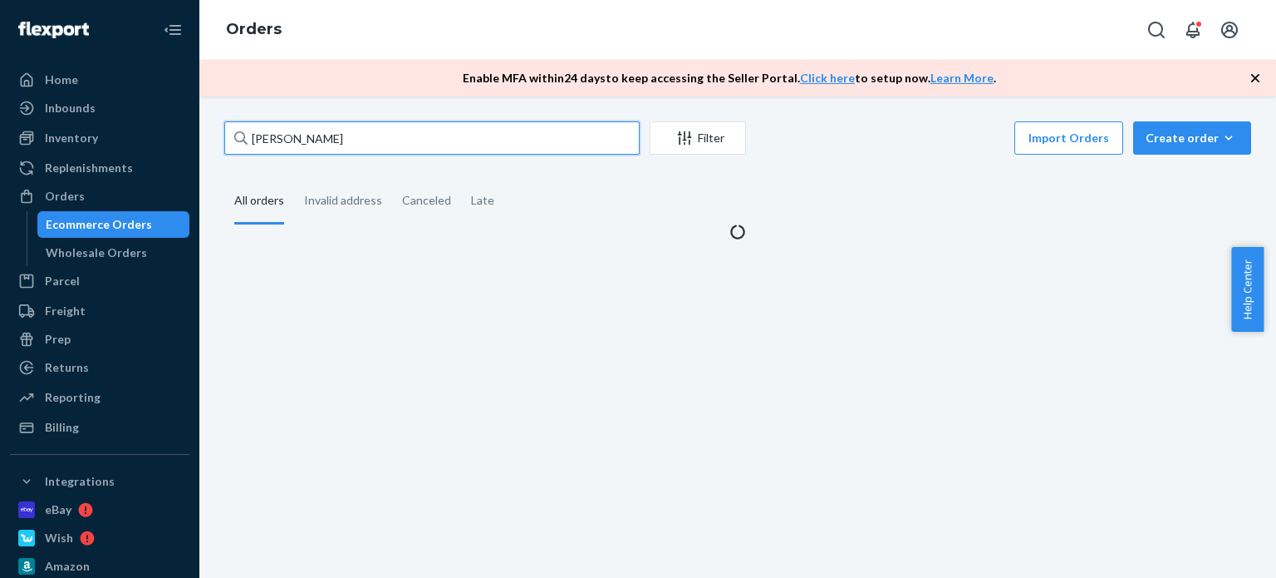
drag, startPoint x: 358, startPoint y: 129, endPoint x: 245, endPoint y: 130, distance: 113.0
click at [229, 132] on input "[PERSON_NAME]" at bounding box center [431, 137] width 415 height 33
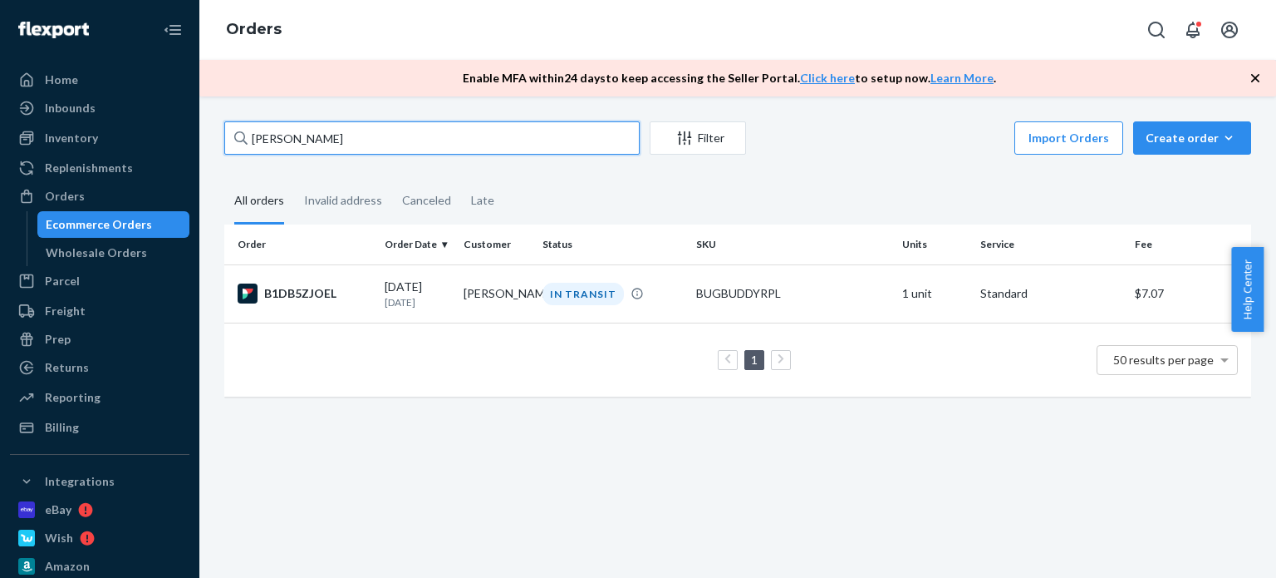
paste input "[PERSON_NAME]"
type input "[PERSON_NAME]"
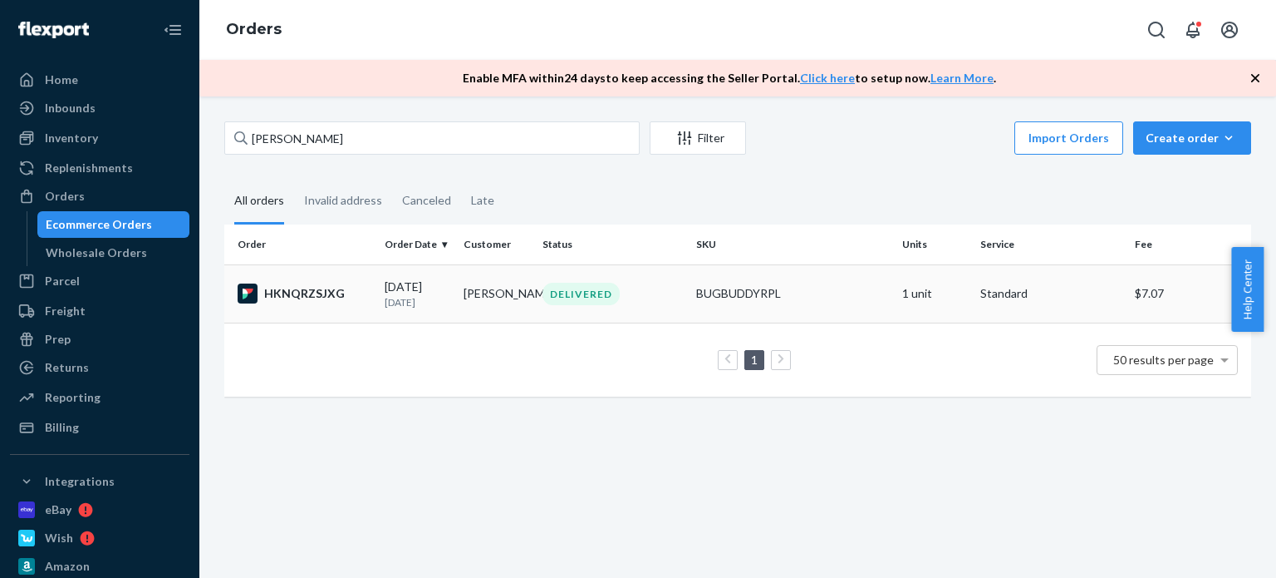
click at [529, 297] on td "[PERSON_NAME]" at bounding box center [496, 293] width 79 height 58
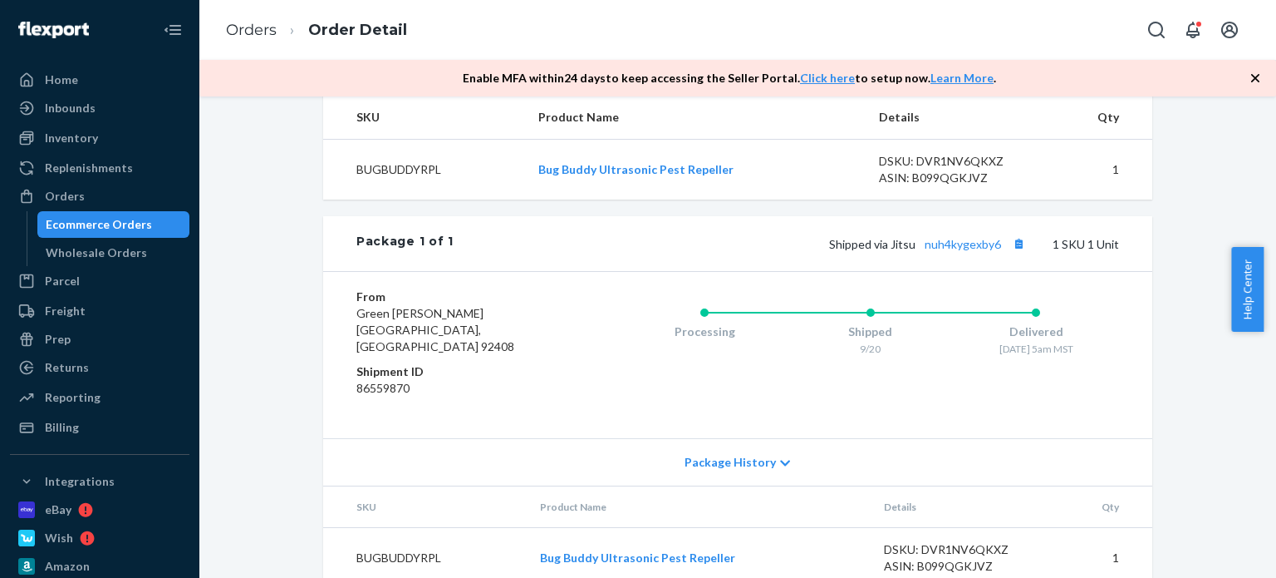
scroll to position [582, 0]
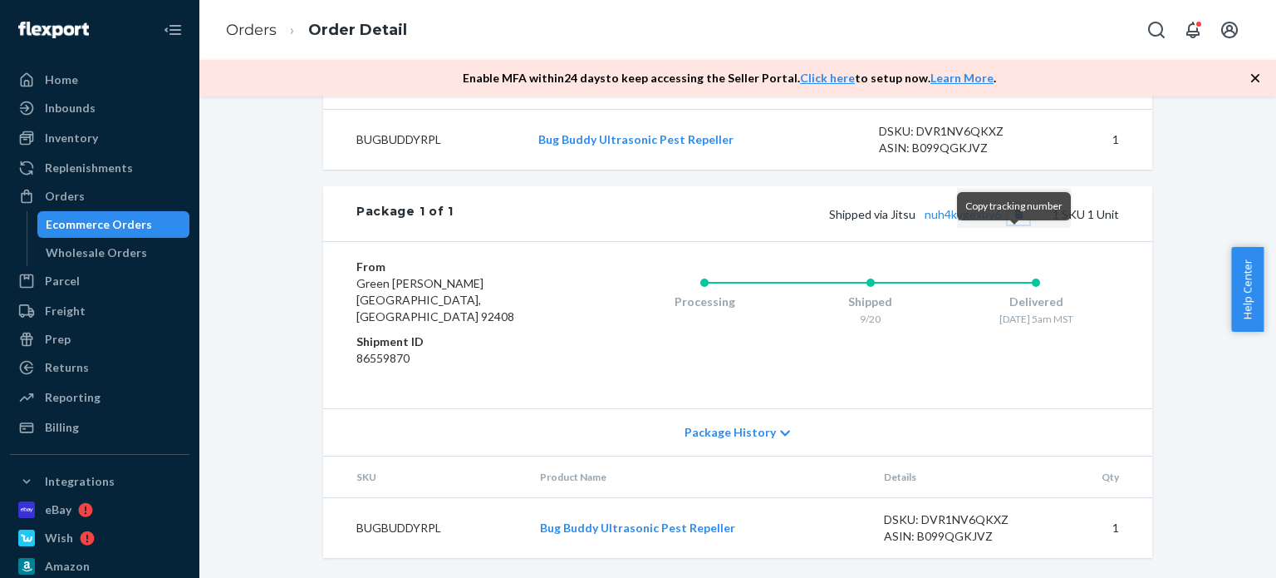
click at [1015, 224] on button "Copy tracking number" at bounding box center [1019, 214] width 22 height 22
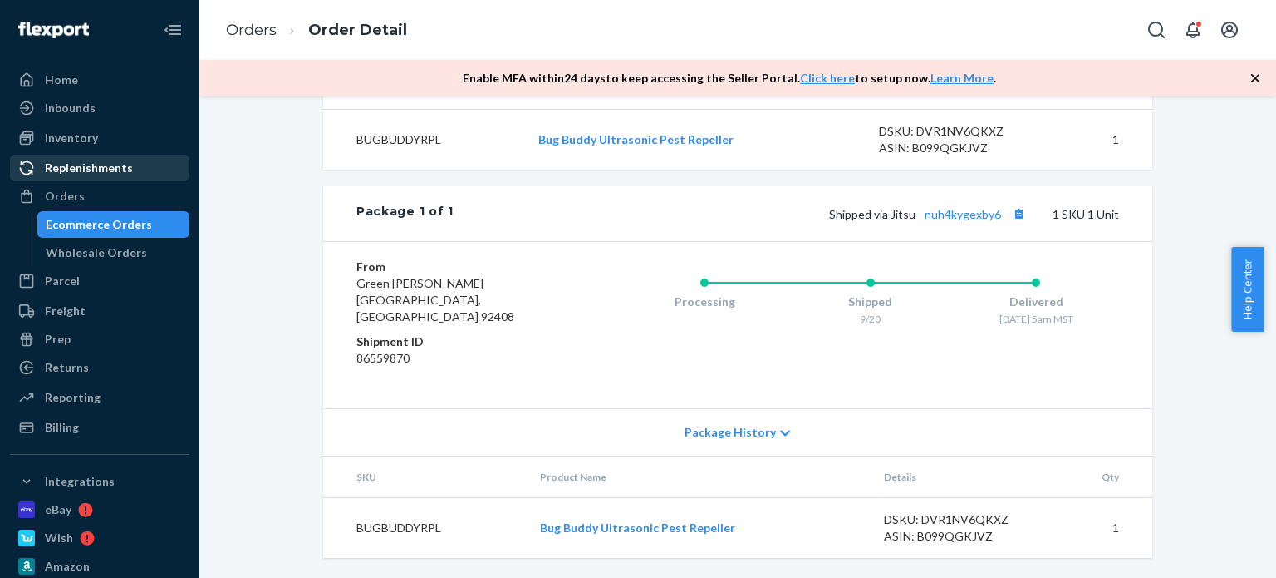
click at [95, 193] on div "Orders" at bounding box center [100, 195] width 176 height 23
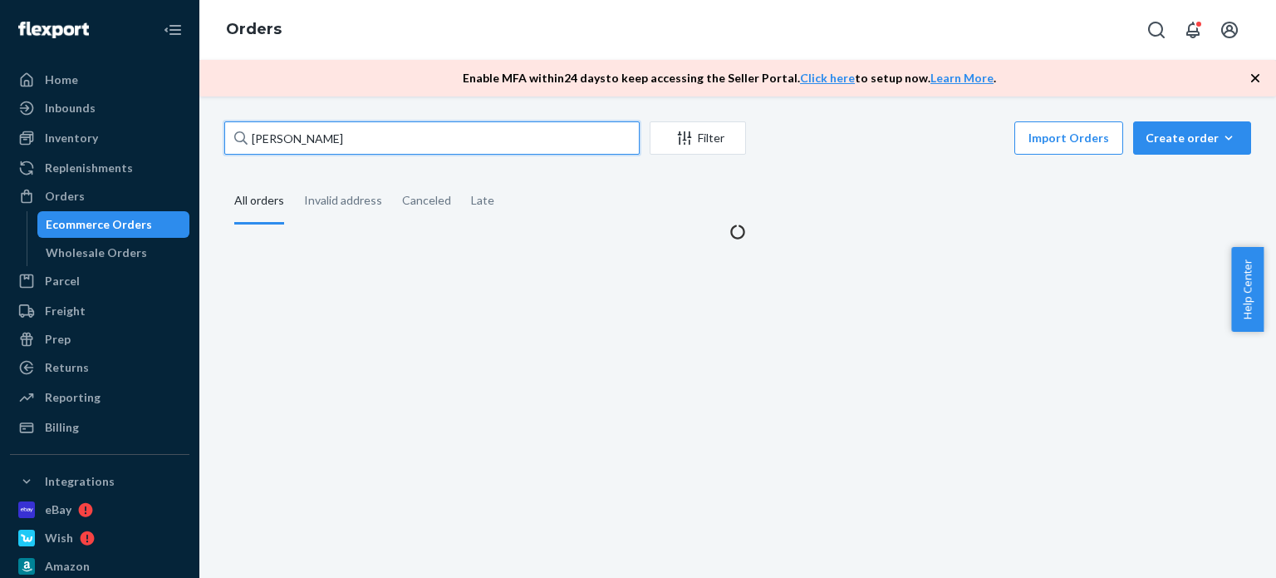
drag, startPoint x: 379, startPoint y: 129, endPoint x: 246, endPoint y: 132, distance: 133.0
click at [194, 133] on div "Home Inbounds Shipping Plans Problems Inventory Products Replenishments Orders …" at bounding box center [638, 289] width 1276 height 578
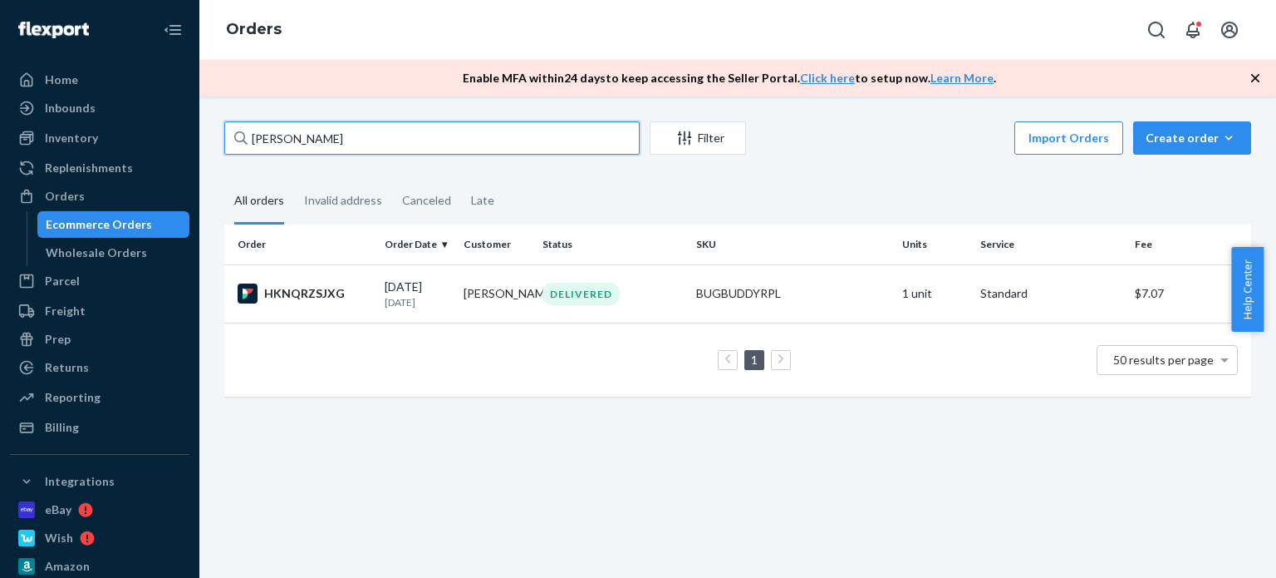
paste input "[PERSON_NAME]"
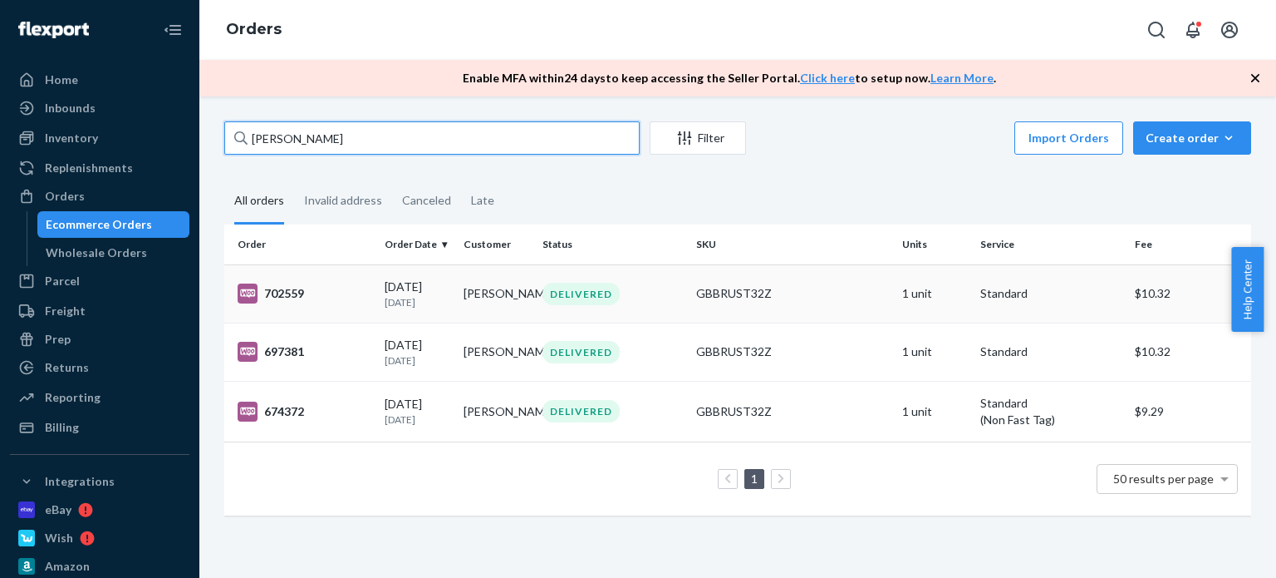
type input "[PERSON_NAME]"
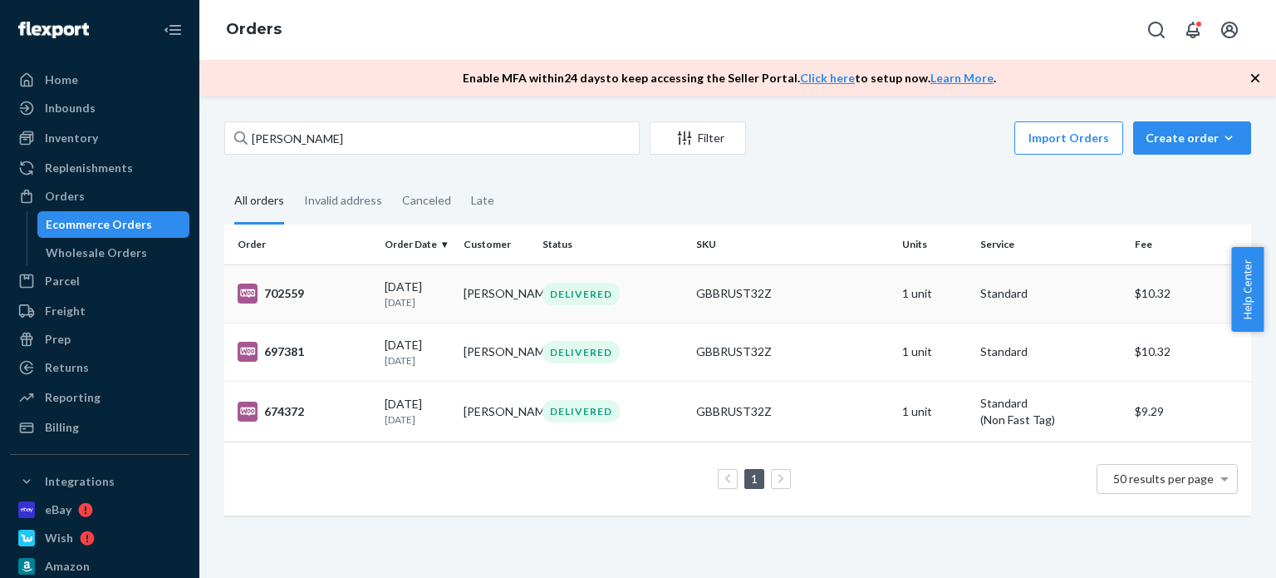
click at [450, 302] on td "[DATE] [DATE]" at bounding box center [417, 293] width 79 height 58
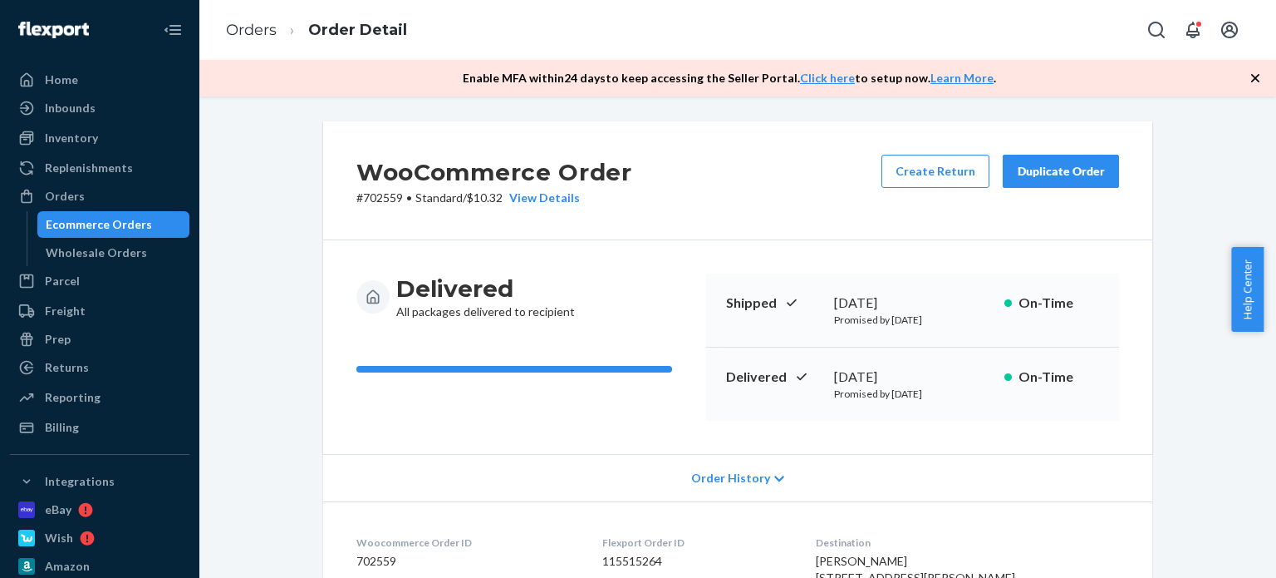
click at [1063, 170] on div "Duplicate Order" at bounding box center [1061, 171] width 88 height 17
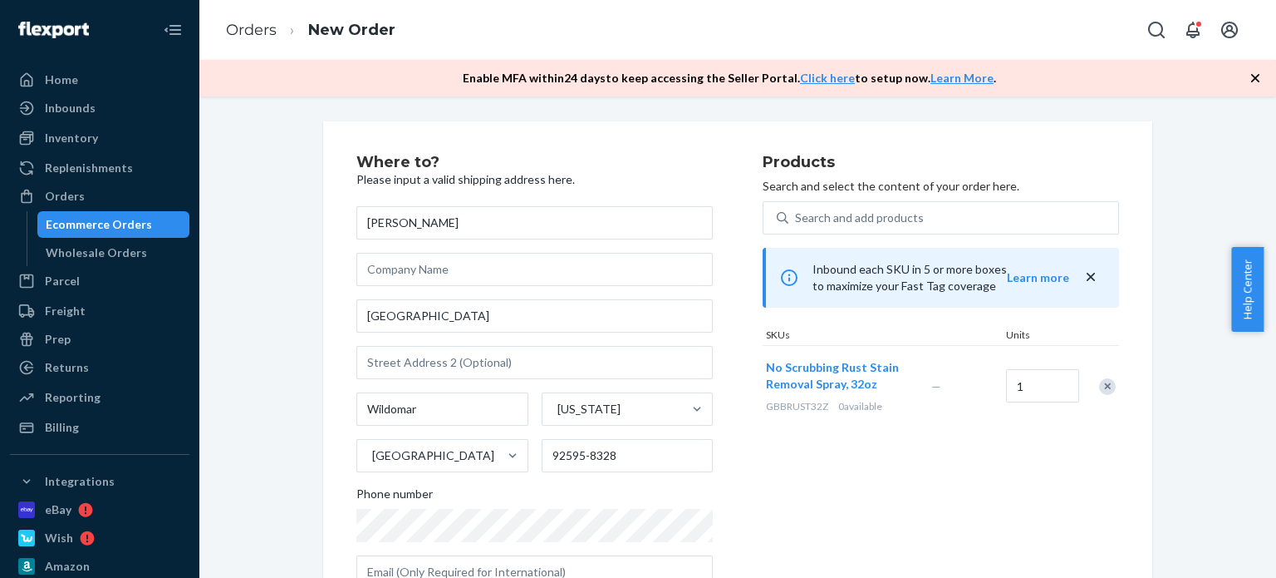
scroll to position [83, 0]
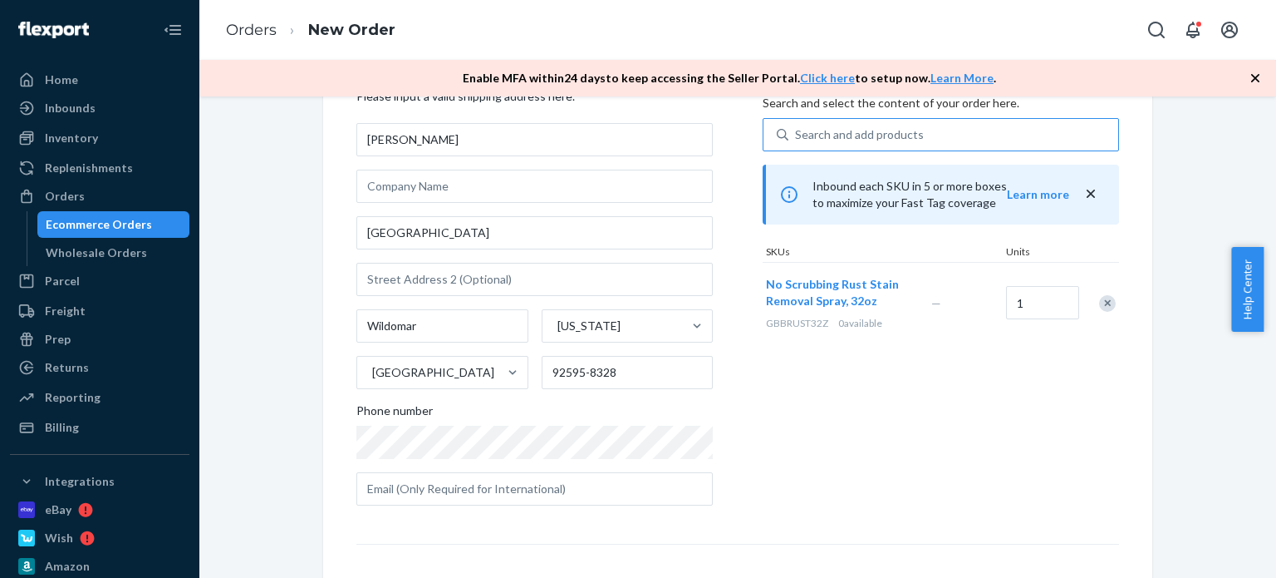
click at [897, 136] on div "Search and add products" at bounding box center [859, 134] width 129 height 17
click at [797, 136] on input "Search and add products" at bounding box center [796, 134] width 2 height 17
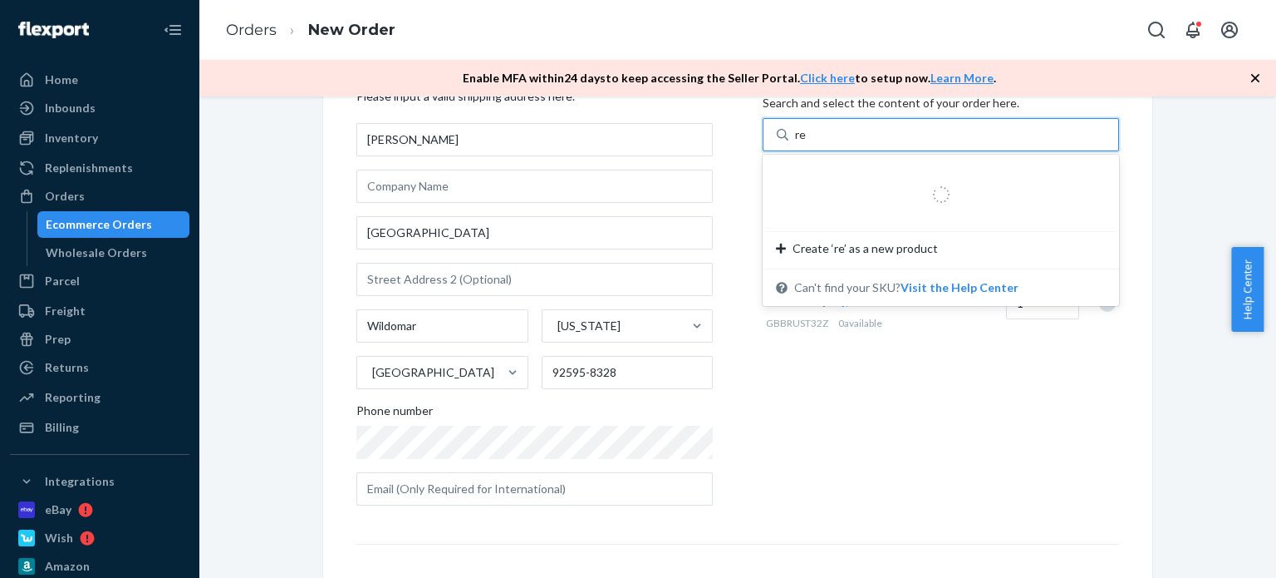
type input "rep"
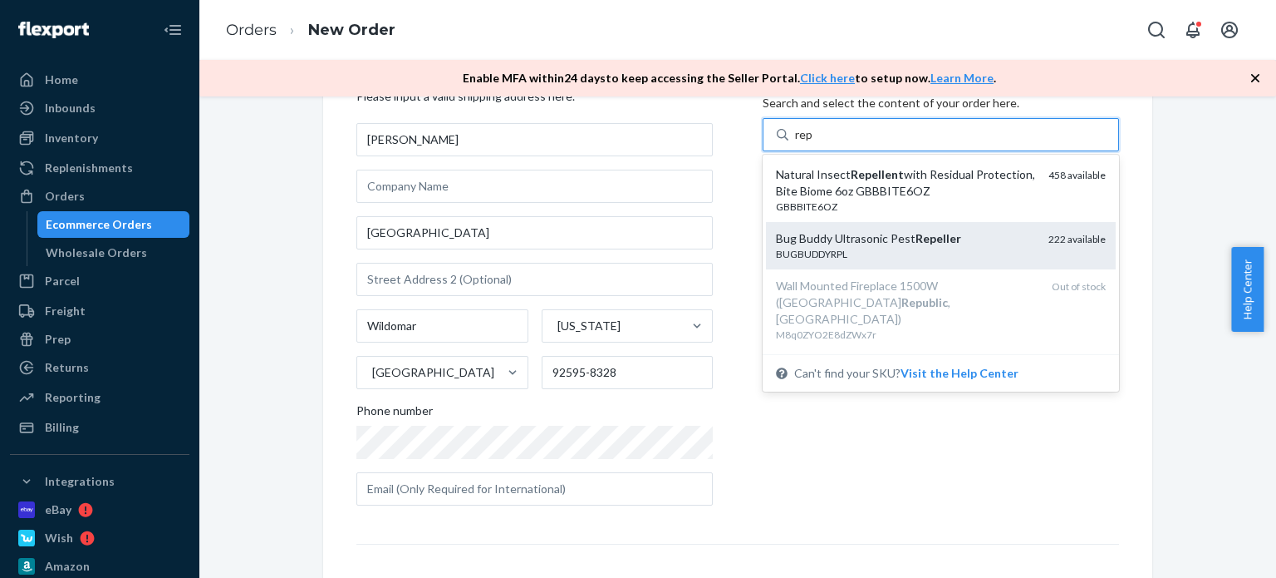
click at [925, 250] on div "BUGBUDDYRPL" at bounding box center [905, 254] width 259 height 14
click at [814, 143] on input "rep" at bounding box center [804, 134] width 19 height 17
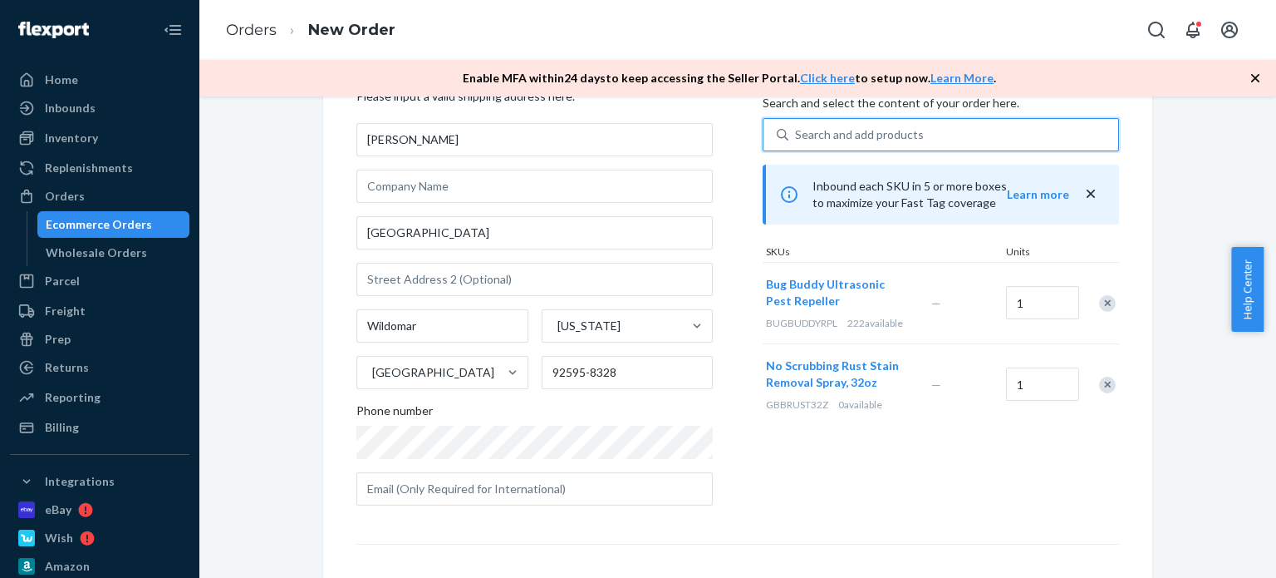
click at [1105, 388] on div "Remove Item" at bounding box center [1107, 384] width 17 height 17
drag, startPoint x: 946, startPoint y: 414, endPoint x: 904, endPoint y: 399, distance: 44.2
click at [945, 414] on div "Products Search and select the content of your order here. Search and add produ…" at bounding box center [941, 294] width 356 height 447
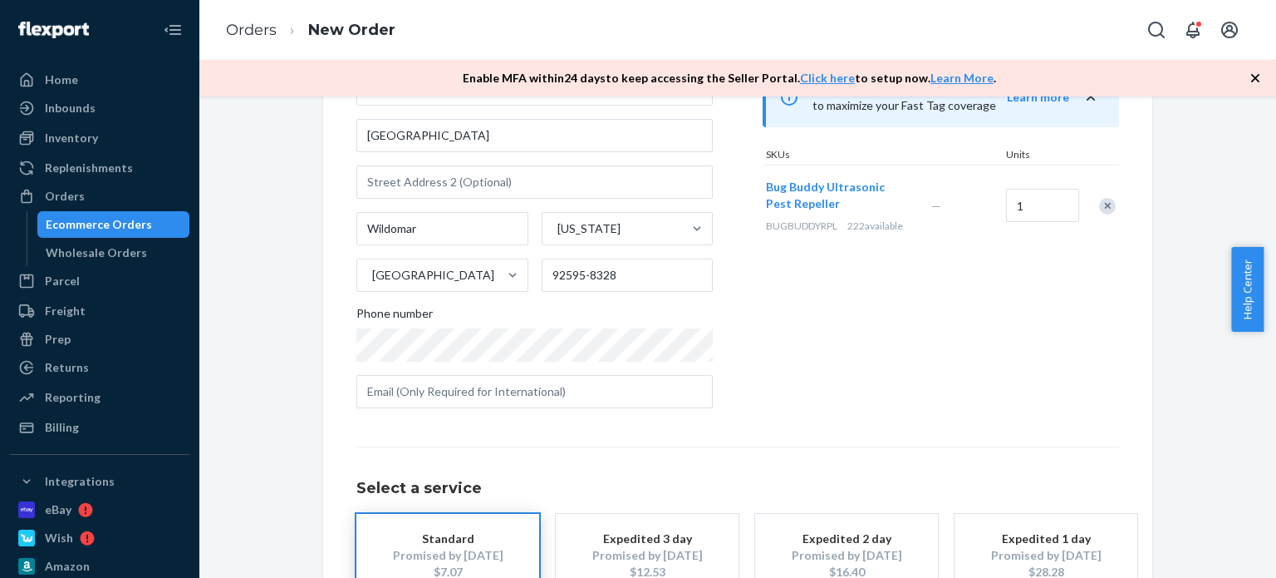
scroll to position [298, 0]
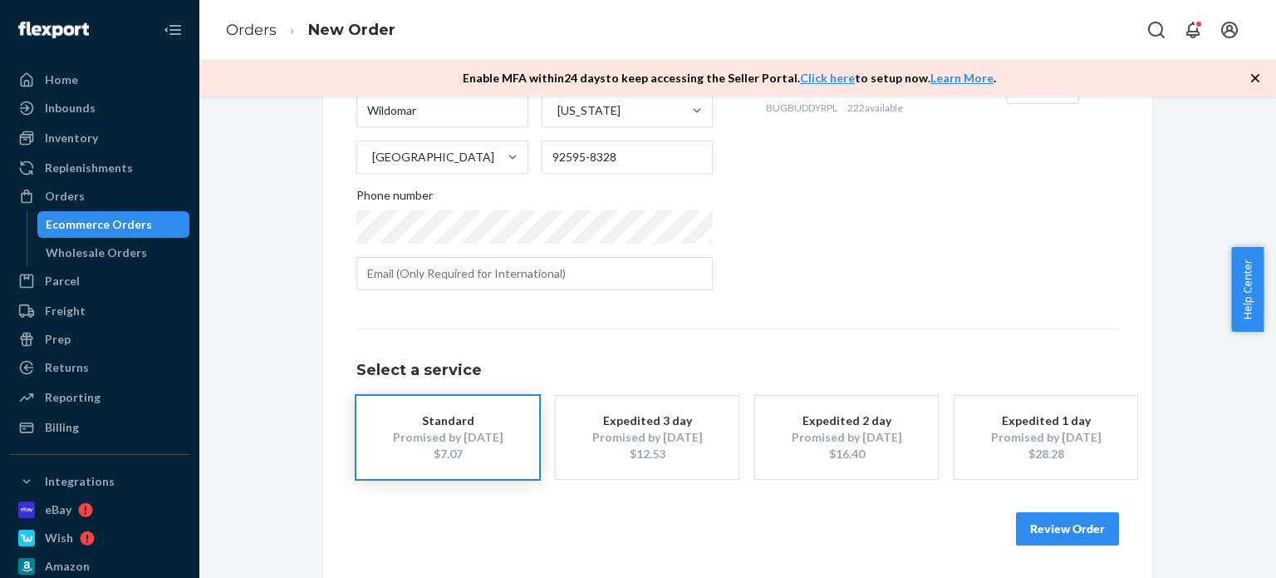
click at [1059, 522] on button "Review Order" at bounding box center [1067, 528] width 103 height 33
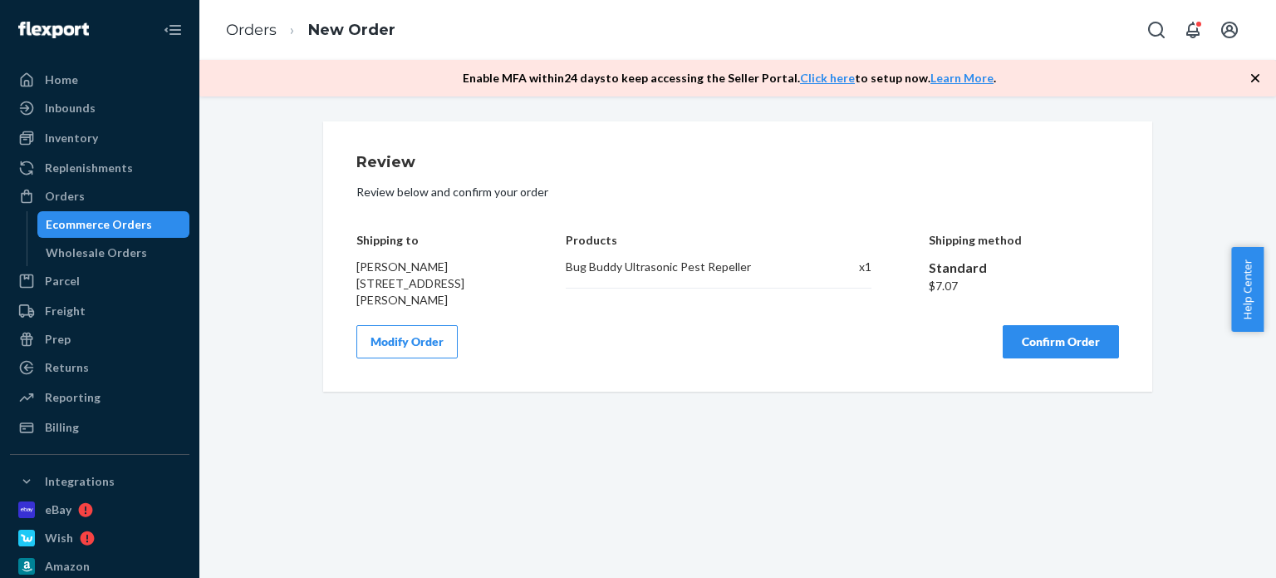
scroll to position [0, 0]
click at [1034, 356] on button "Confirm Order" at bounding box center [1061, 341] width 116 height 33
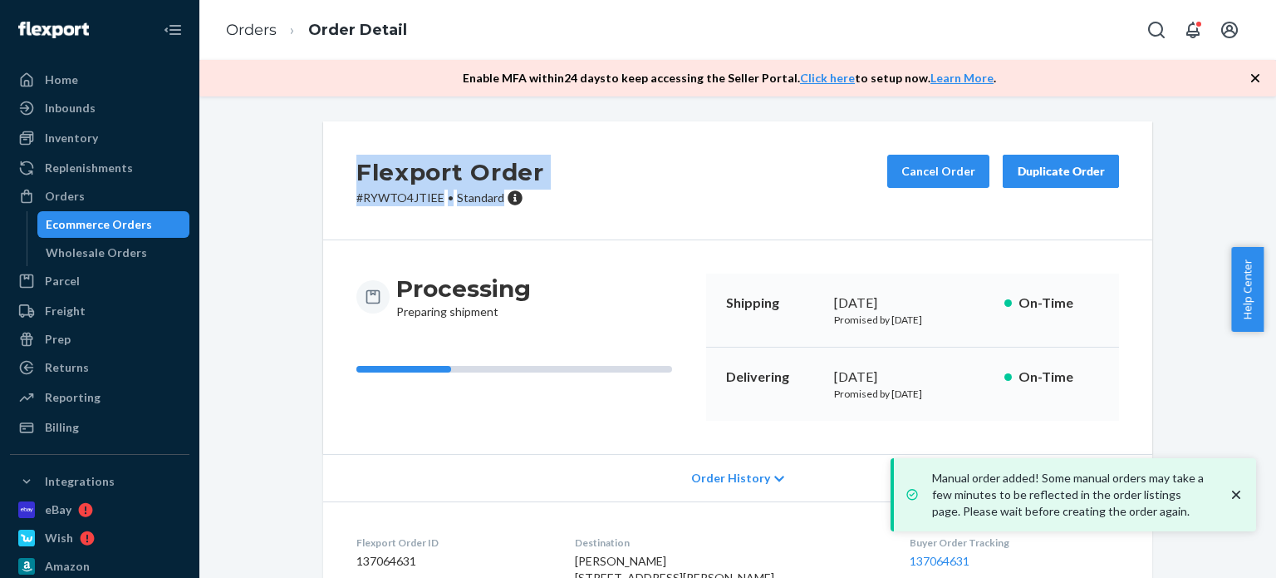
drag, startPoint x: 497, startPoint y: 199, endPoint x: 353, endPoint y: 167, distance: 147.2
click at [356, 167] on div "Flexport Order # RYWTO4JTIEE • Standard" at bounding box center [450, 181] width 188 height 52
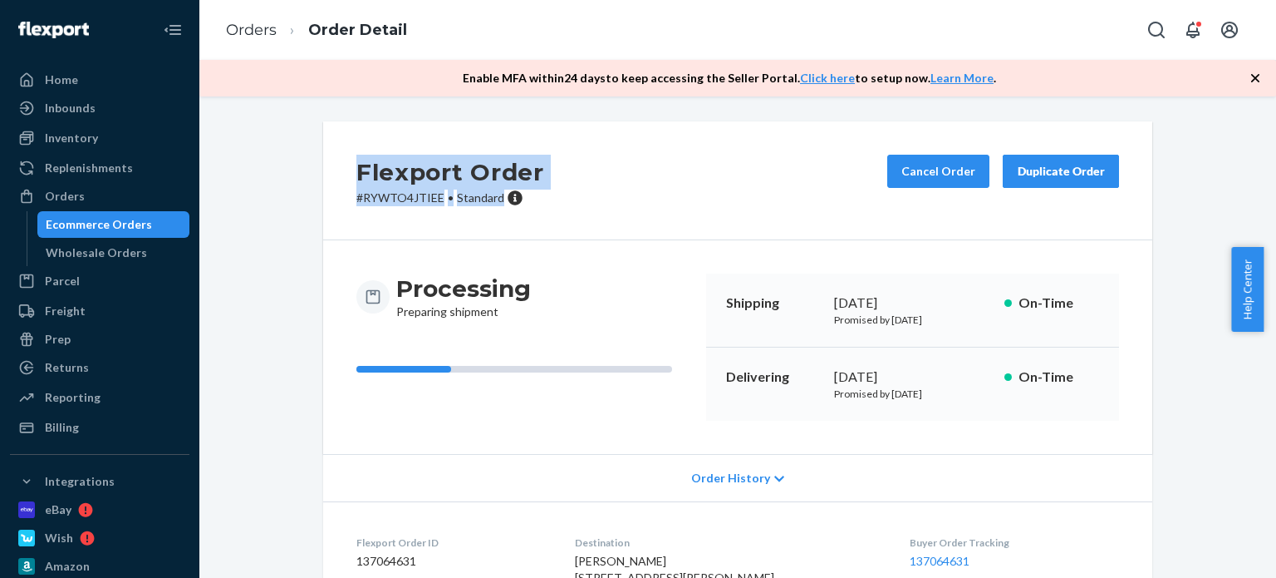
copy div "Flexport Order # RYWTO4JTIEE • Standard"
click at [93, 204] on div "Orders" at bounding box center [100, 195] width 176 height 23
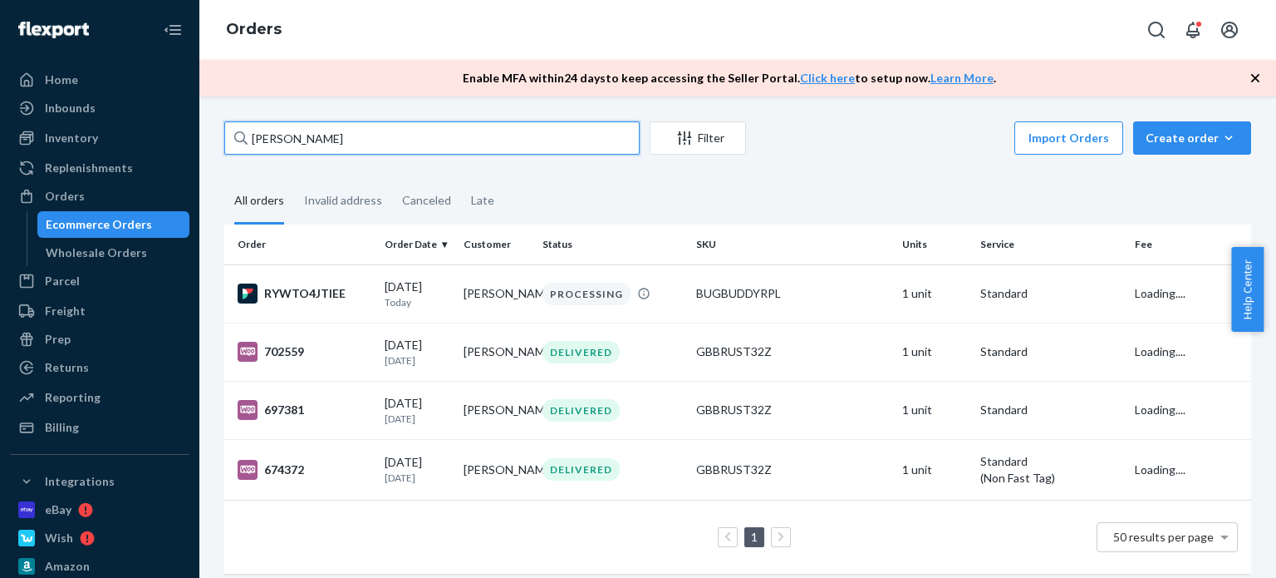
drag, startPoint x: 320, startPoint y: 142, endPoint x: 255, endPoint y: 139, distance: 64.9
click at [256, 141] on input "[PERSON_NAME]" at bounding box center [431, 137] width 415 height 33
type input "S"
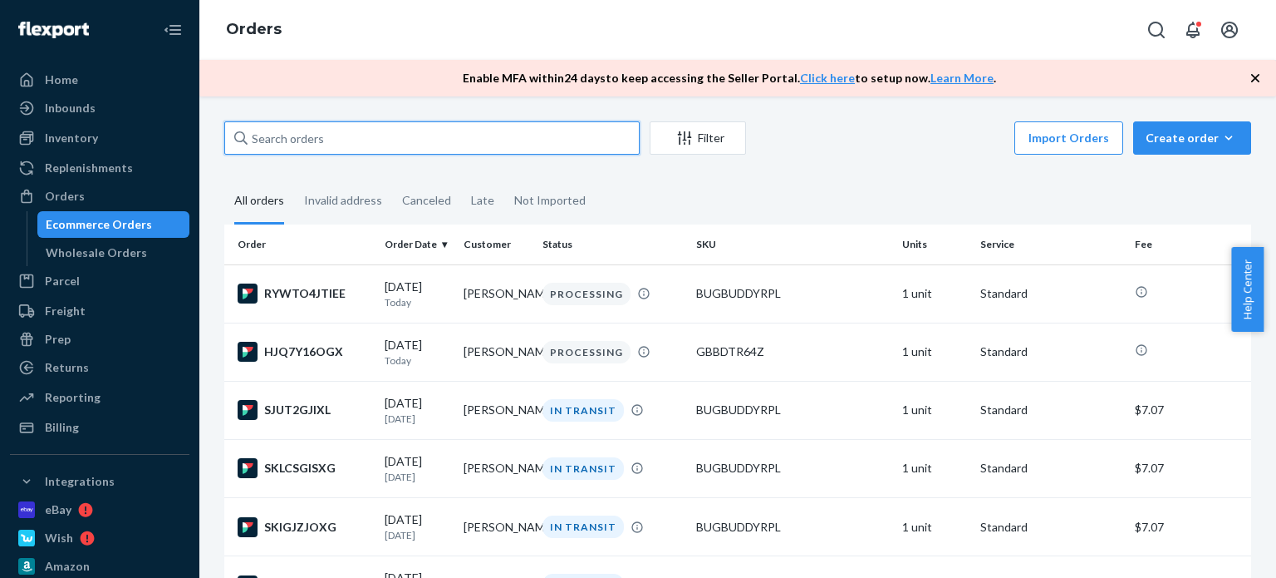
paste input "[PERSON_NAME]"
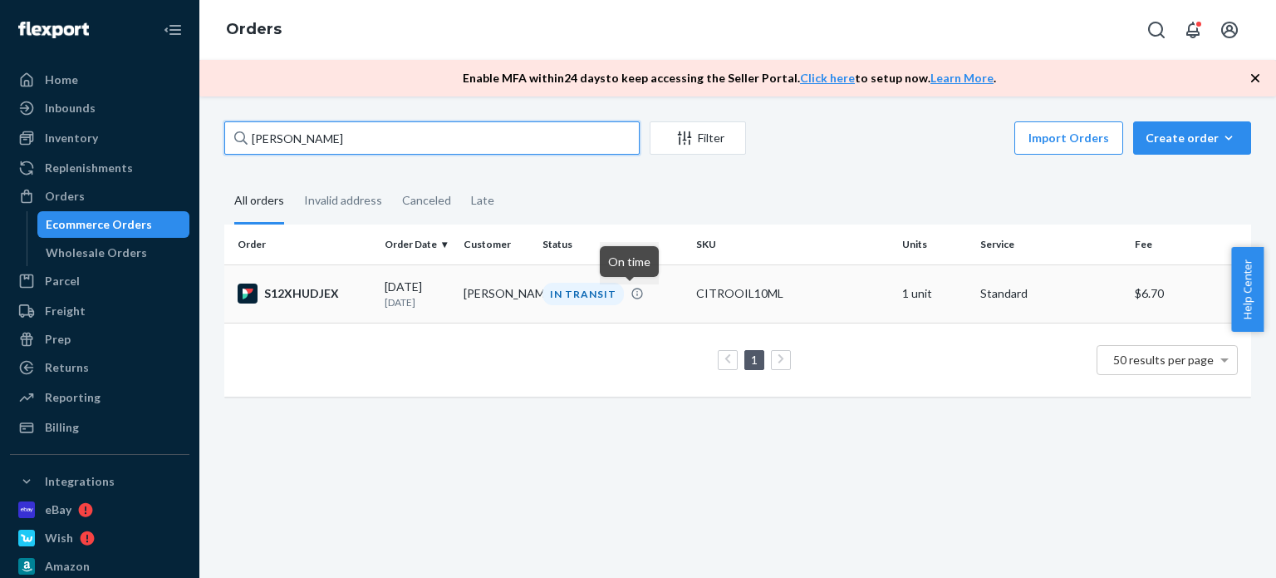
type input "[PERSON_NAME]"
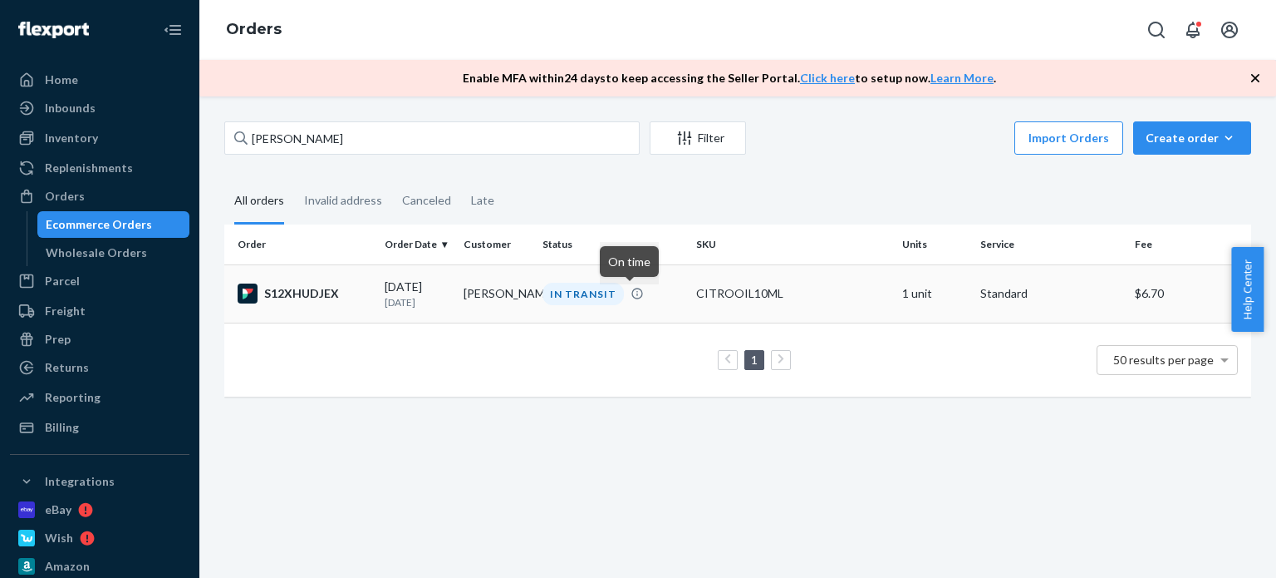
click at [632, 290] on icon at bounding box center [637, 293] width 11 height 11
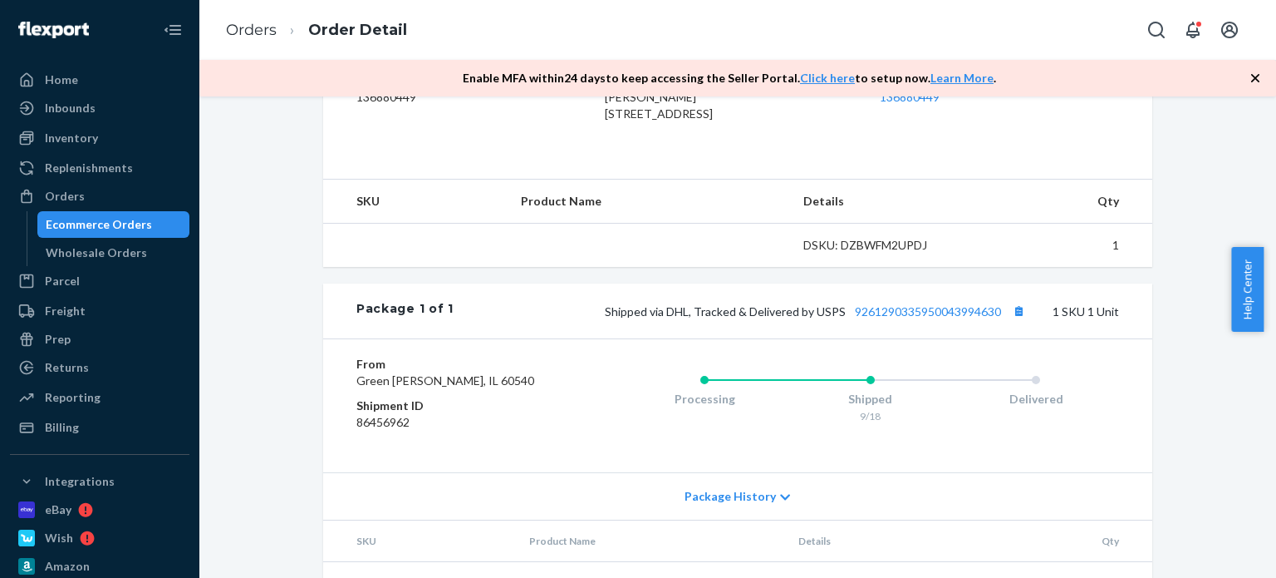
scroll to position [558, 0]
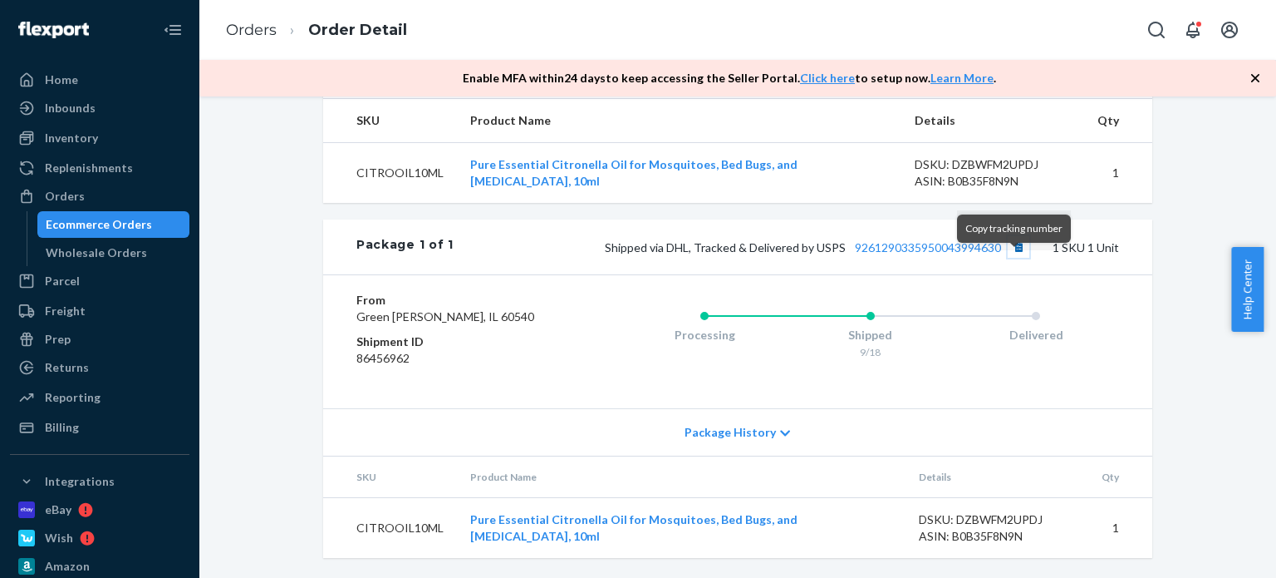
click at [1010, 258] on button "Copy tracking number" at bounding box center [1019, 247] width 22 height 22
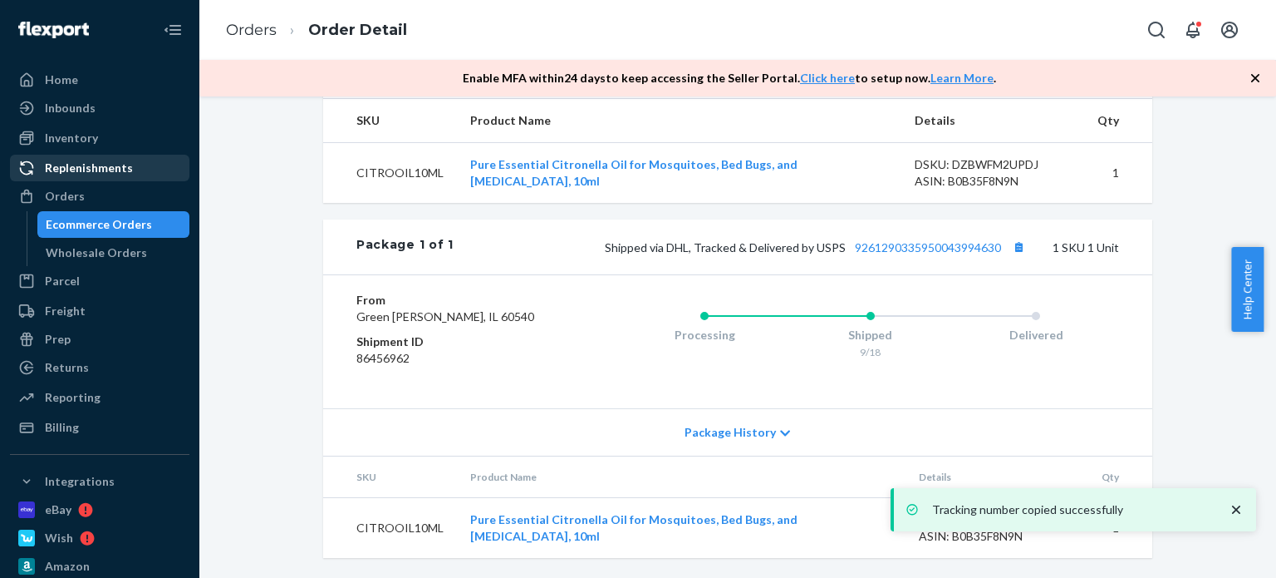
click at [64, 190] on div "Orders" at bounding box center [65, 196] width 40 height 17
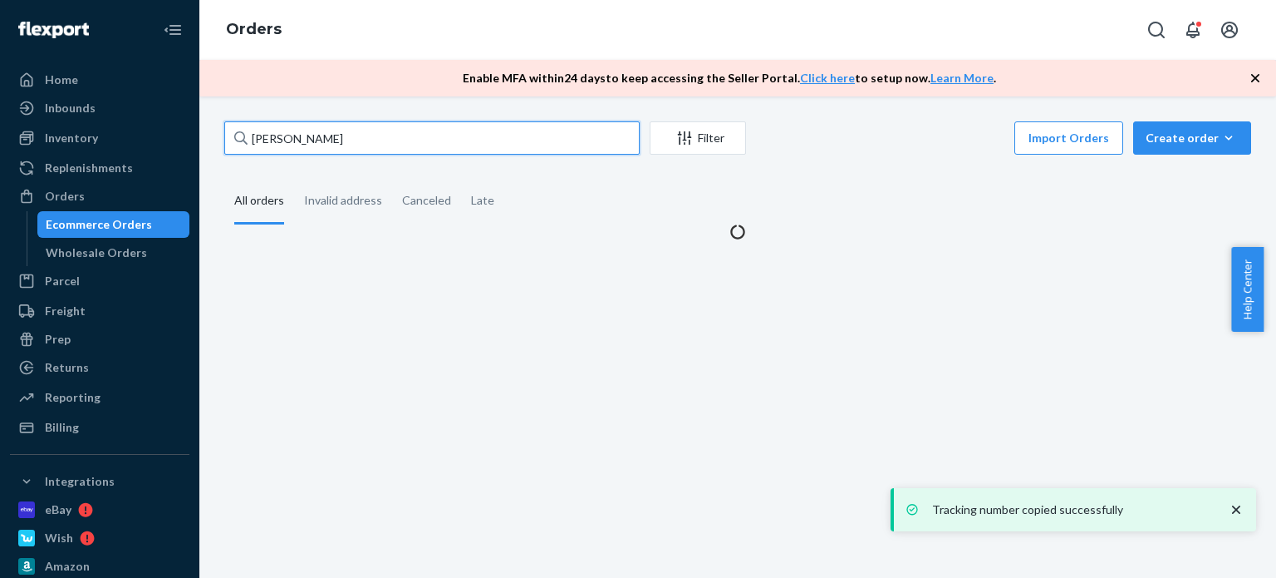
drag, startPoint x: 361, startPoint y: 125, endPoint x: 224, endPoint y: 130, distance: 138.0
click at [224, 130] on input "[PERSON_NAME]" at bounding box center [431, 137] width 415 height 33
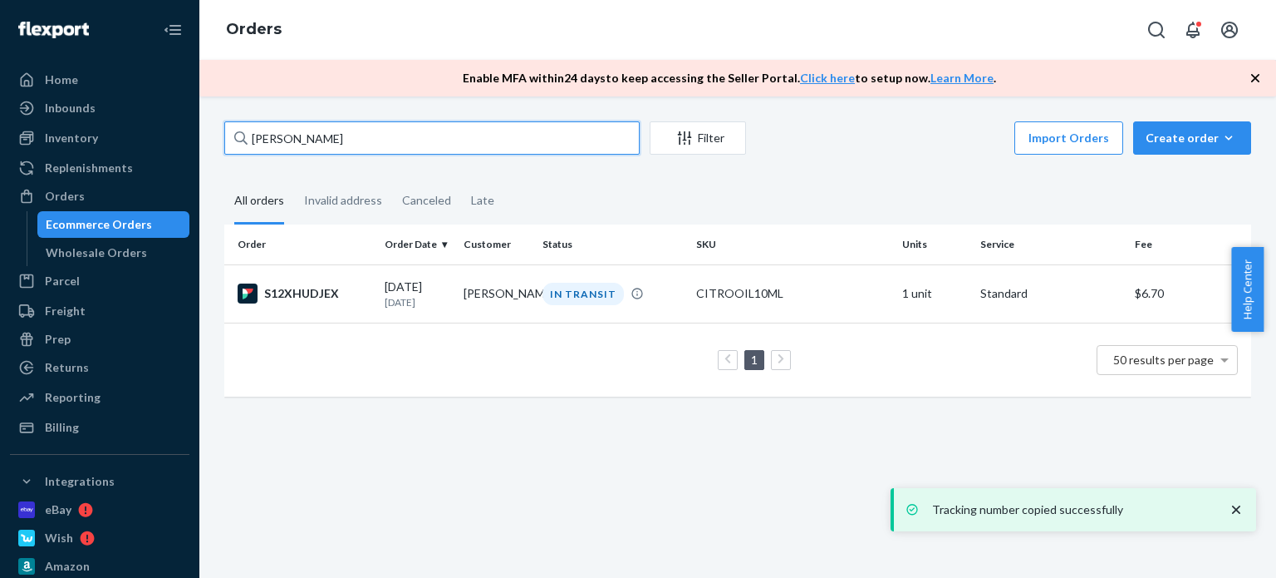
paste input "[PERSON_NAME]. [PERSON_NAME]"
type input "[PERSON_NAME]. [PERSON_NAME]"
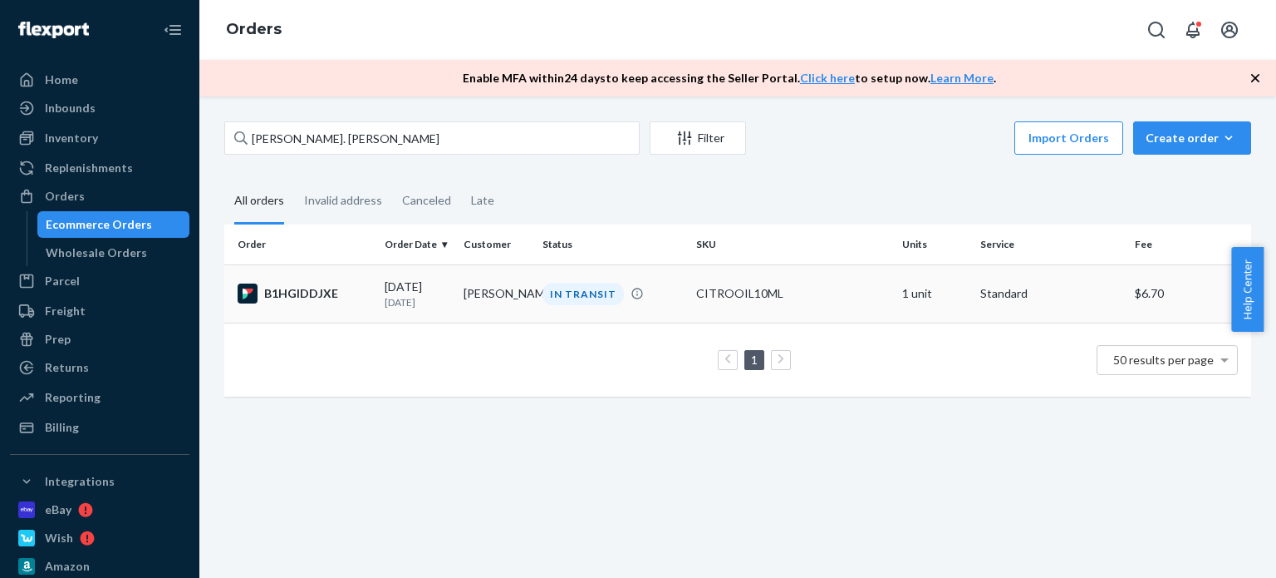
click at [509, 296] on td "[PERSON_NAME]" at bounding box center [496, 293] width 79 height 58
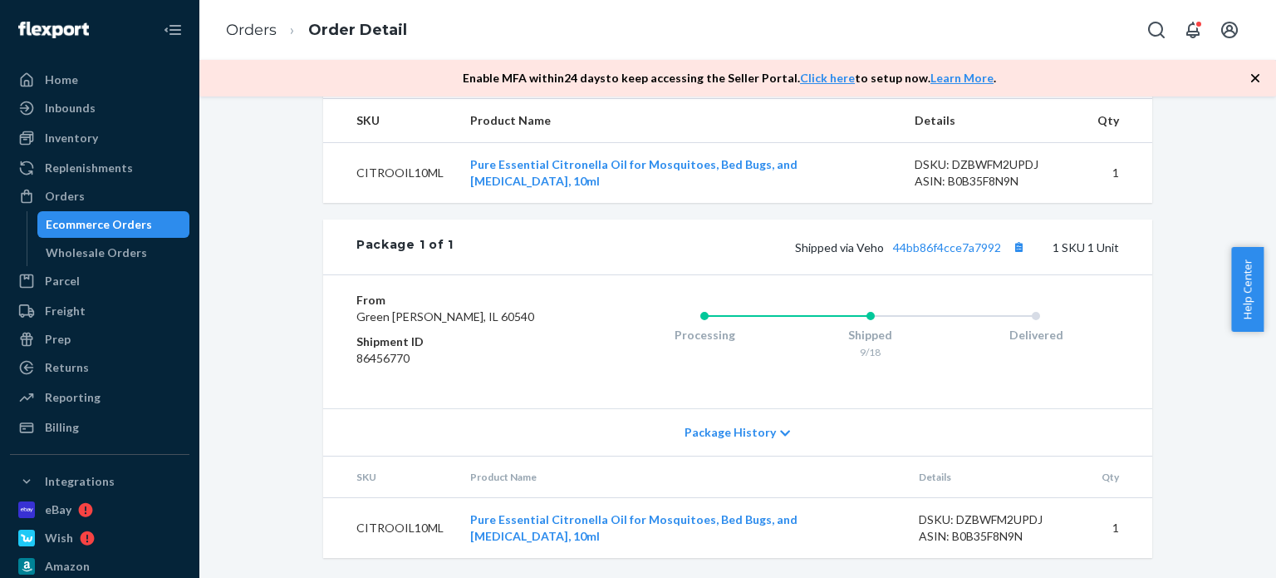
scroll to position [592, 0]
click at [1015, 236] on button "Copy tracking number" at bounding box center [1019, 247] width 22 height 22
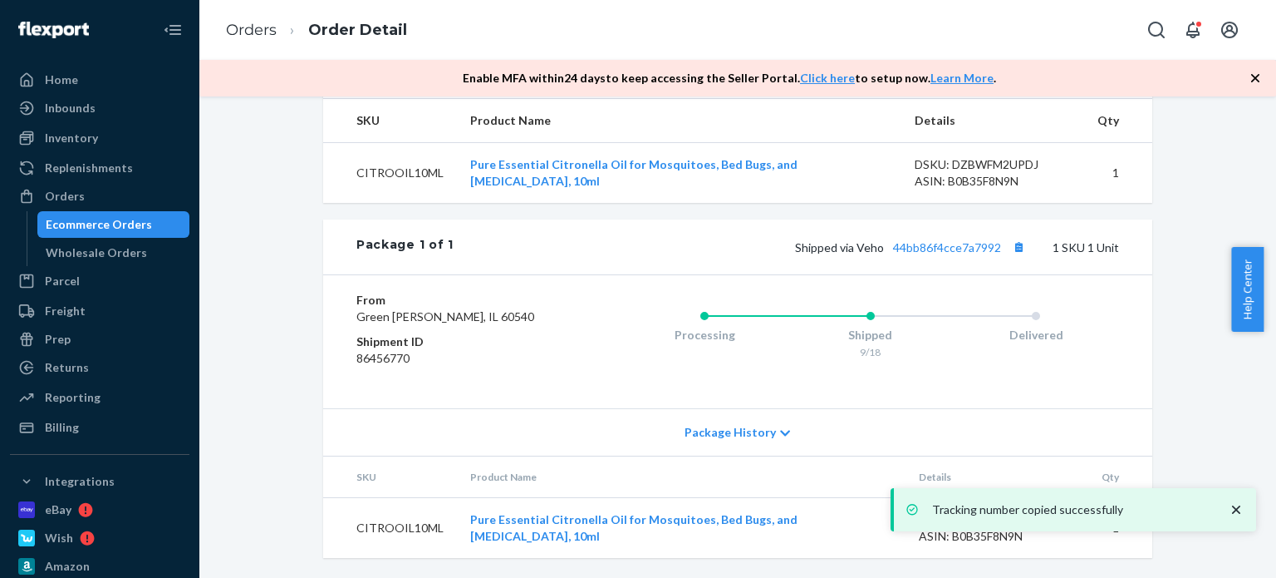
click at [1220, 136] on div "Flexport Order # B1HGIDDJXE • Standard / $6.70 View Details Create Return Dupli…" at bounding box center [738, 77] width 1052 height 1001
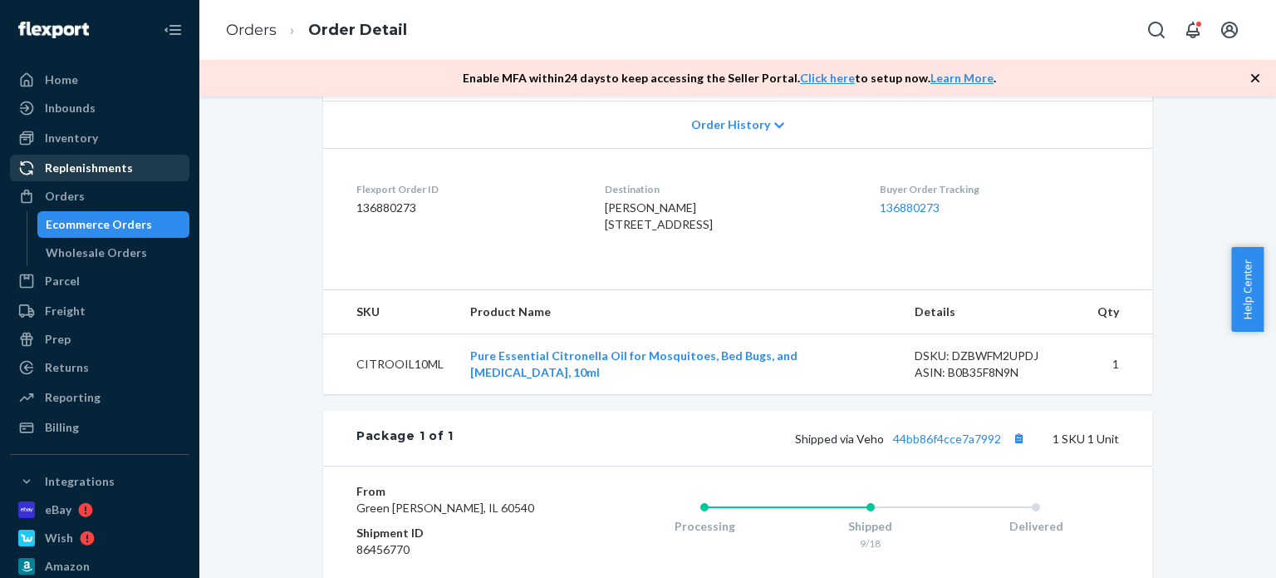
scroll to position [259, 0]
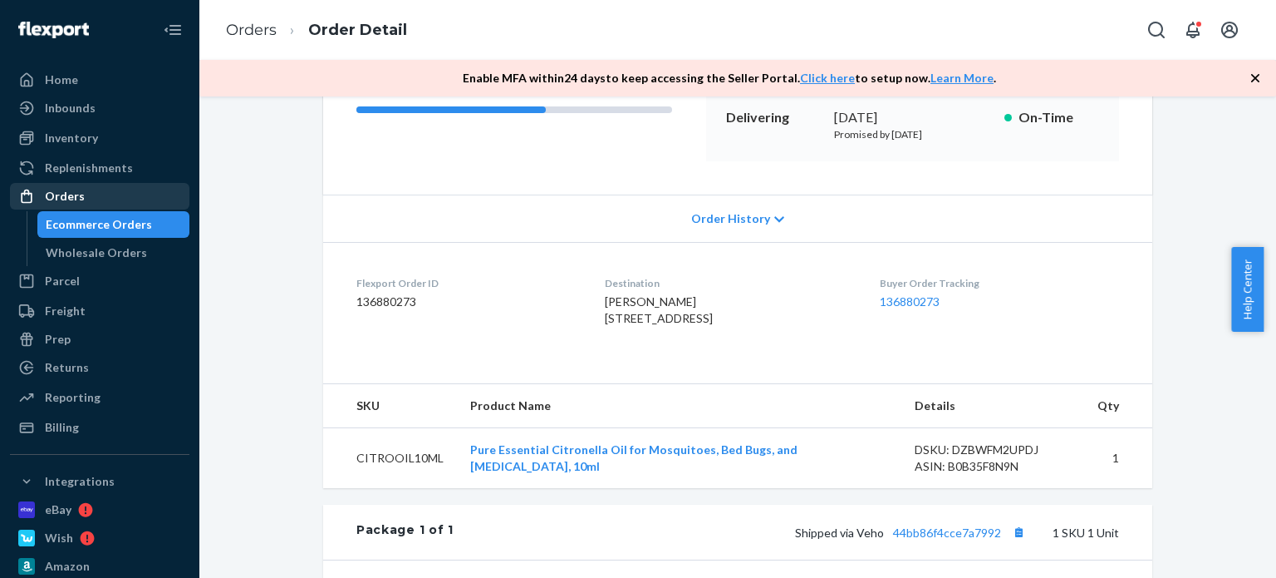
click at [95, 204] on div "Orders" at bounding box center [100, 195] width 176 height 23
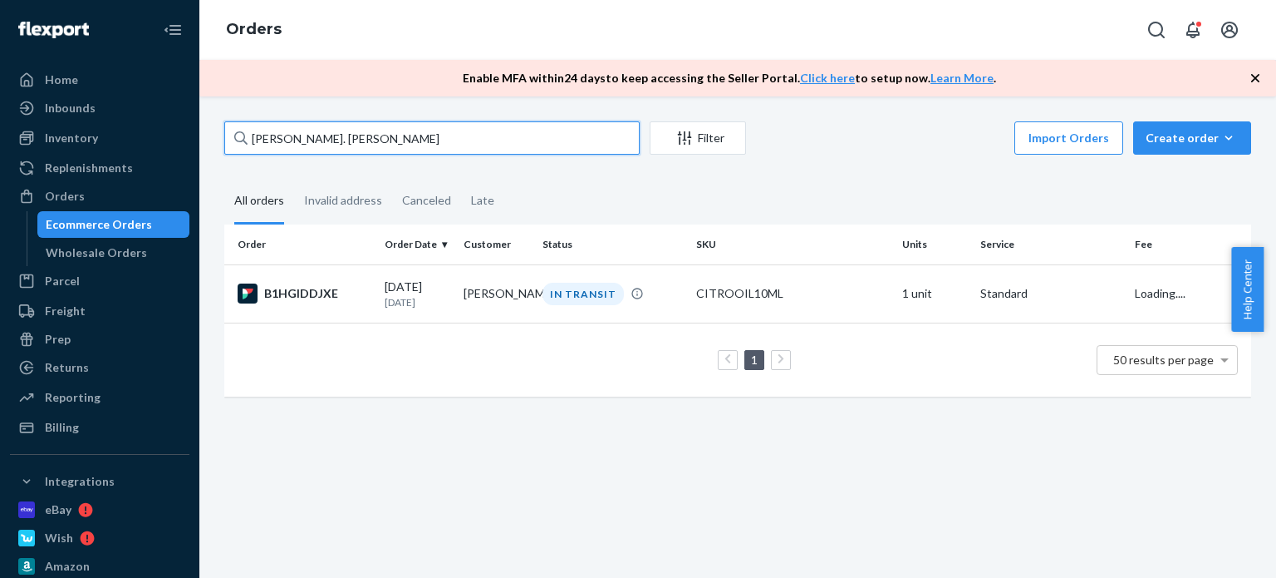
drag, startPoint x: 349, startPoint y: 132, endPoint x: 194, endPoint y: 129, distance: 154.6
click at [194, 129] on div "Home Inbounds Shipping Plans Problems Inventory Products Replenishments Orders …" at bounding box center [638, 289] width 1276 height 578
paste input "[PERSON_NAME] [PERSON_NAME]"
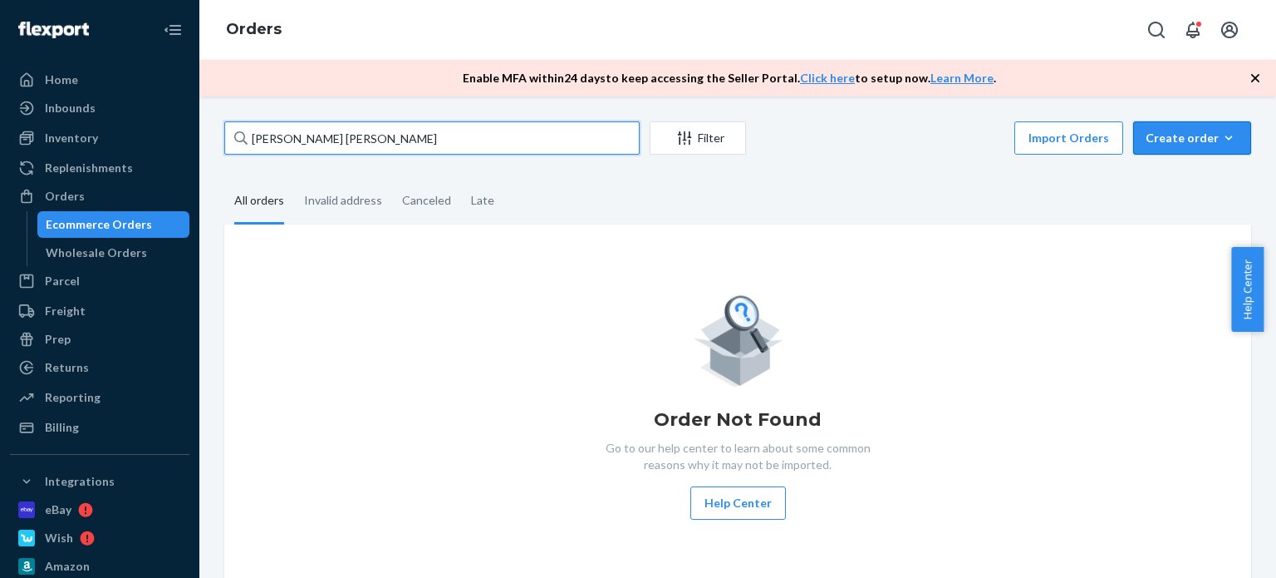
type input "[PERSON_NAME] [PERSON_NAME]"
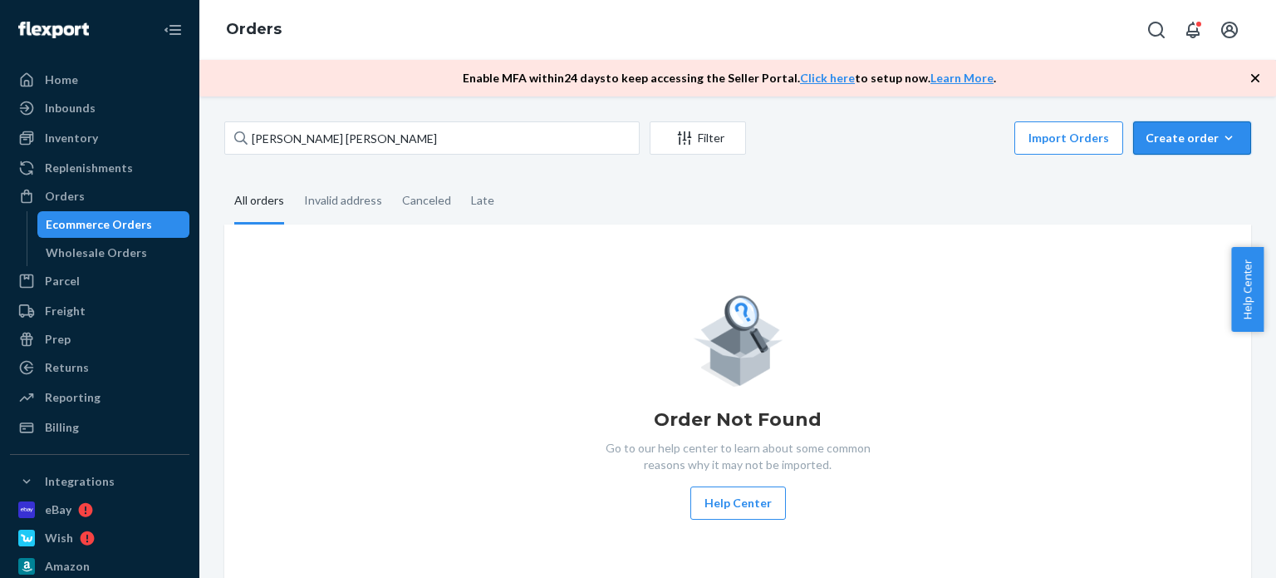
click at [1178, 137] on div "Create order" at bounding box center [1192, 138] width 93 height 17
click at [1182, 182] on span "Ecommerce order" at bounding box center [1202, 178] width 103 height 12
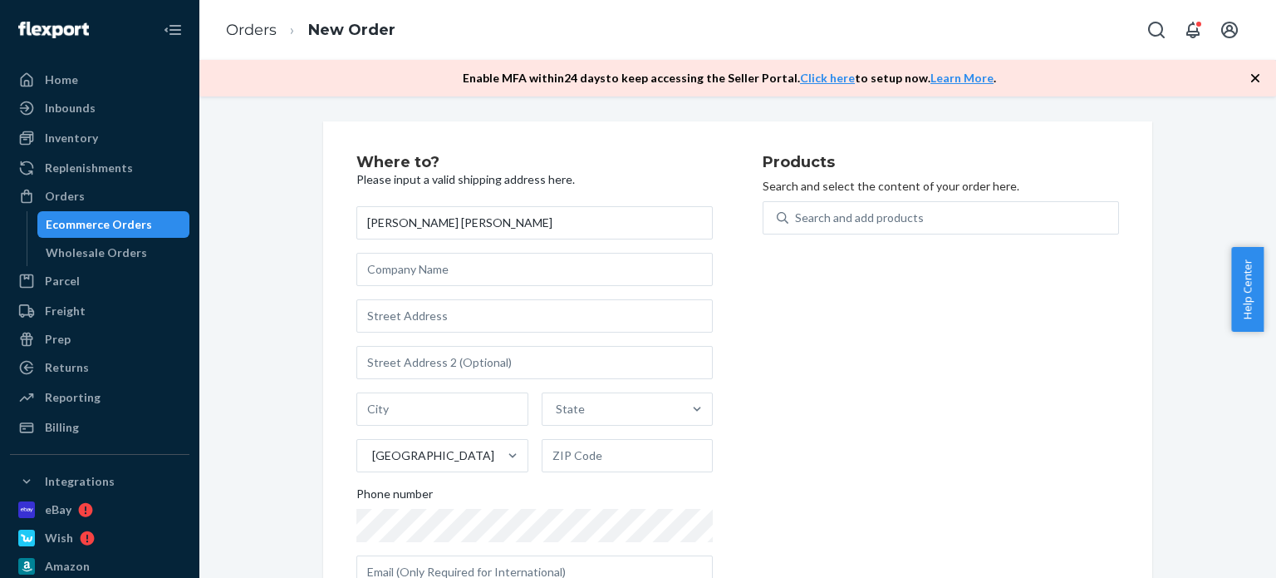
type input "[PERSON_NAME] [PERSON_NAME]"
click at [496, 312] on input "text" at bounding box center [534, 315] width 356 height 33
paste input "265 Lockford"
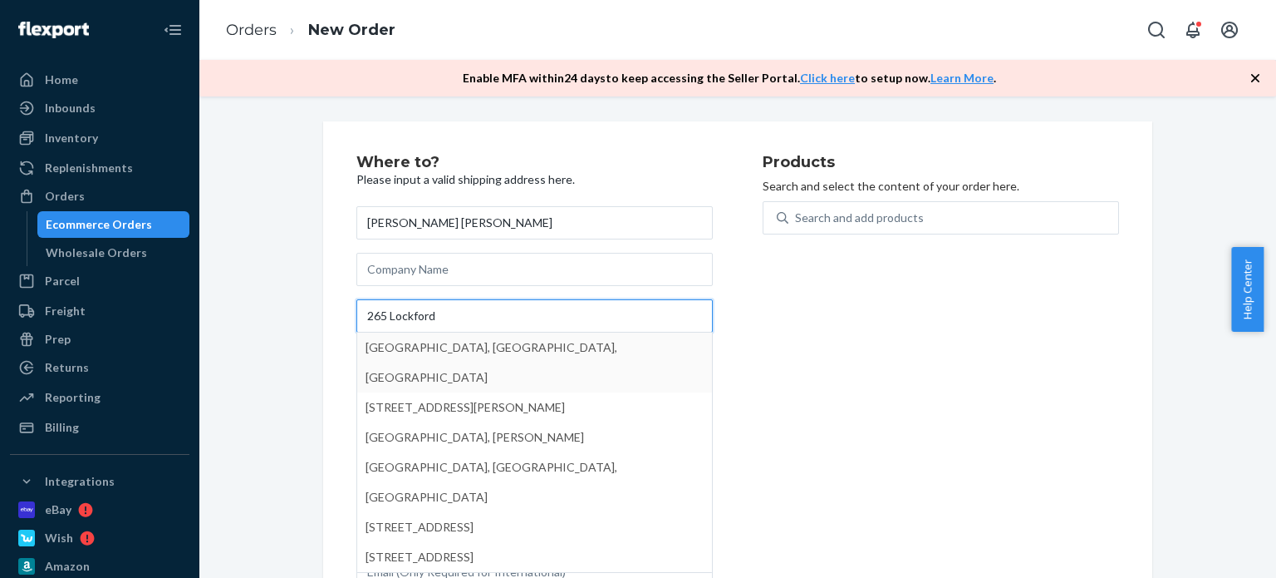
type input "265 Lockford"
type input "Irvine"
type input "92602"
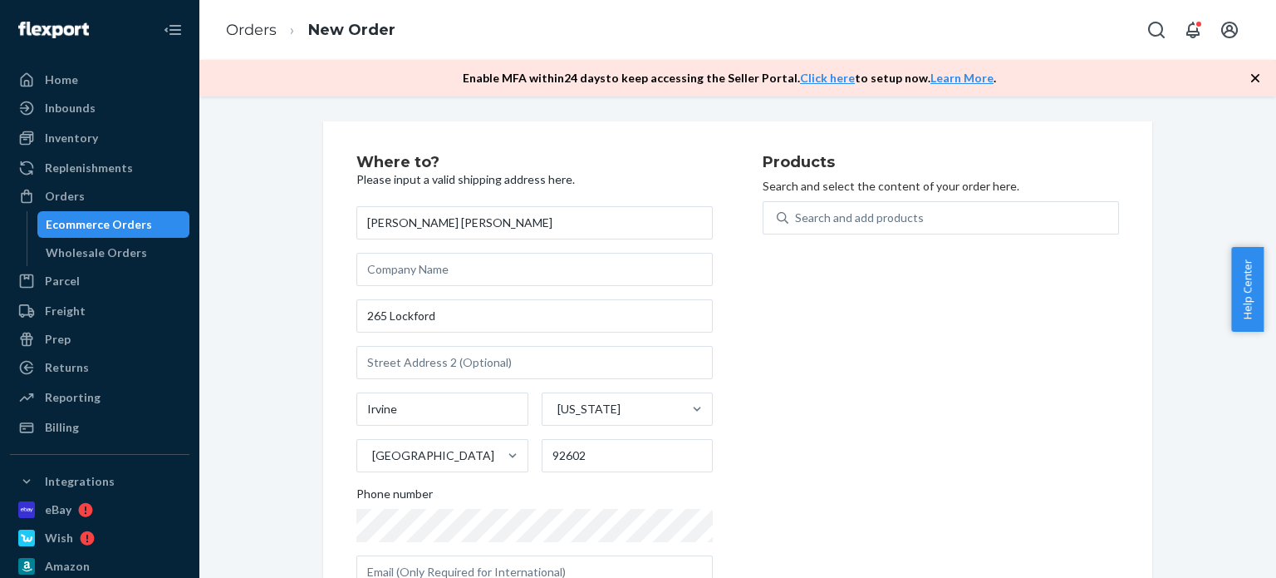
click at [1104, 401] on div "Products Search and select the content of your order here. Search and add produ…" at bounding box center [941, 378] width 356 height 447
click at [881, 216] on div "Search and add products" at bounding box center [859, 217] width 129 height 17
click at [797, 216] on input "Search and add products" at bounding box center [796, 217] width 2 height 17
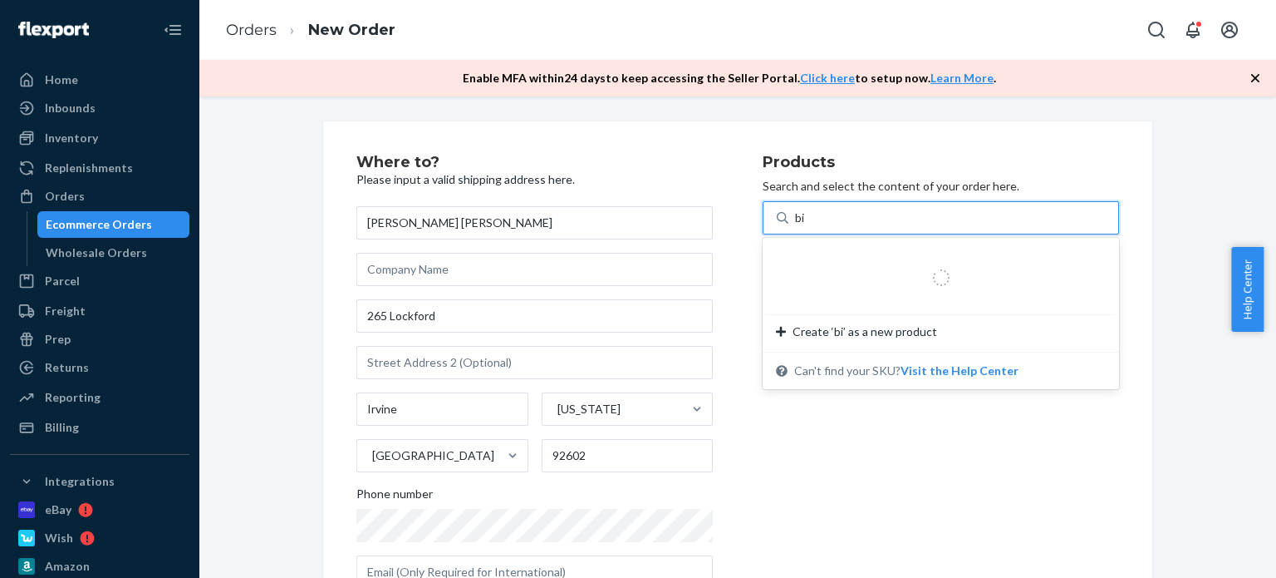
type input "bio"
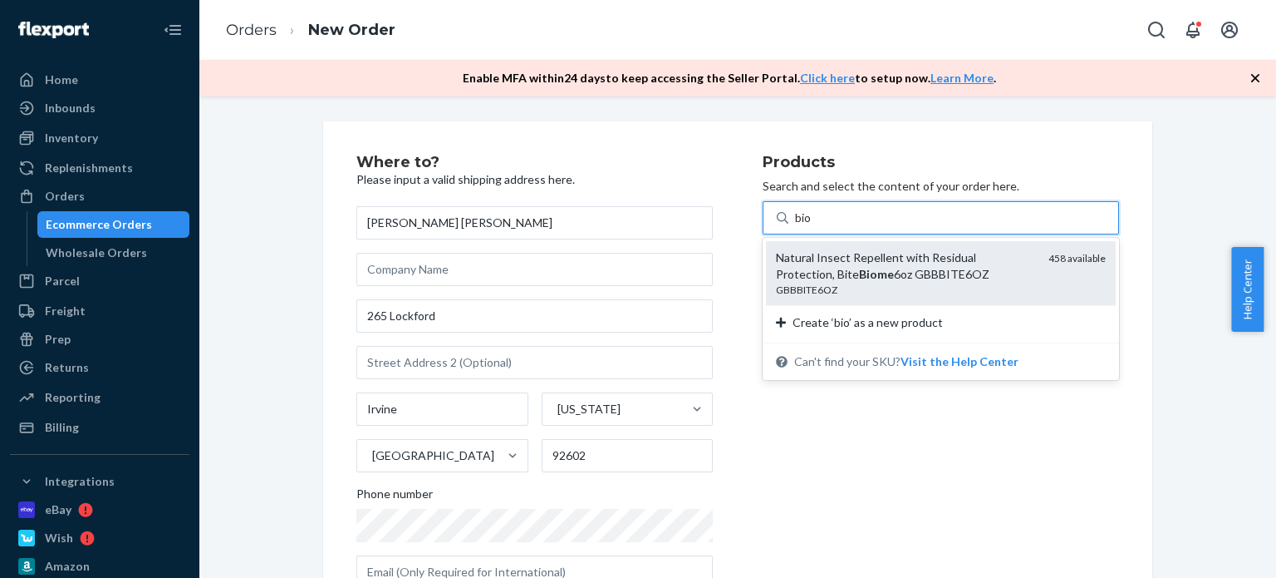
click at [922, 271] on div "Natural Insect Repellent with Residual Protection, Bite Biome 6oz GBBBITE6OZ" at bounding box center [905, 265] width 259 height 33
click at [813, 226] on input "bio" at bounding box center [803, 217] width 17 height 17
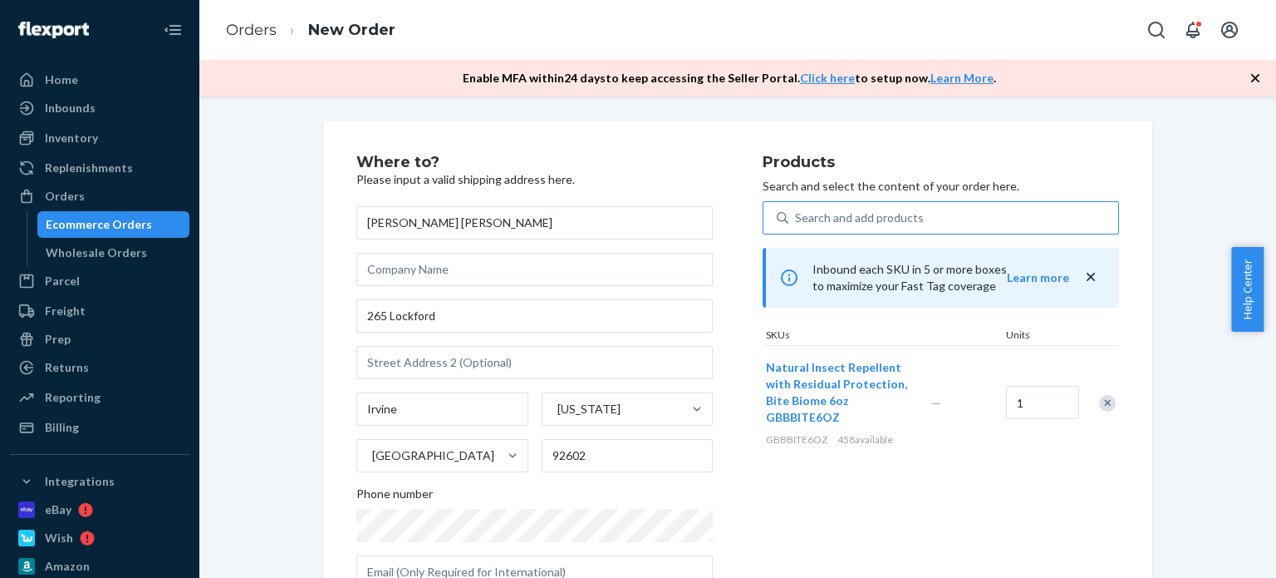
click at [1018, 493] on div "Products Search and select the content of your order here. Search and add produ…" at bounding box center [941, 378] width 356 height 447
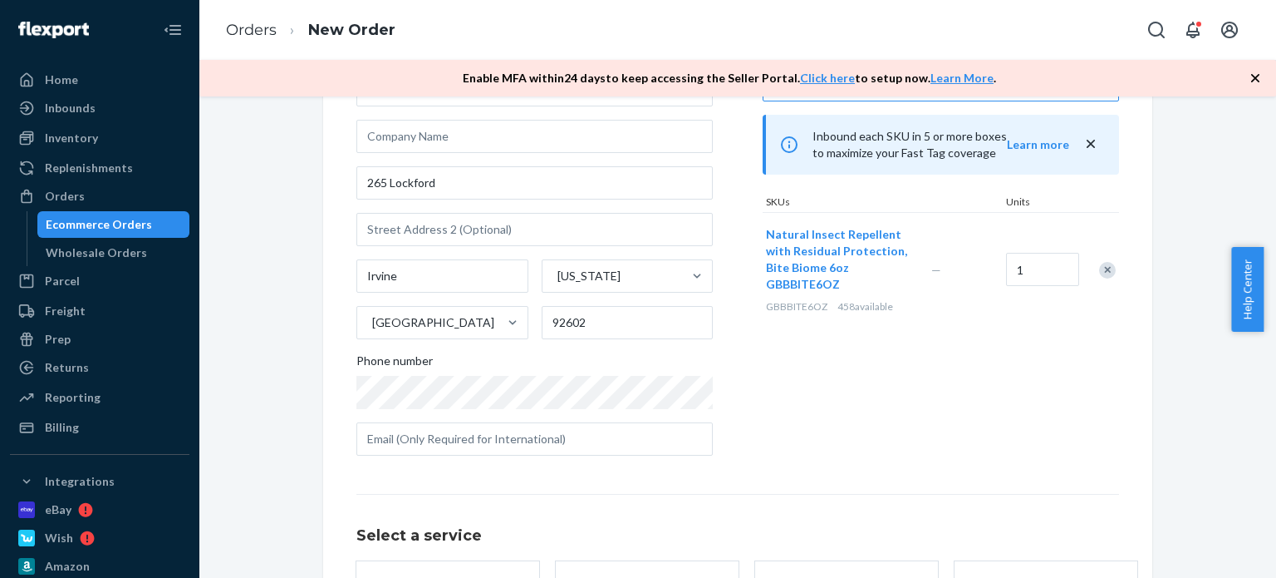
scroll to position [249, 0]
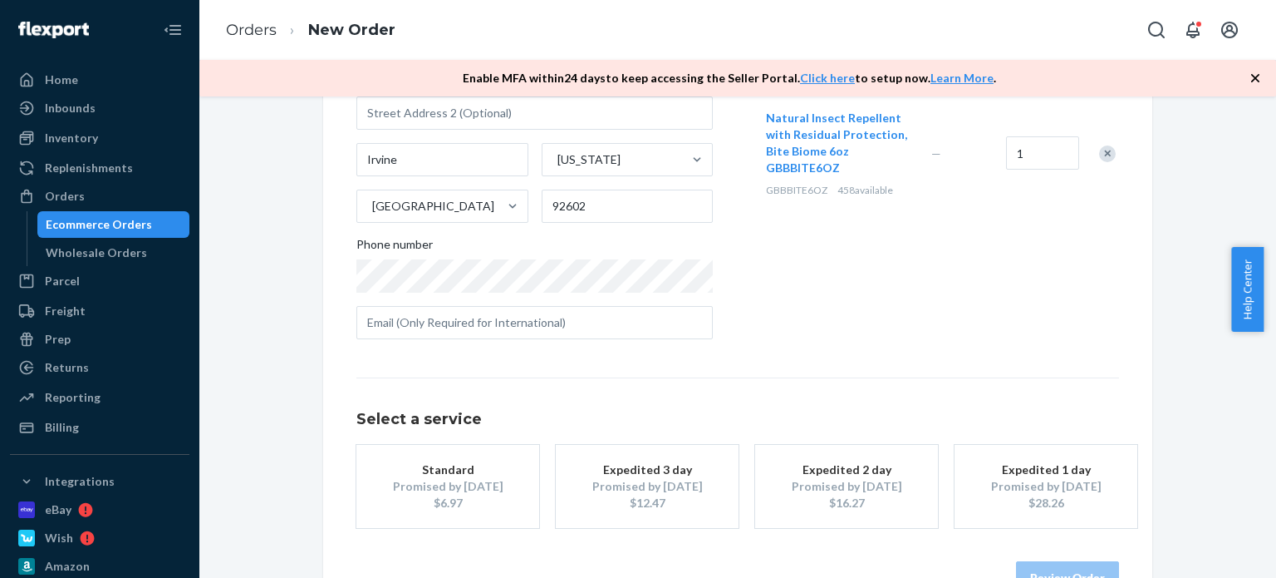
click at [470, 480] on div "Promised by [DATE]" at bounding box center [447, 486] width 133 height 17
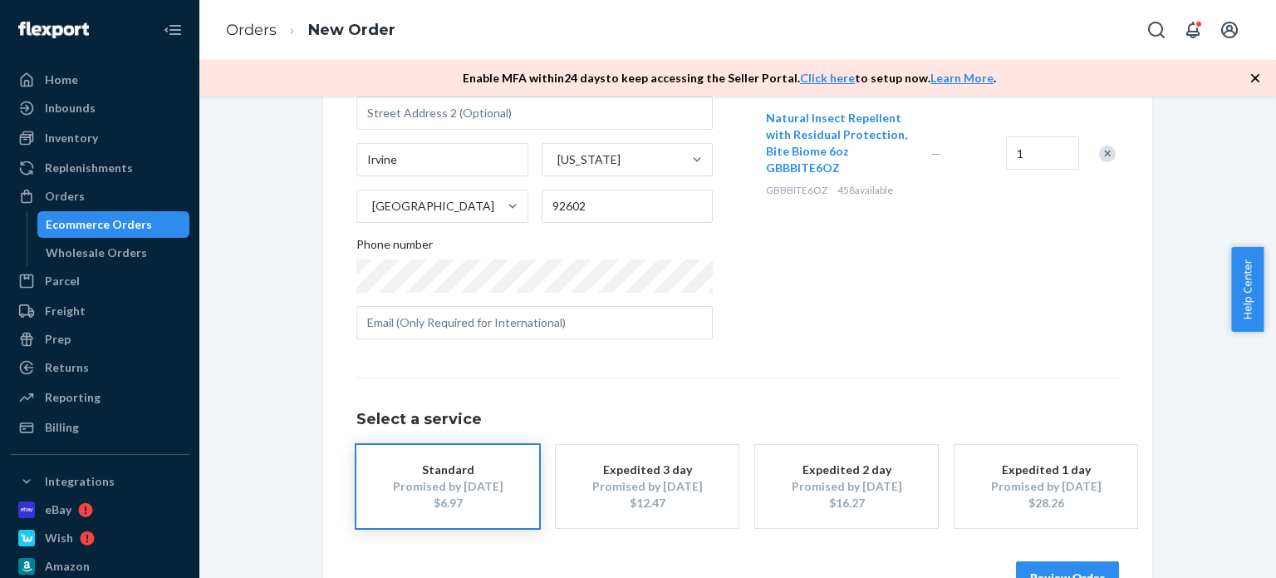
click at [863, 352] on div "Where to? Please input a valid shipping address here. [PERSON_NAME] [PERSON_NAM…" at bounding box center [737, 249] width 763 height 689
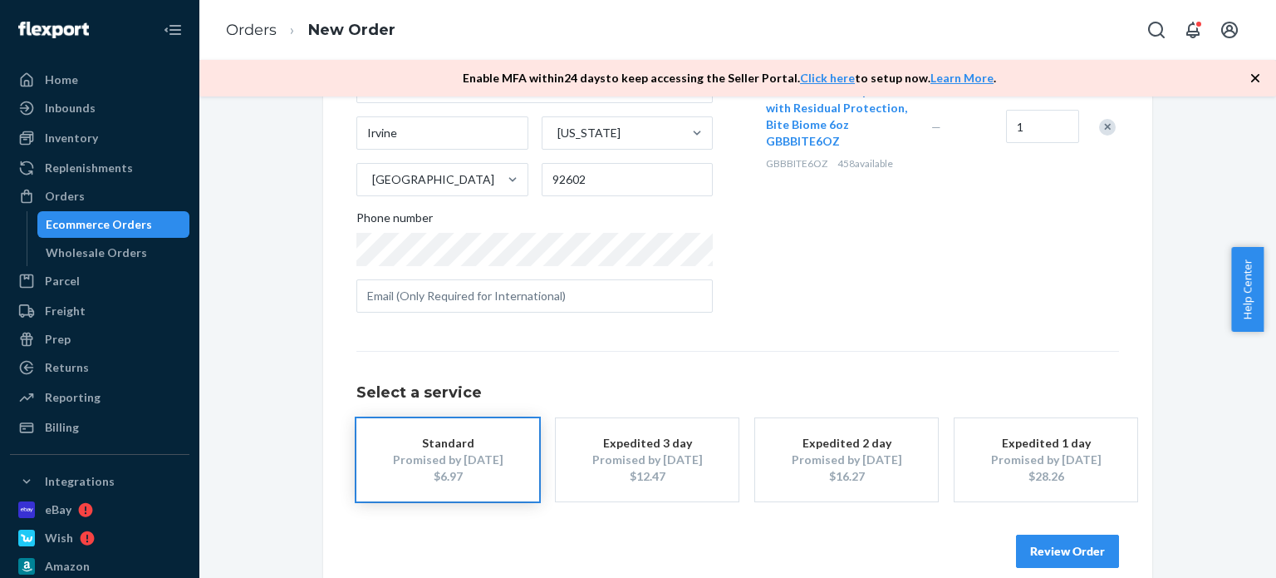
scroll to position [298, 0]
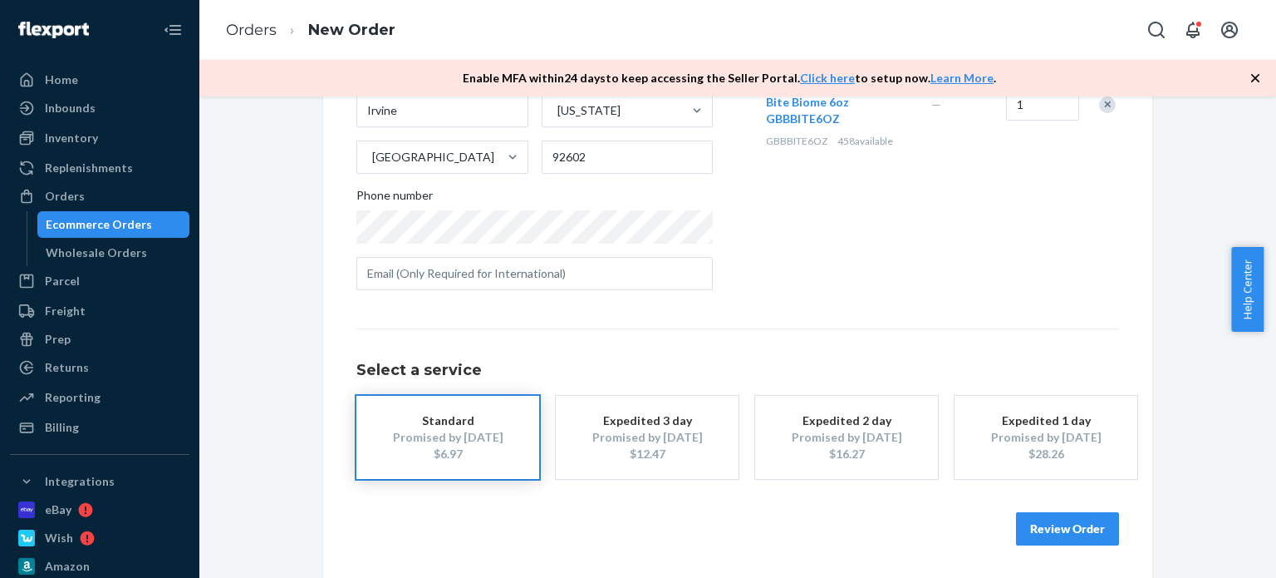
click at [1050, 538] on button "Review Order" at bounding box center [1067, 528] width 103 height 33
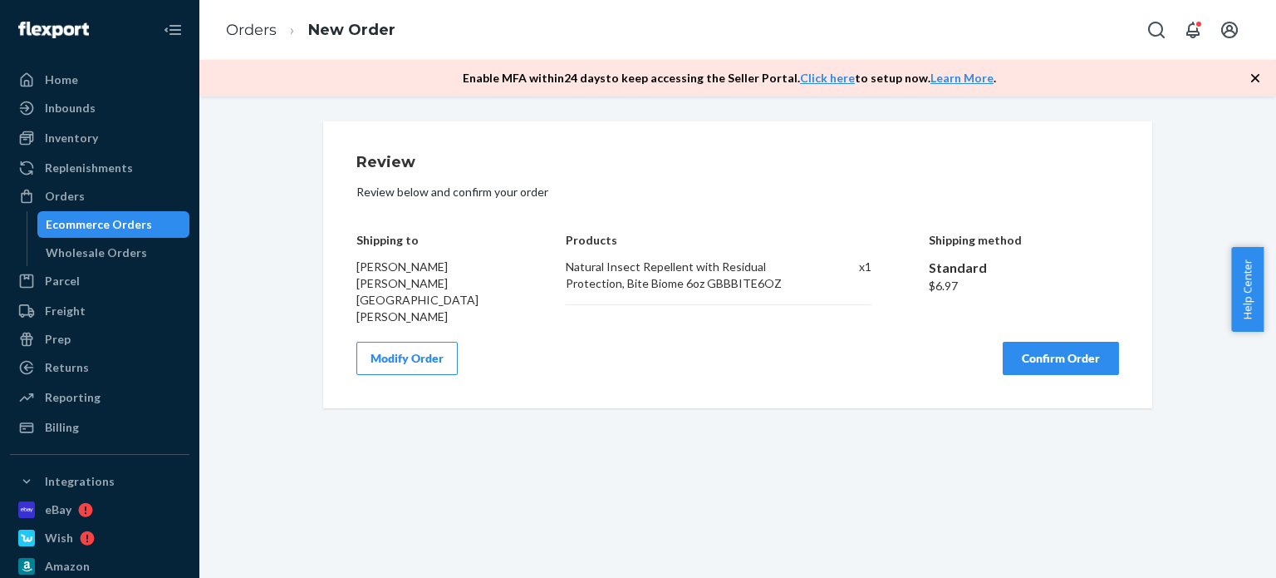
click at [1057, 347] on button "Confirm Order" at bounding box center [1061, 358] width 116 height 33
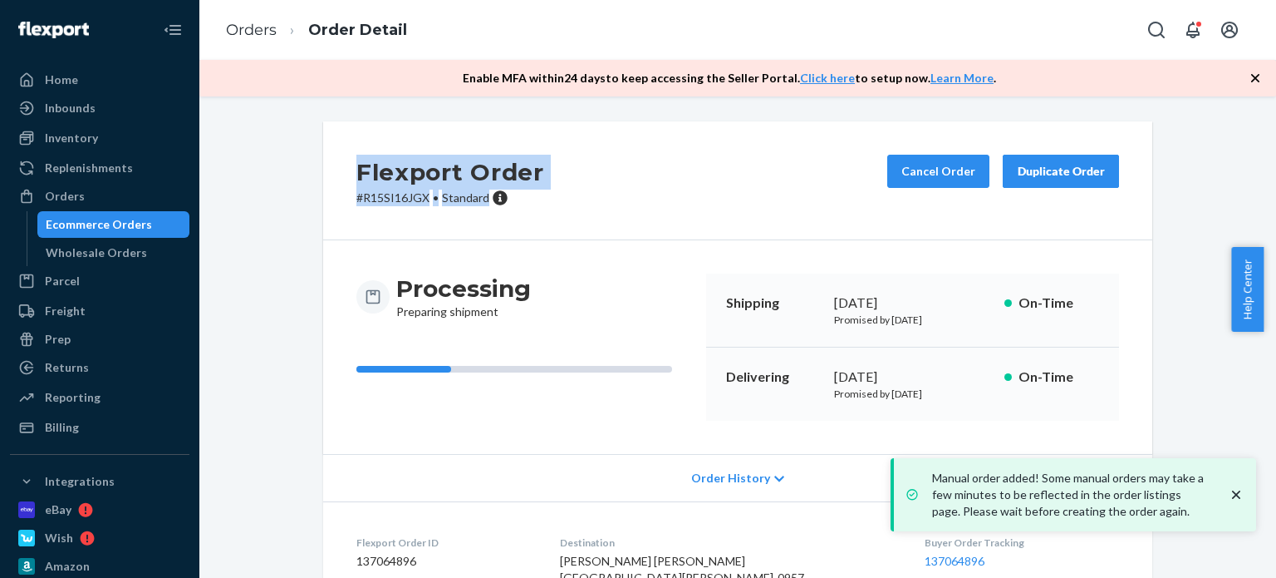
drag, startPoint x: 483, startPoint y: 200, endPoint x: 352, endPoint y: 175, distance: 133.0
click at [356, 175] on div "Flexport Order # R15SI16JGX • Standard" at bounding box center [450, 181] width 188 height 52
copy div "Flexport Order # R15SI16JGX • Standard"
